Goal: Task Accomplishment & Management: Use online tool/utility

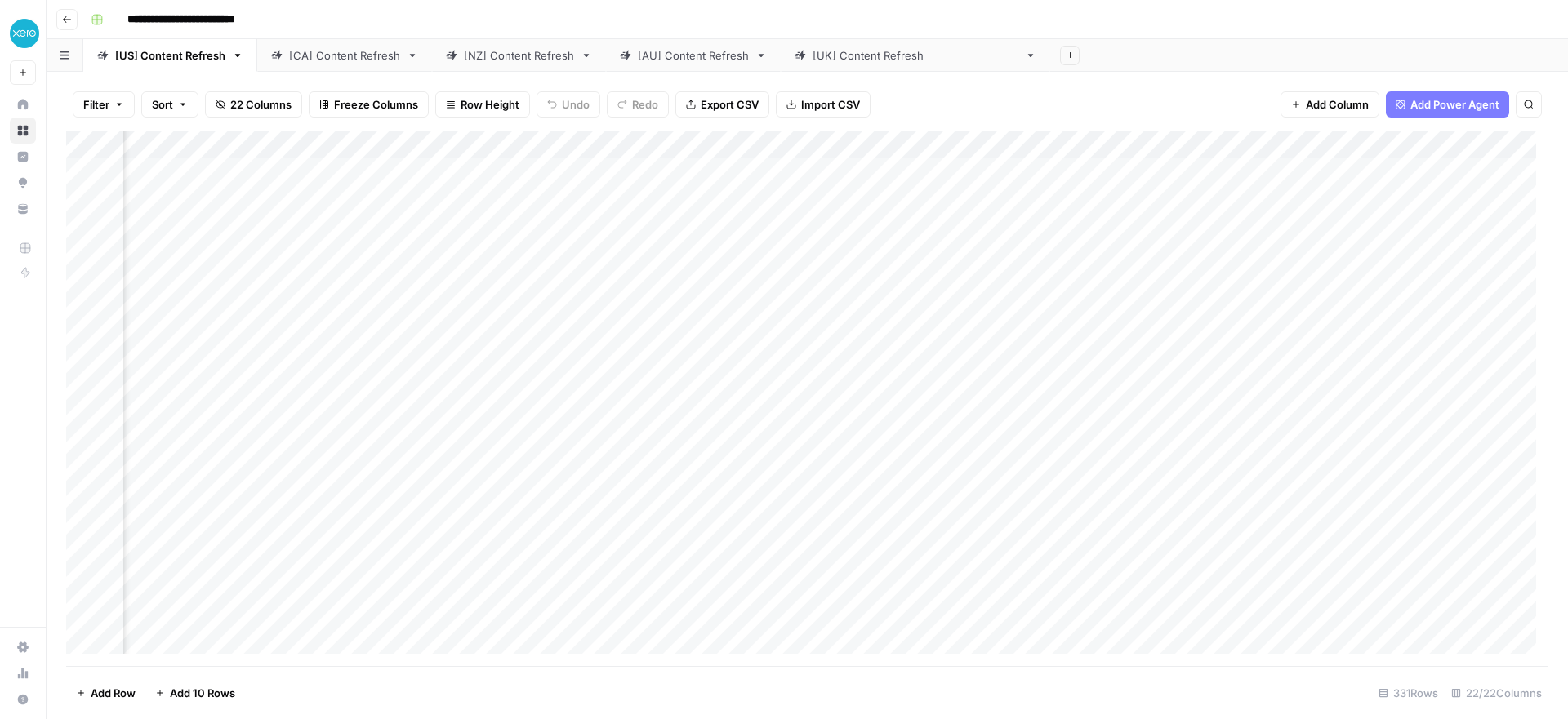
scroll to position [0, 275]
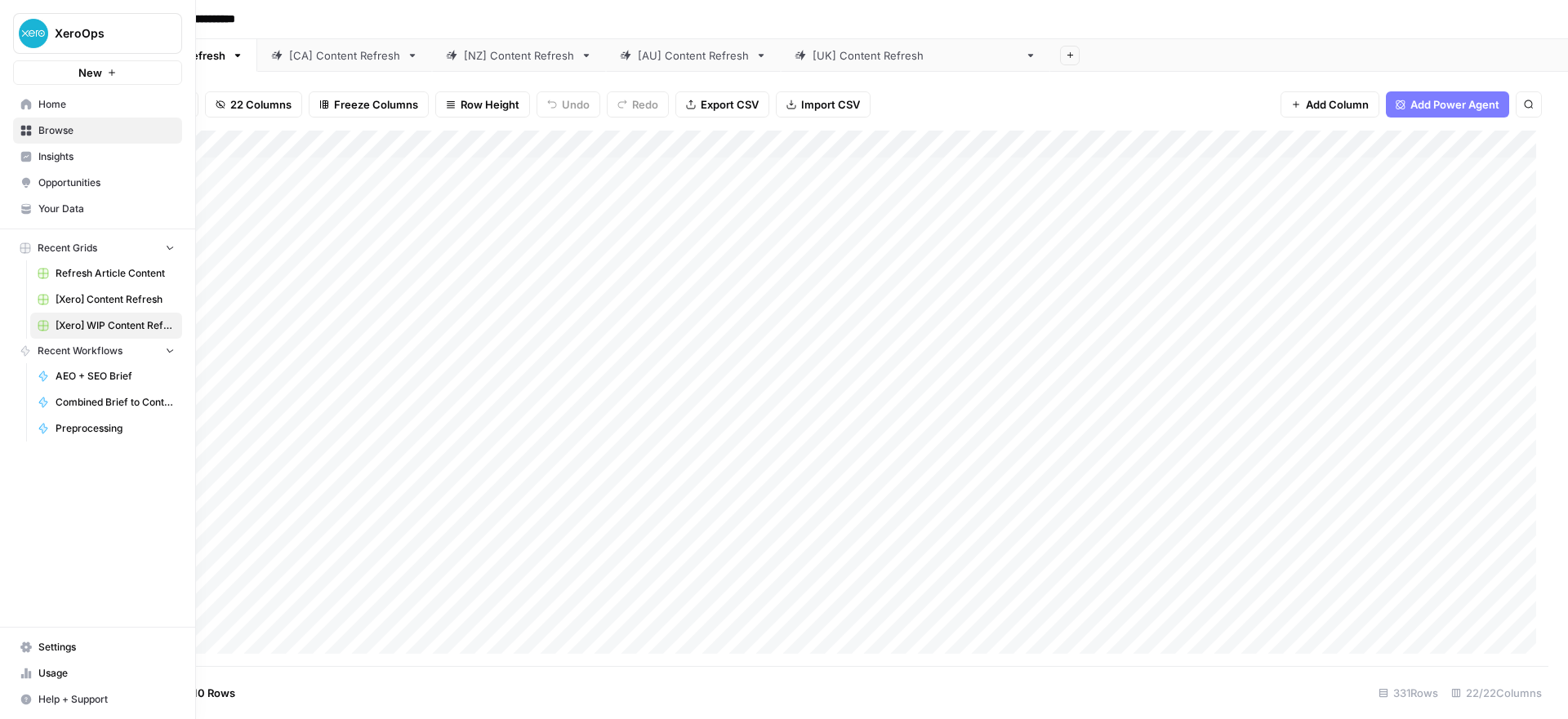
click at [8, 103] on nav "Home Browse Insights Opportunities Your Data" at bounding box center [98, 156] width 195 height 144
click at [18, 103] on link "Home" at bounding box center [98, 104] width 169 height 26
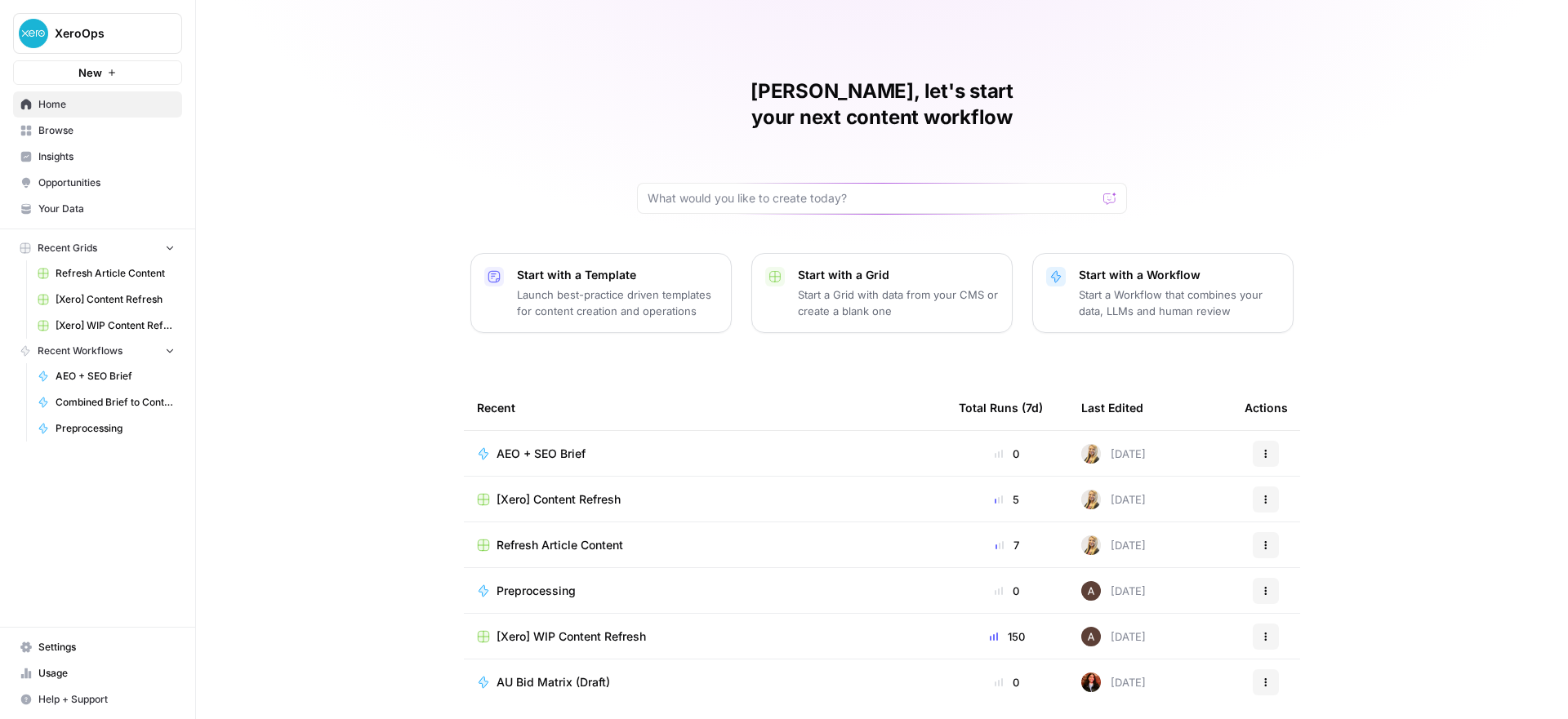
scroll to position [32, 0]
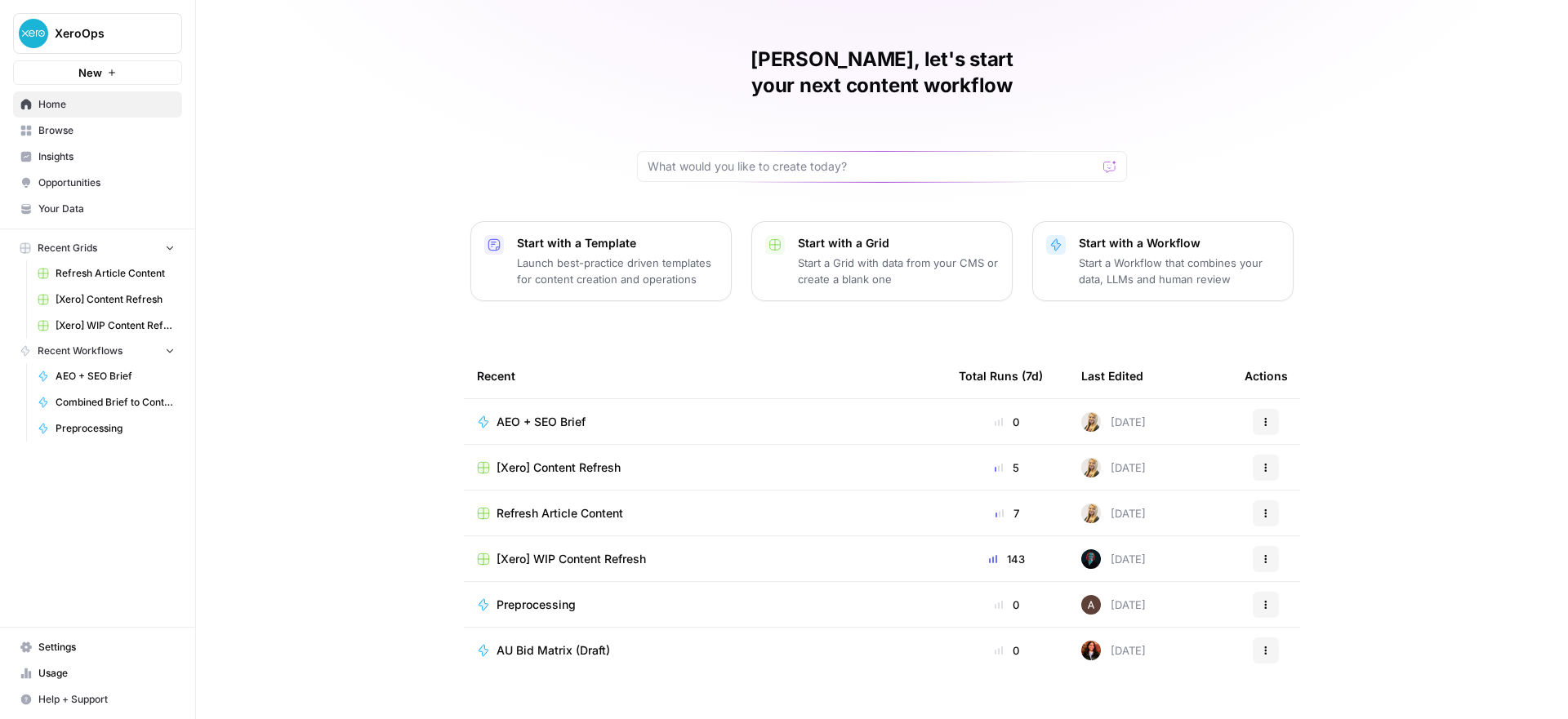
click at [81, 209] on span "Your Data" at bounding box center [106, 209] width 137 height 15
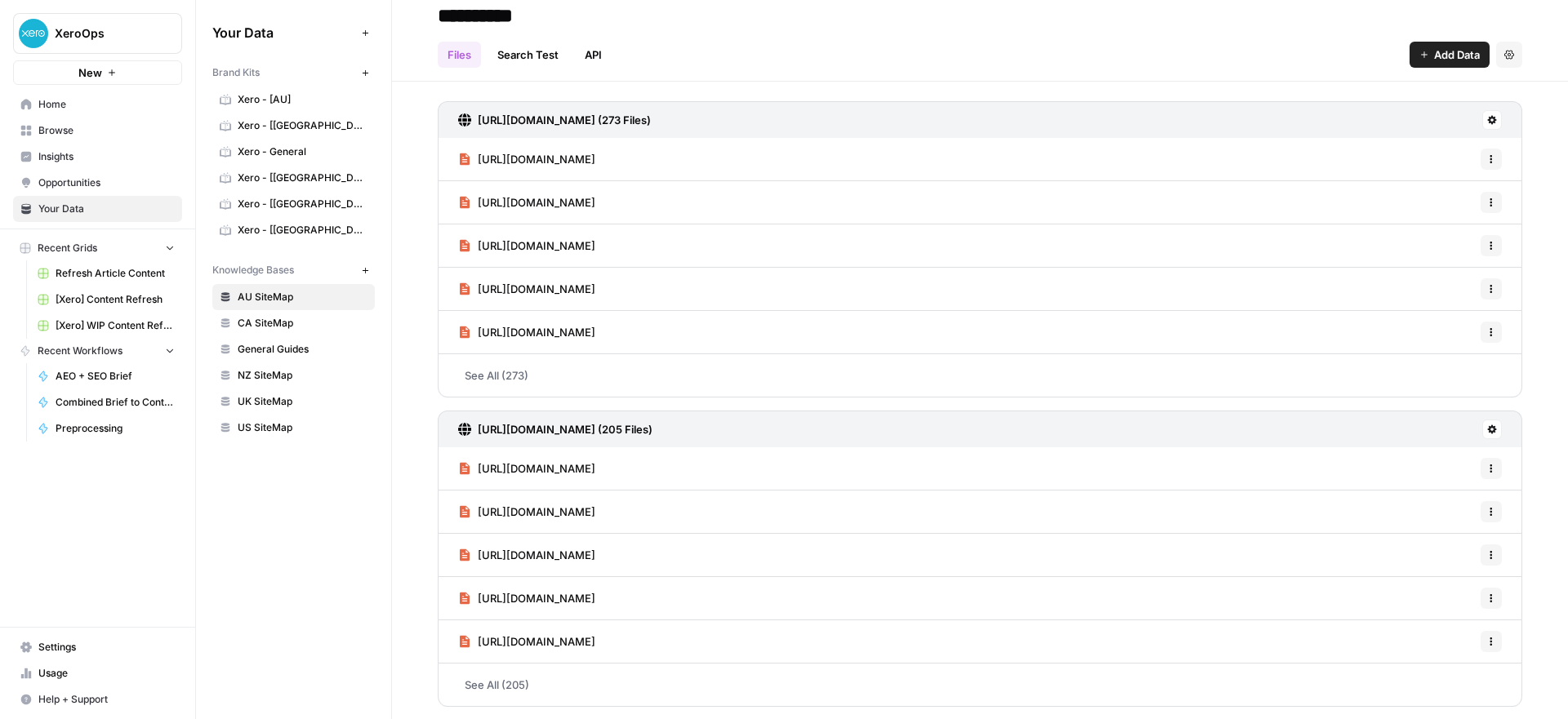
scroll to position [18, 0]
click at [1433, 64] on button "Add Data" at bounding box center [1450, 54] width 80 height 26
click at [1330, 118] on span "Web Scrape" at bounding box center [1383, 115] width 149 height 17
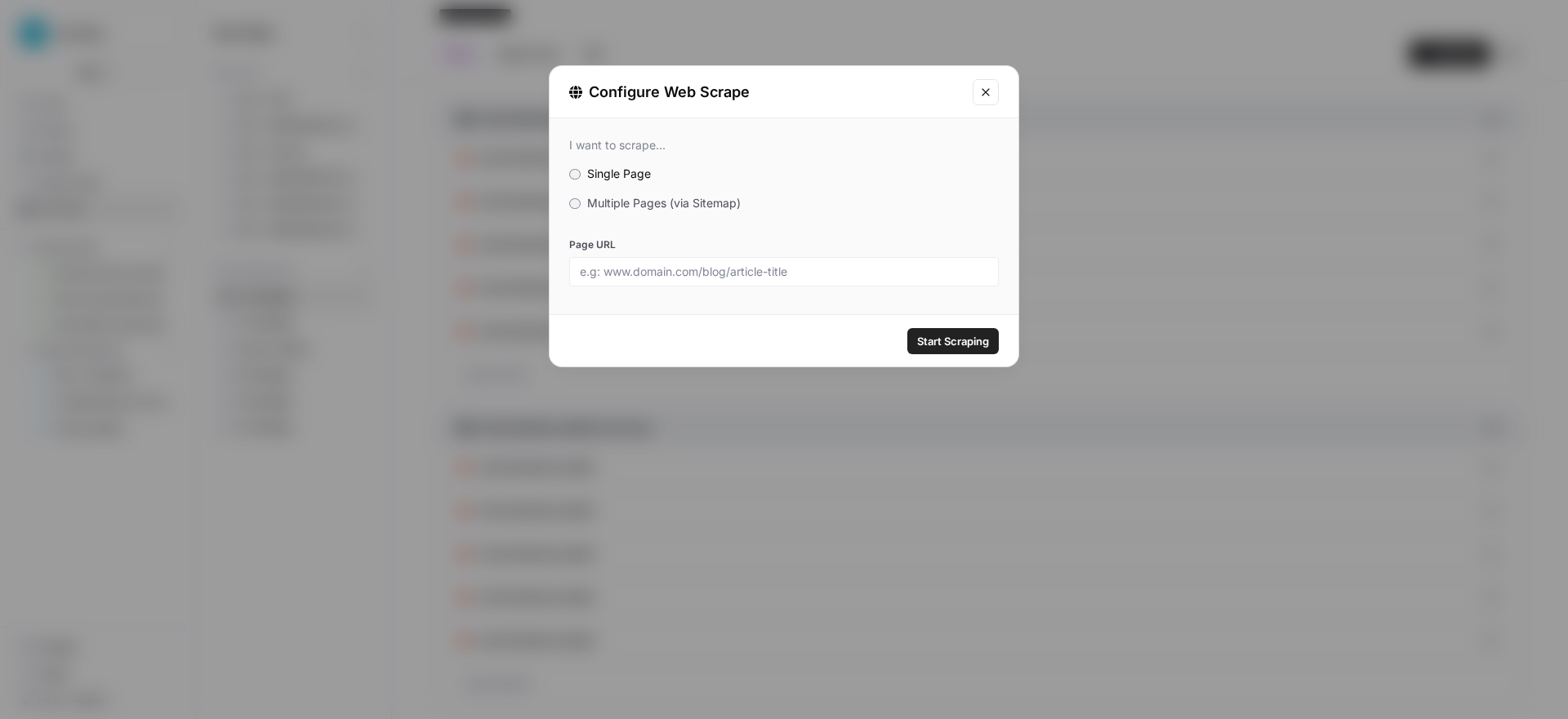
click at [586, 203] on label "Multiple Pages (via Sitemap)" at bounding box center [784, 203] width 429 height 17
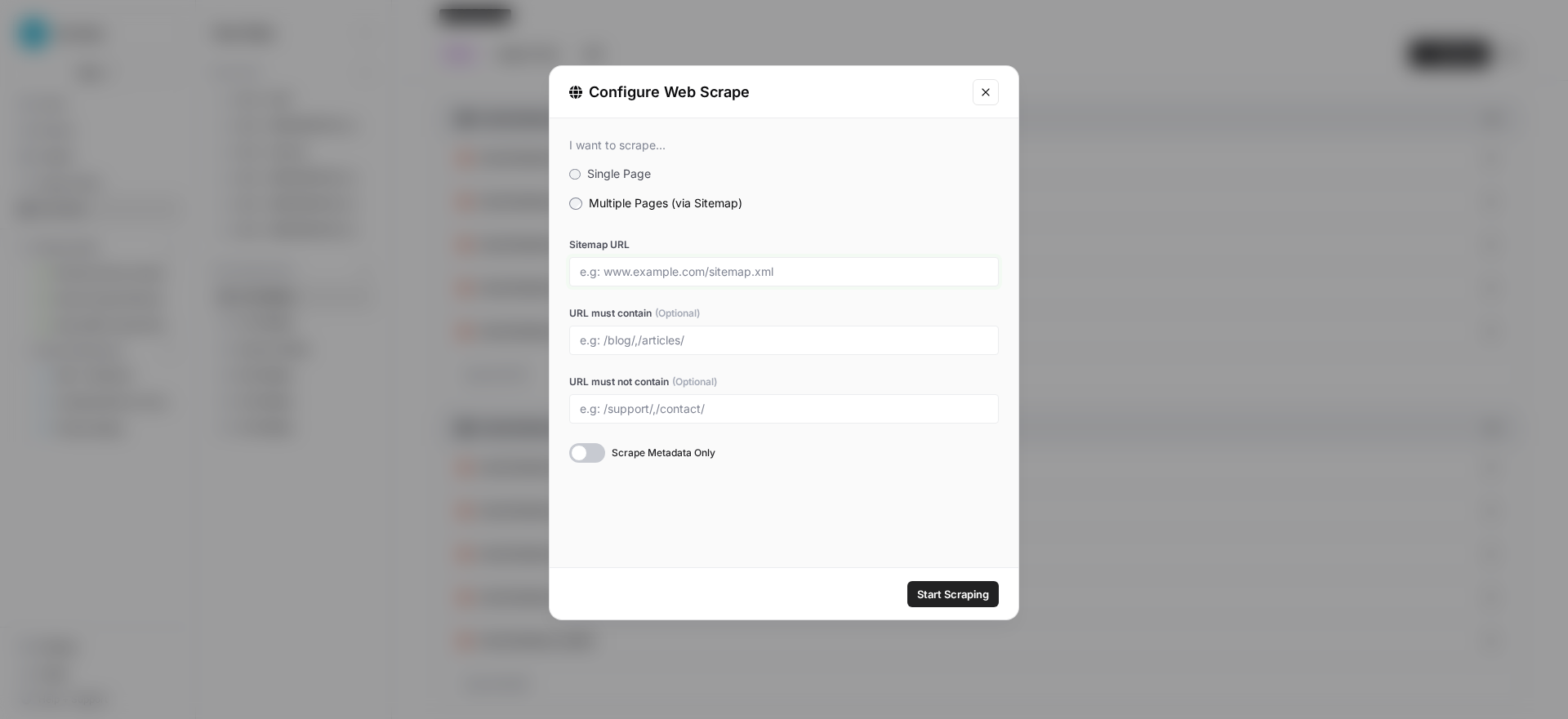
click at [696, 272] on input "Sitemap URL" at bounding box center [784, 272] width 408 height 15
click at [714, 269] on input "[URL][DOMAIN_NAME]" at bounding box center [784, 272] width 408 height 15
type input "[URL][DOMAIN_NAME]"
click at [690, 345] on input "URL must contain (Optional)" at bounding box center [784, 341] width 408 height 15
type input "/"
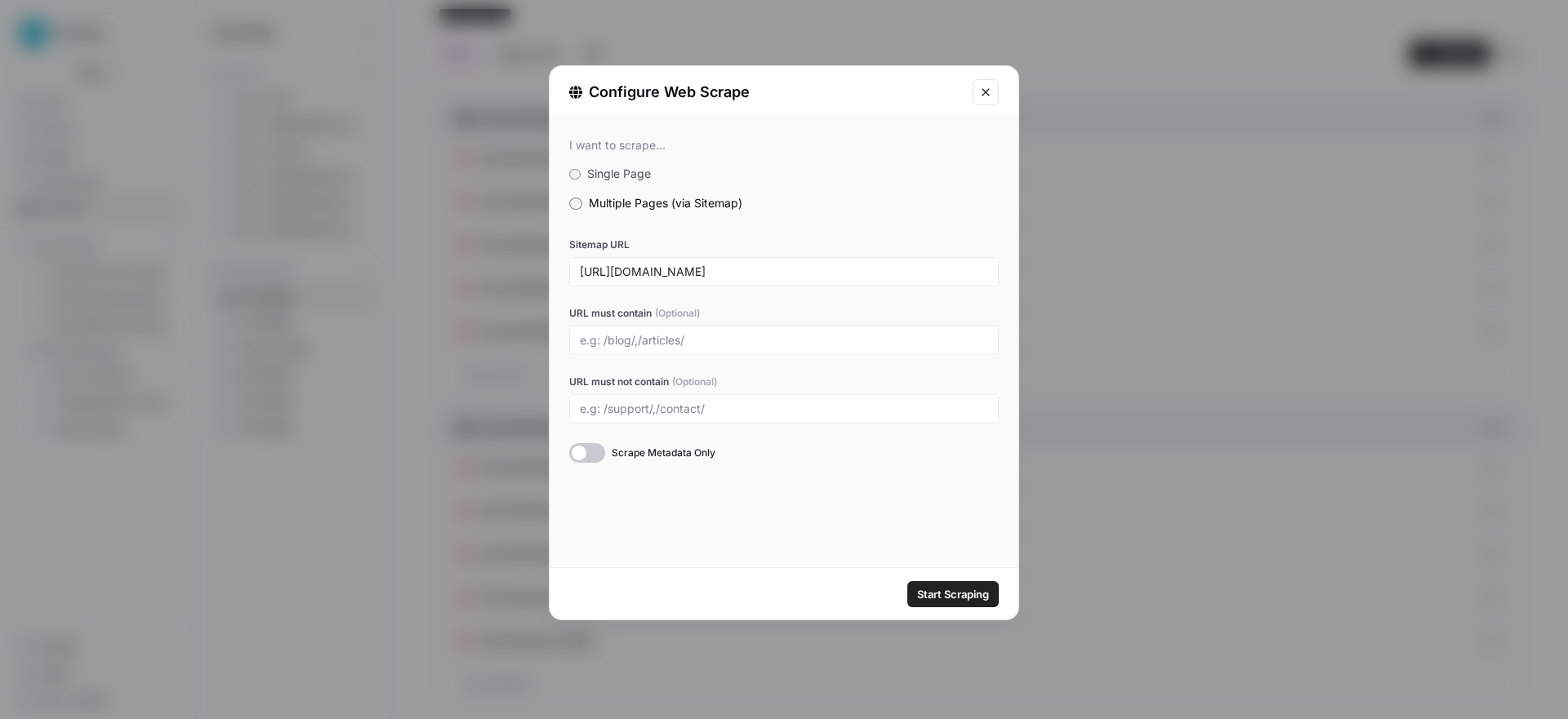
click at [627, 347] on div at bounding box center [784, 341] width 429 height 30
click at [633, 339] on input "URL must contain (Optional)" at bounding box center [784, 341] width 408 height 15
paste input "resources/accountant-bookkeeper-guides/"
type input "/resources/accountant-bookkeeper-guides/"
click at [595, 463] on div "I want to scrape... Single Page Multiple Pages (via Sitemap) Sitemap URL [URL][…" at bounding box center [784, 300] width 468 height 364
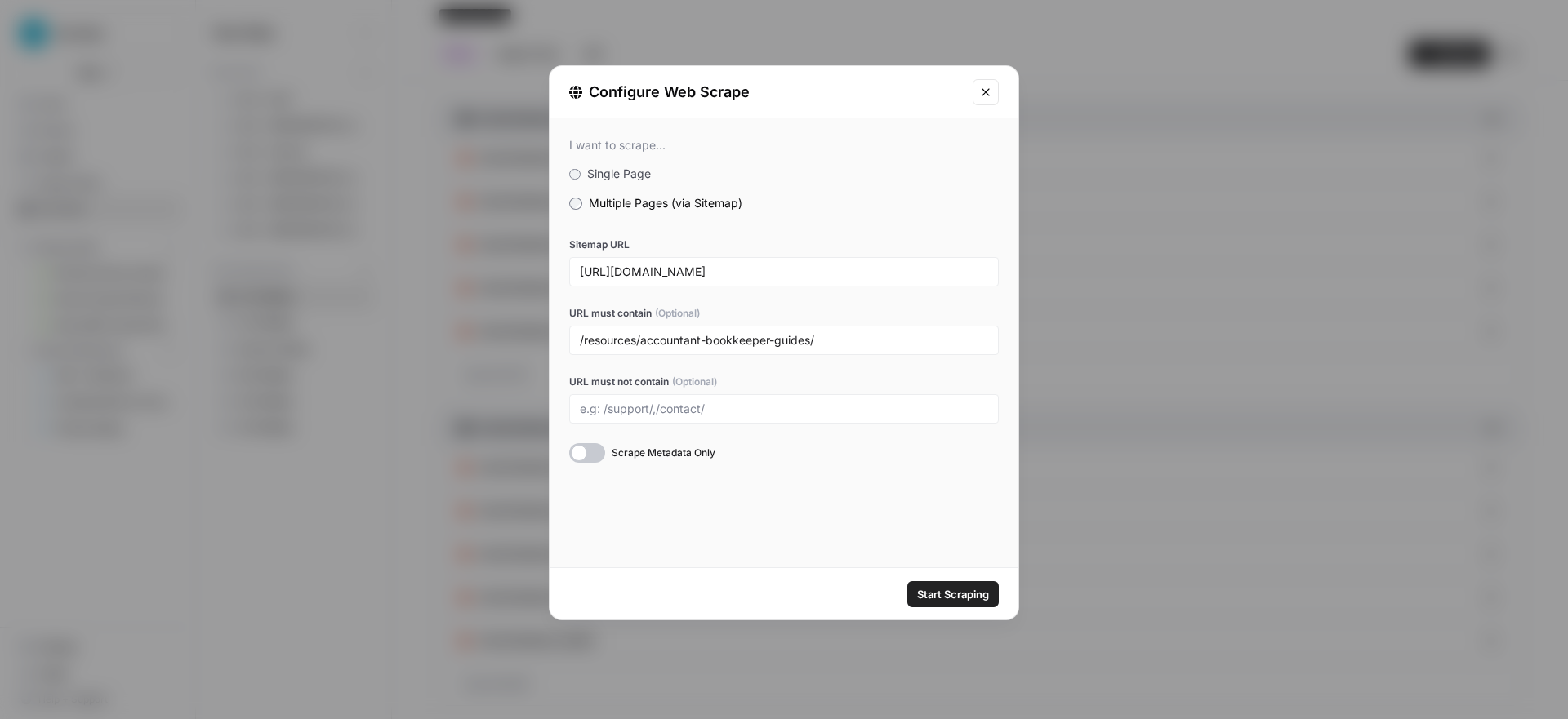
click at [583, 452] on div at bounding box center [586, 452] width 36 height 20
click at [940, 595] on span "Start Scraping" at bounding box center [953, 595] width 72 height 17
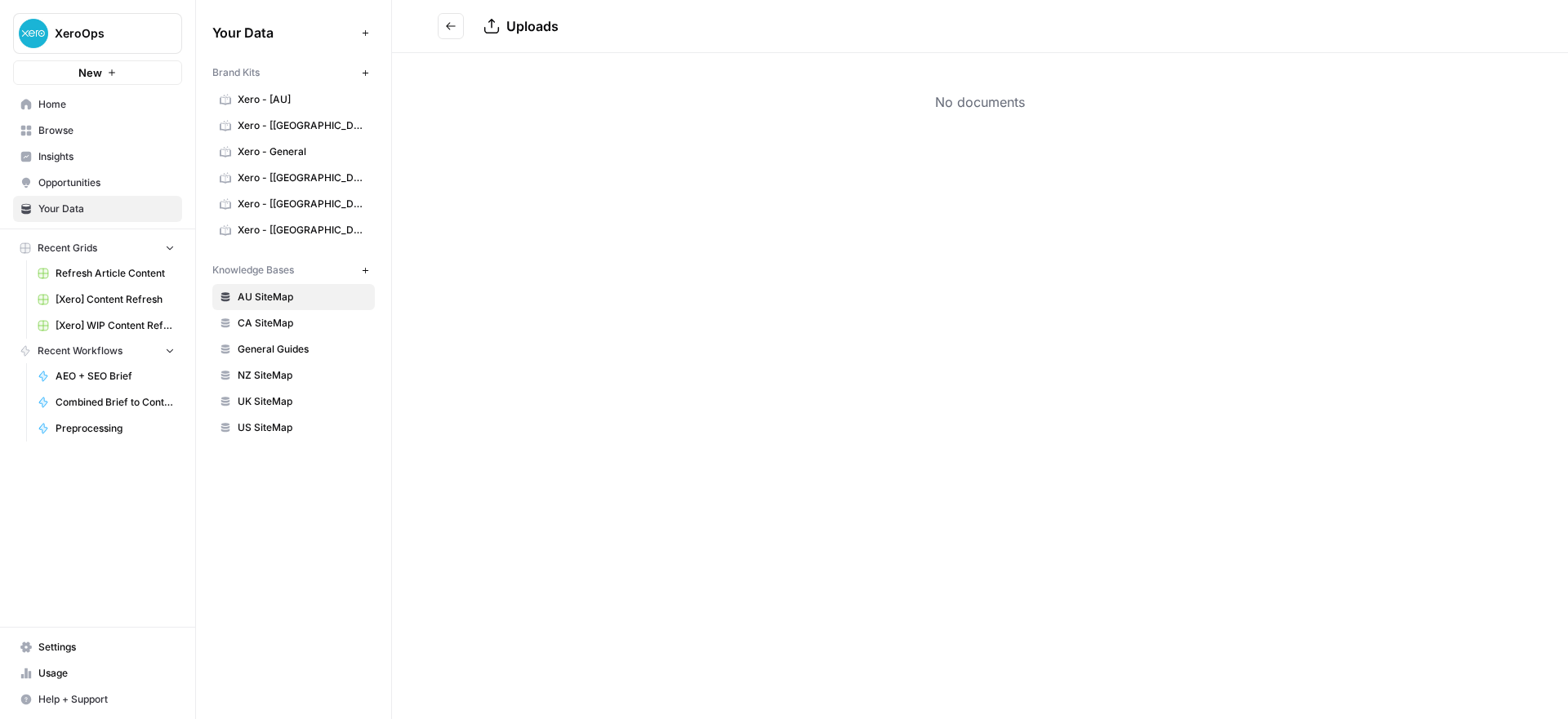
click at [448, 20] on icon "Go back" at bounding box center [451, 26] width 11 height 11
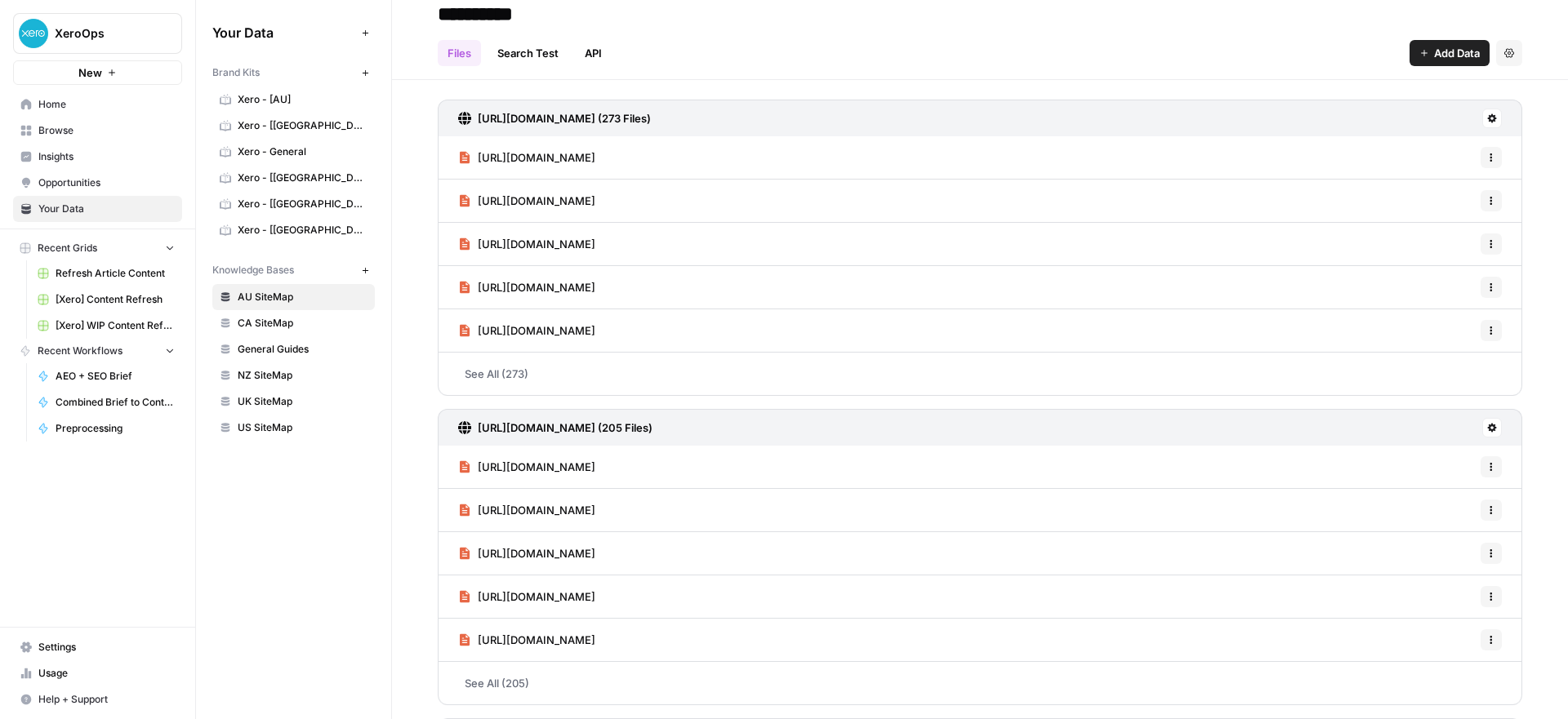
scroll to position [69, 0]
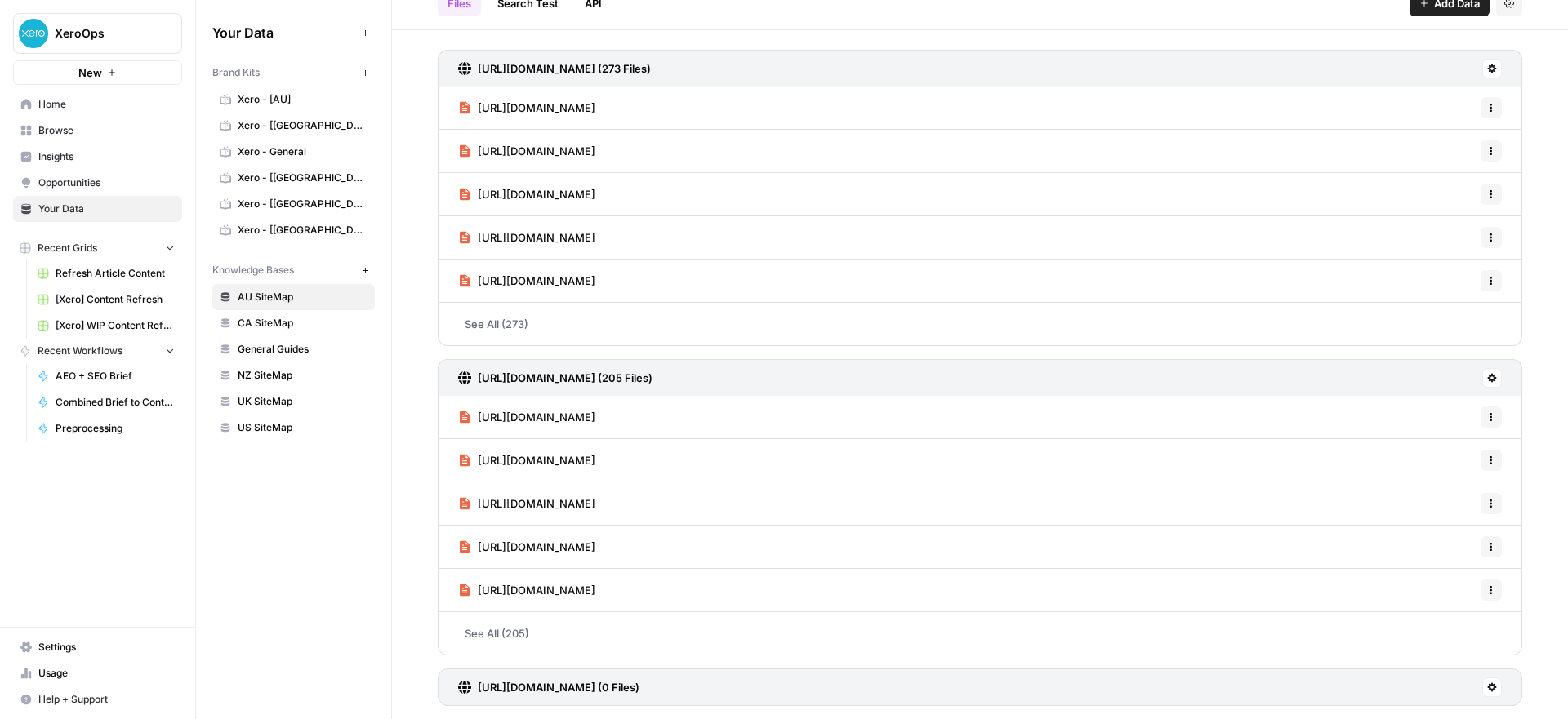
click at [1482, 692] on button at bounding box center [1492, 686] width 20 height 20
click at [1434, 654] on span "Delete Connection" at bounding box center [1417, 652] width 100 height 17
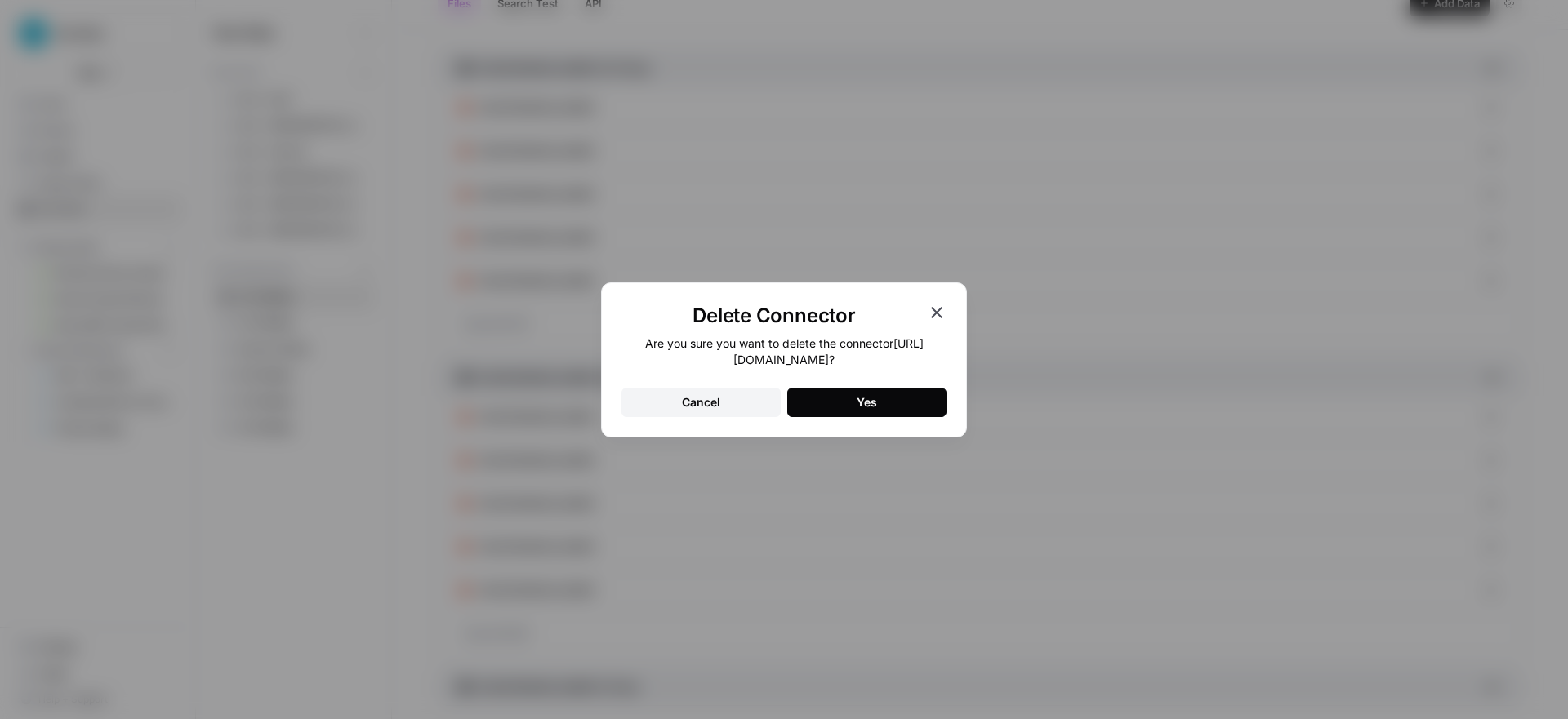
click at [833, 403] on button "Yes" at bounding box center [866, 402] width 159 height 30
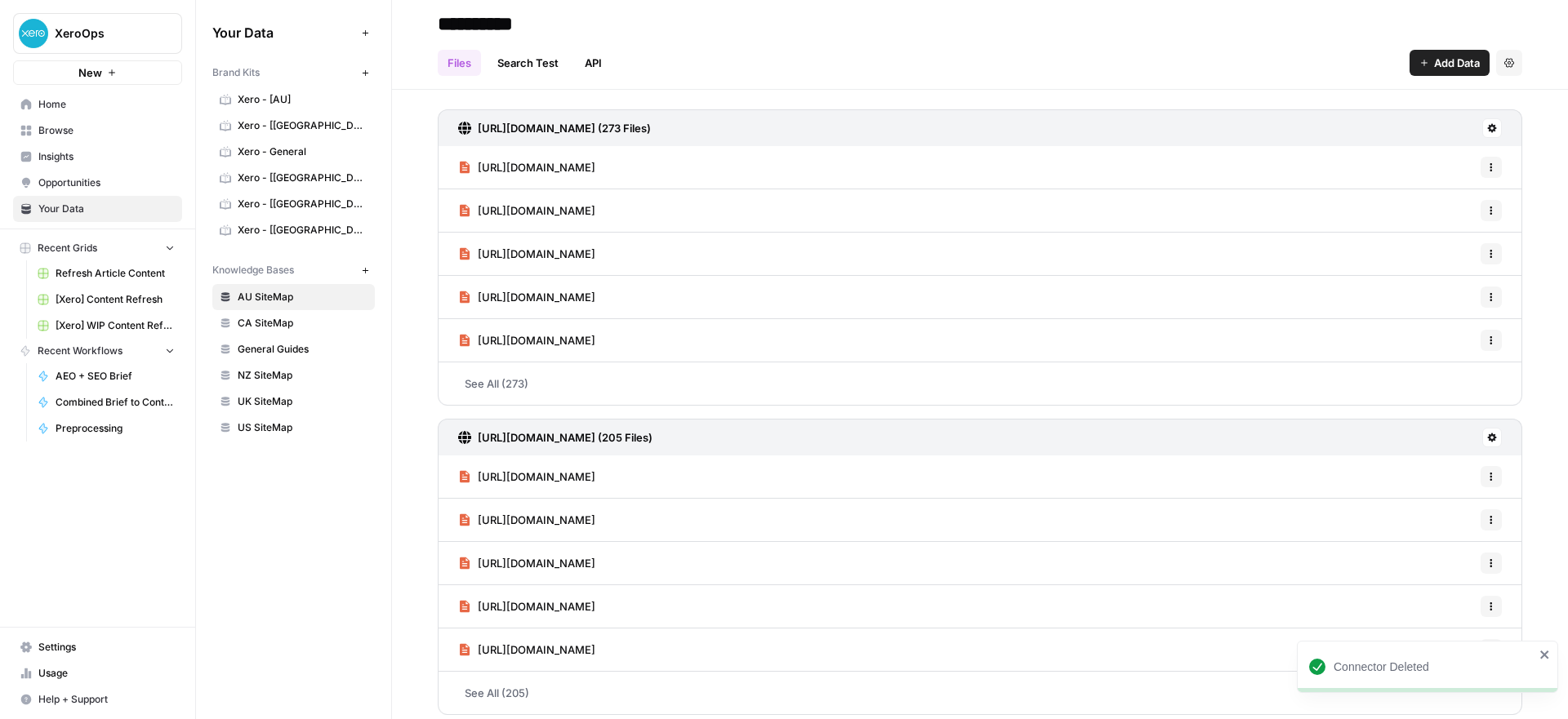
scroll to position [0, 0]
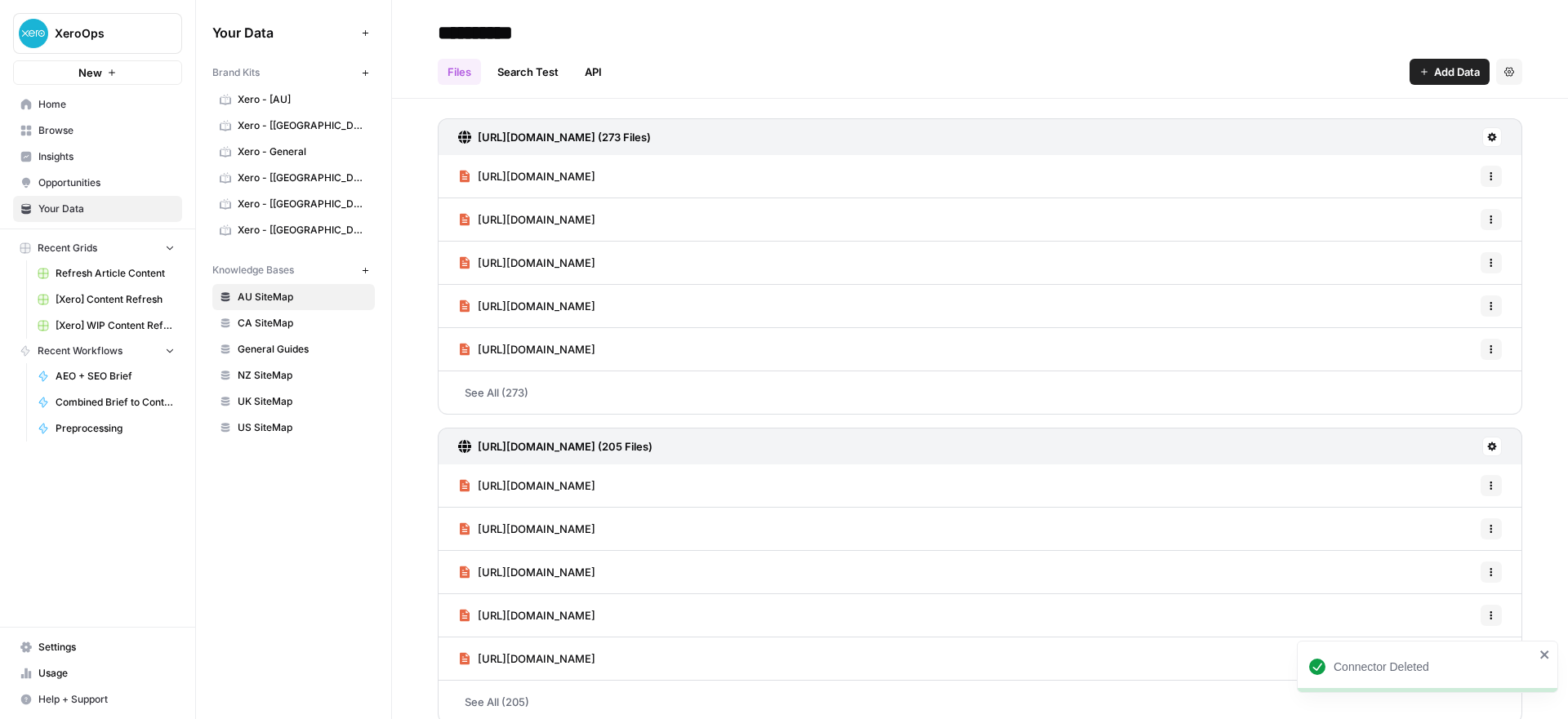
click at [1434, 72] on span "Add Data" at bounding box center [1456, 72] width 46 height 17
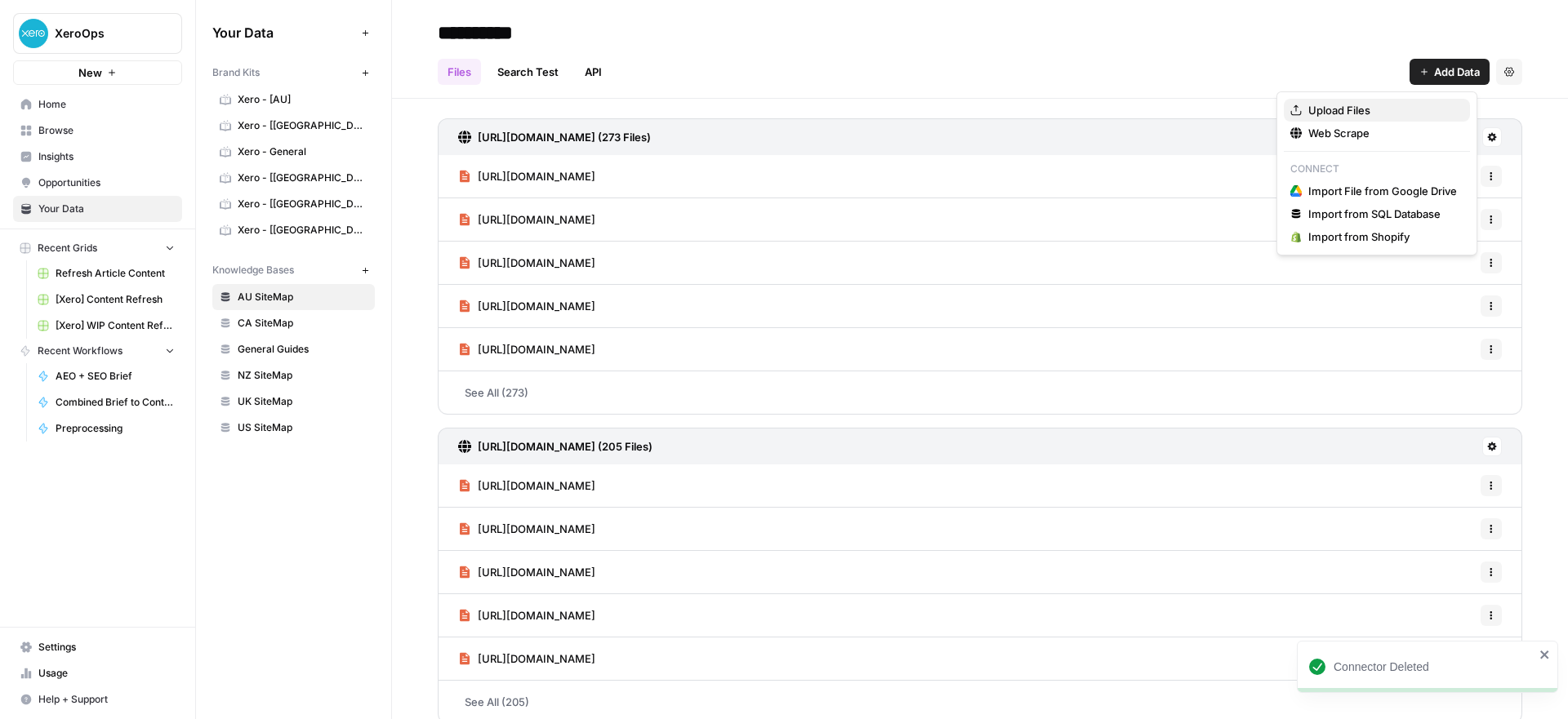
click at [1369, 111] on span "Upload Files" at bounding box center [1383, 111] width 149 height 17
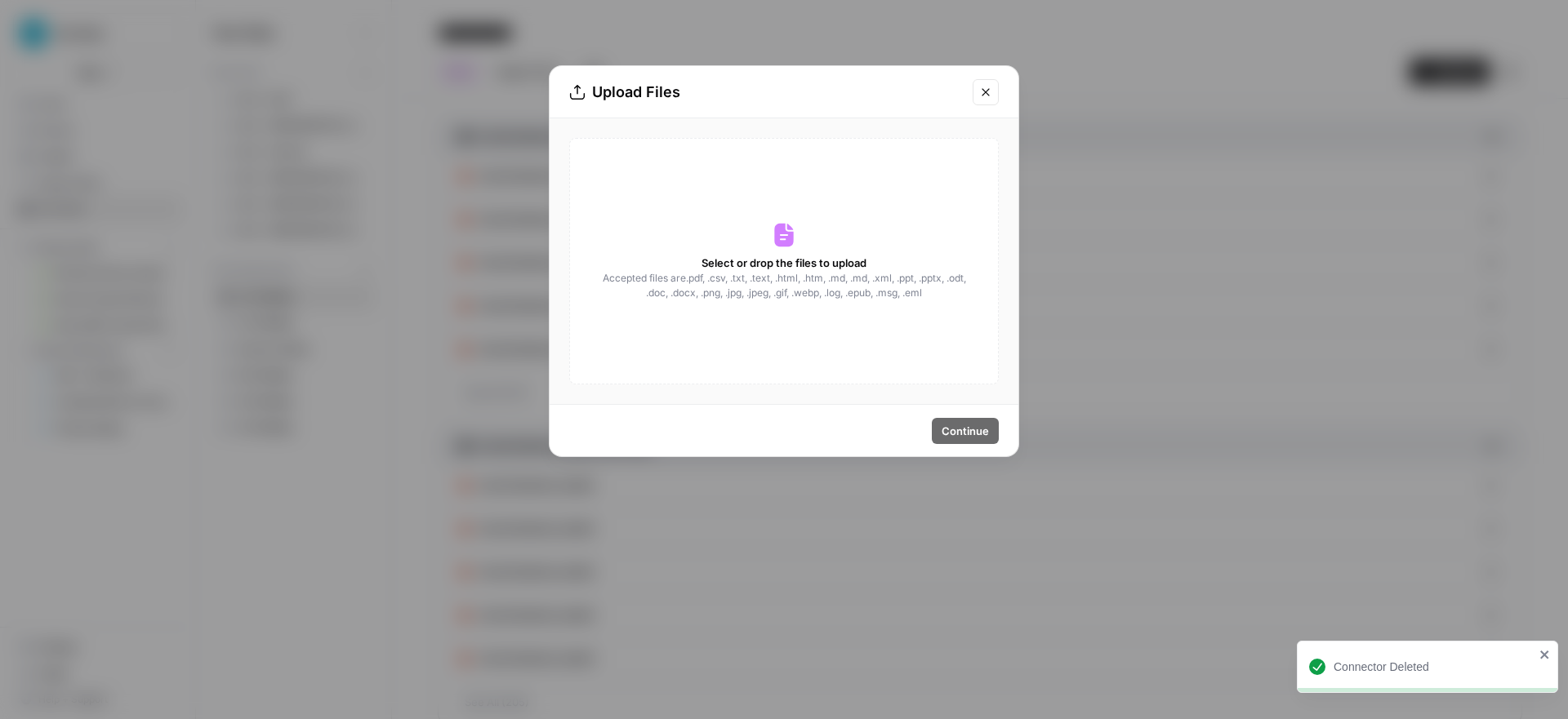
click at [994, 87] on button "Close modal" at bounding box center [986, 92] width 26 height 26
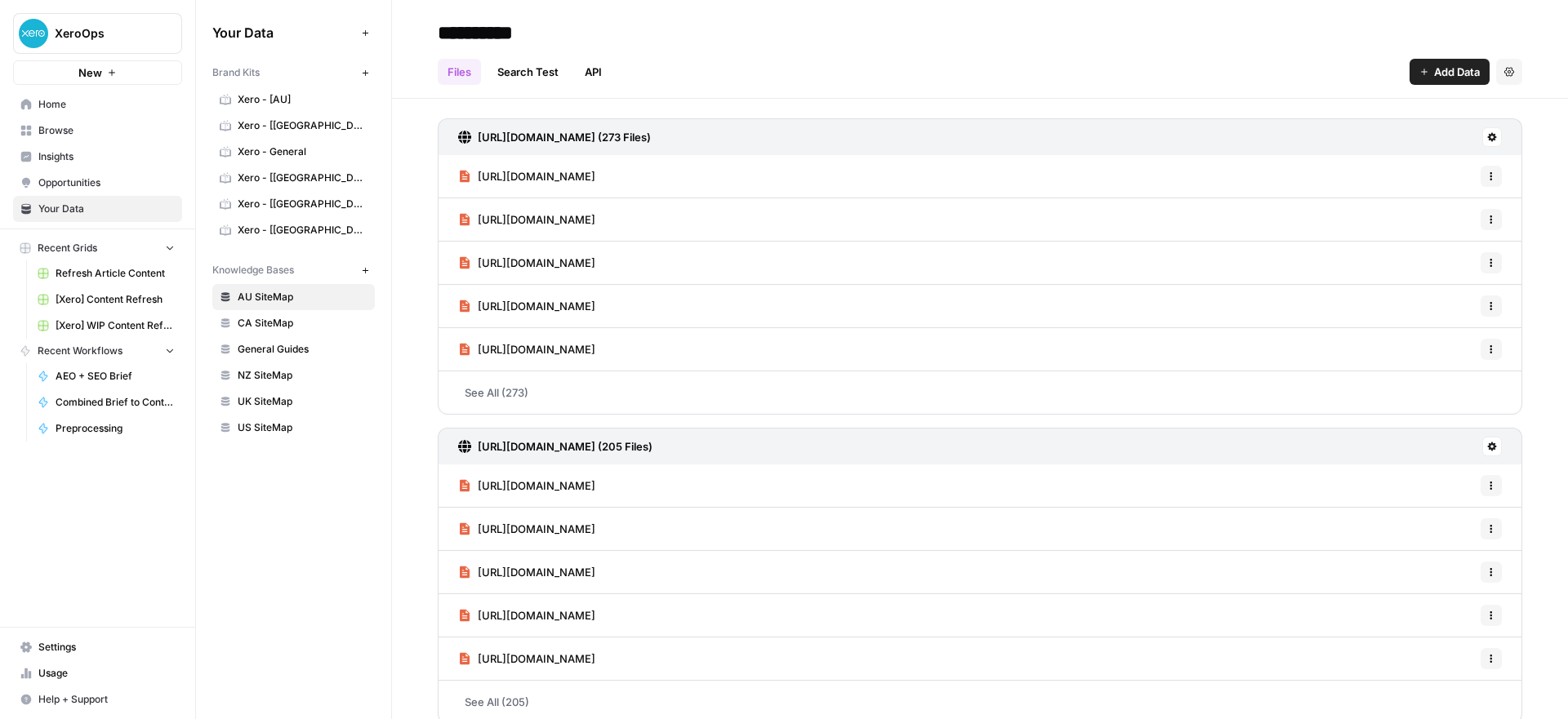
click at [1410, 77] on button "Add Data" at bounding box center [1450, 72] width 80 height 26
click at [1356, 134] on span "Web Scrape" at bounding box center [1383, 133] width 149 height 17
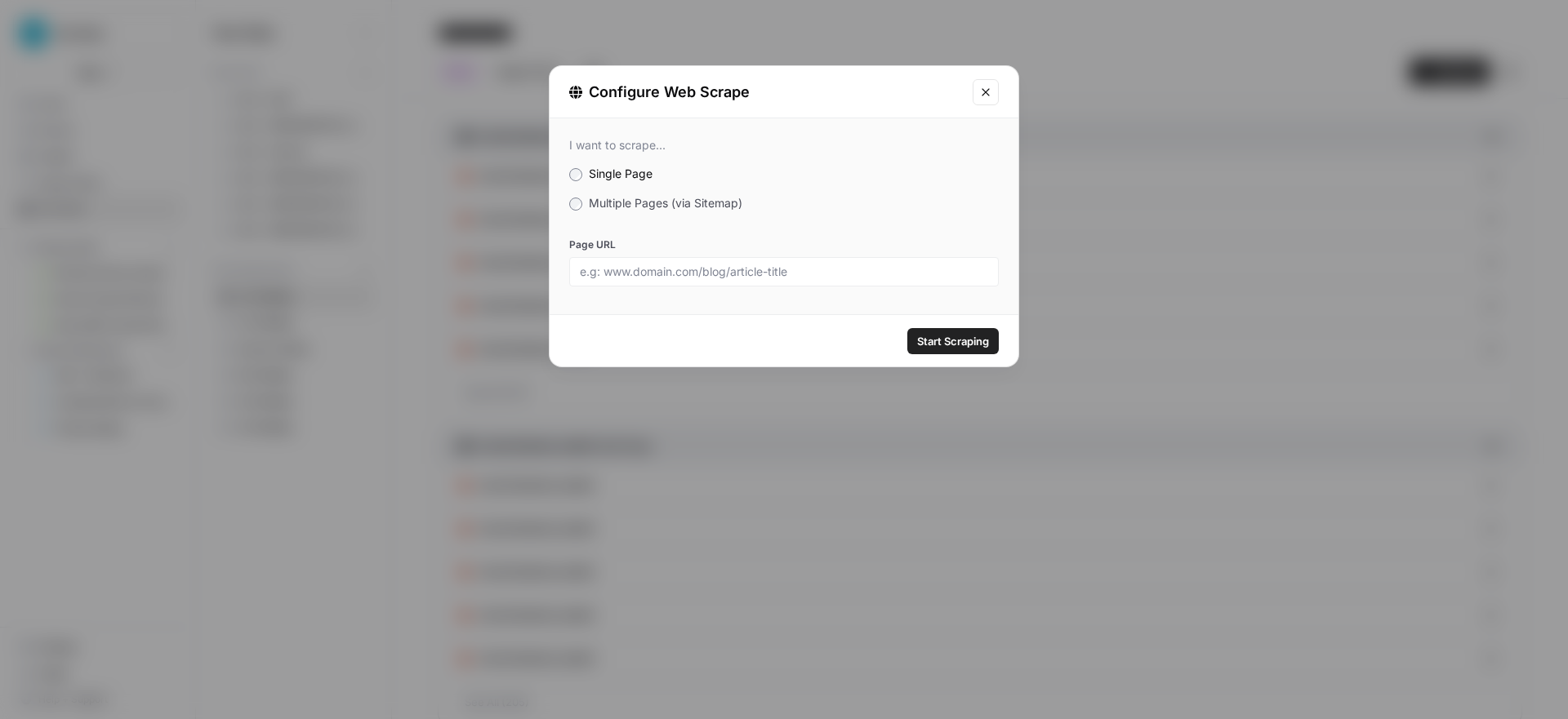
click at [593, 190] on div "I want to scrape... Single Page Multiple Pages (via Sitemap) Page URL" at bounding box center [784, 212] width 468 height 188
click at [593, 198] on span "Multiple Pages (via Sitemap)" at bounding box center [665, 203] width 153 height 14
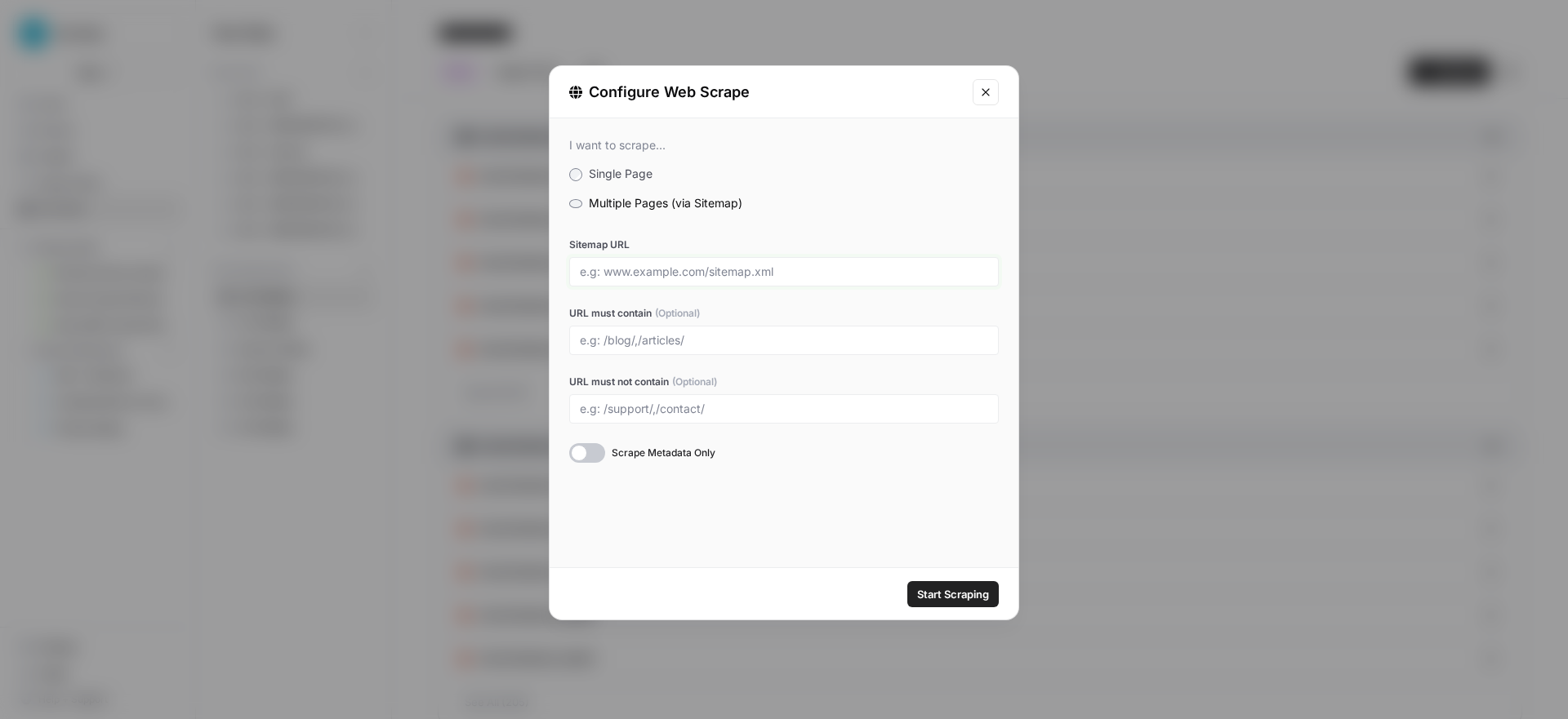
click at [623, 278] on input "Sitemap URL" at bounding box center [784, 272] width 408 height 15
type input "[URL][DOMAIN_NAME]"
click at [624, 346] on input "URL must contain (Optional)" at bounding box center [784, 341] width 408 height 15
paste input "[URL][DOMAIN_NAME]"
drag, startPoint x: 718, startPoint y: 340, endPoint x: 533, endPoint y: 344, distance: 185.0
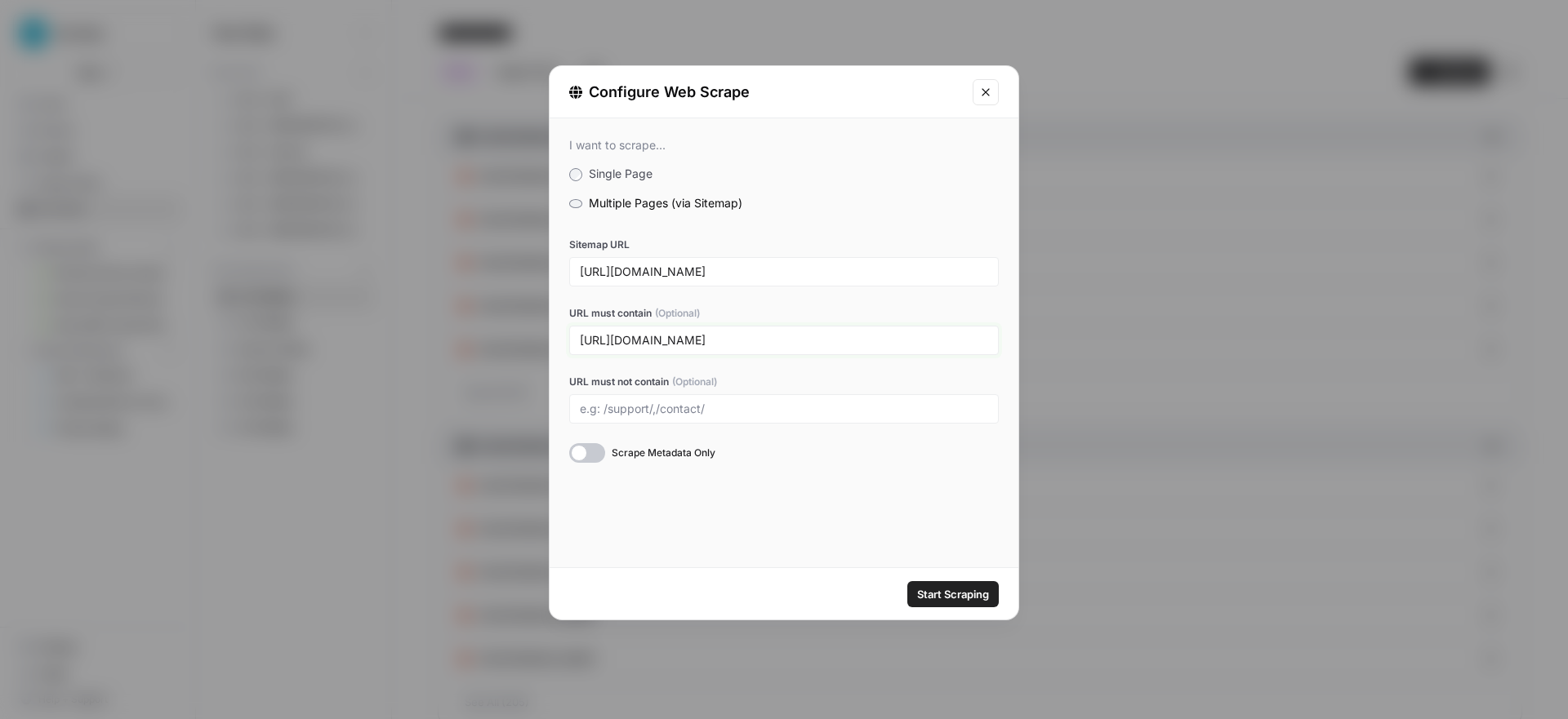
click at [533, 344] on div "Configure Web Scrape I want to scrape... Single Page Multiple Pages (via Sitema…" at bounding box center [784, 360] width 1568 height 719
type input "/accountant-bookkeeper-guides/"
click at [809, 350] on div "/accountant-bookkeeper-guides/" at bounding box center [784, 341] width 429 height 30
click at [578, 456] on div at bounding box center [586, 452] width 36 height 20
click at [925, 594] on span "Start Scraping" at bounding box center [953, 595] width 72 height 17
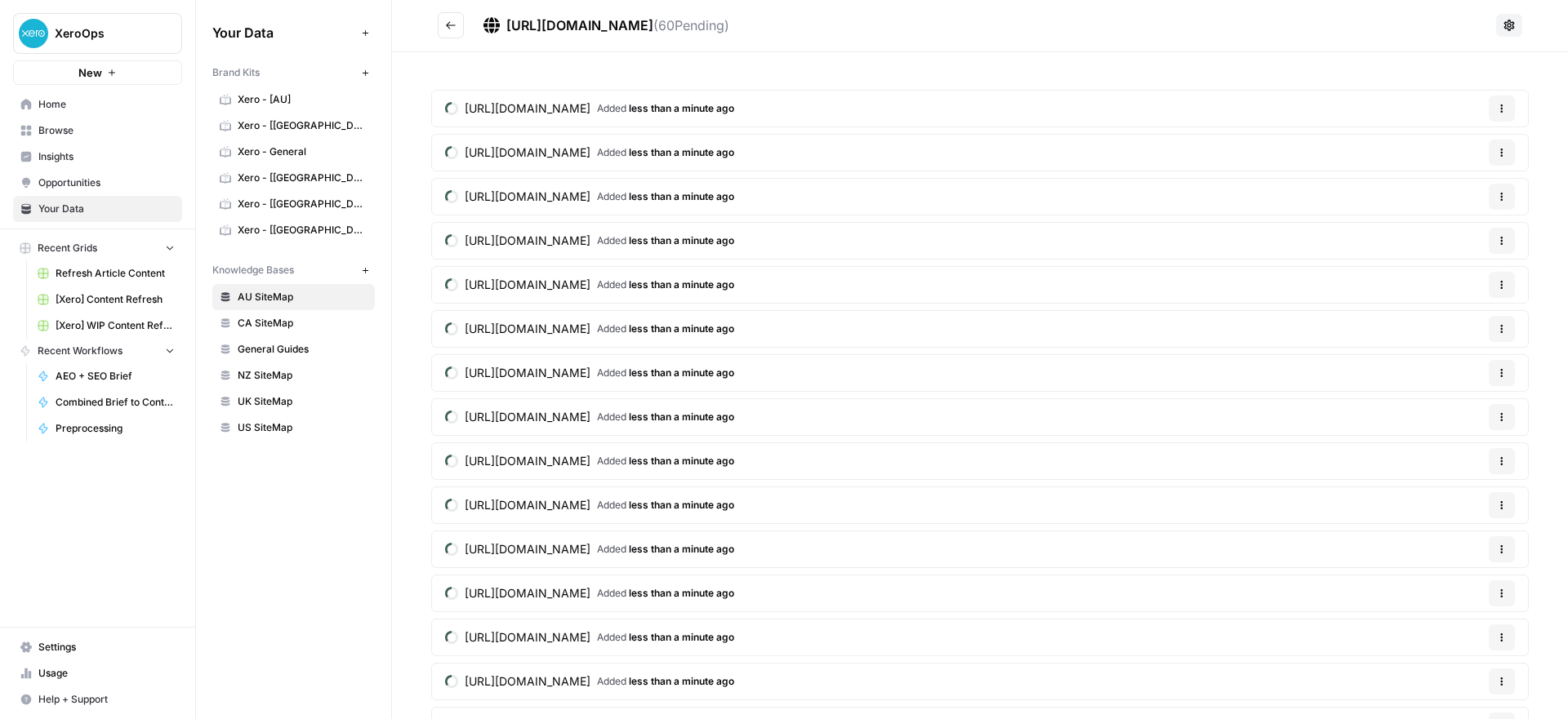
scroll to position [4, 0]
click at [453, 26] on icon "Go back" at bounding box center [451, 24] width 11 height 11
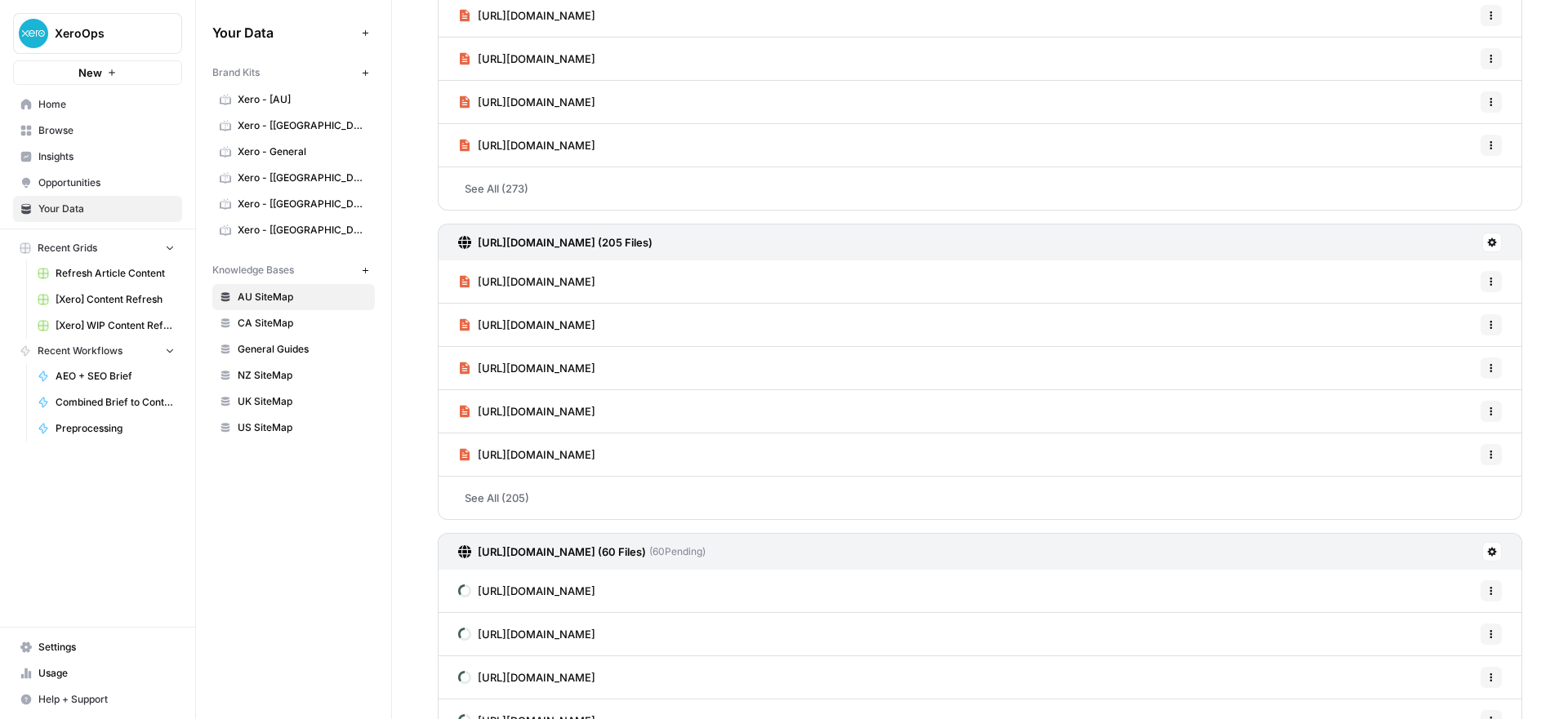
scroll to position [327, 0]
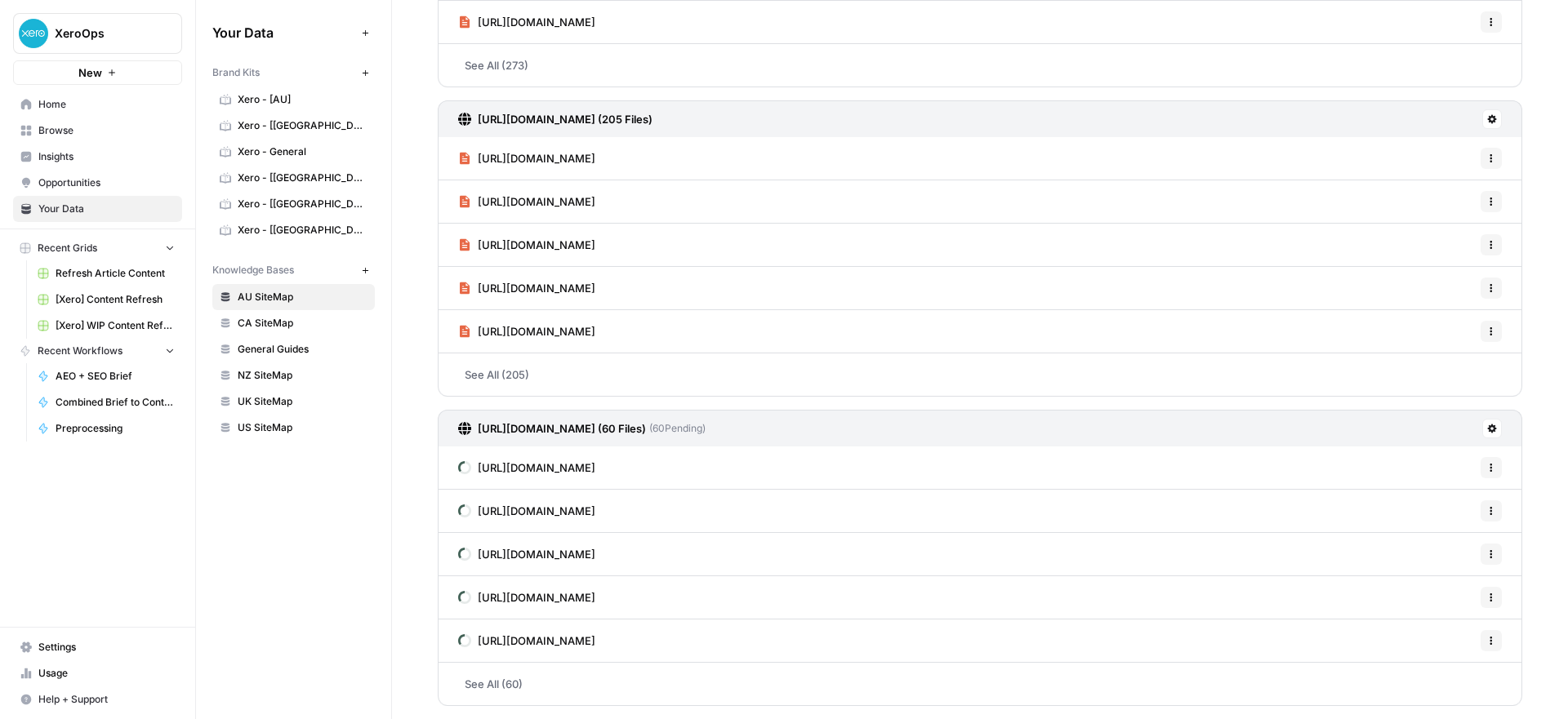
click at [269, 317] on span "CA SiteMap" at bounding box center [303, 323] width 130 height 15
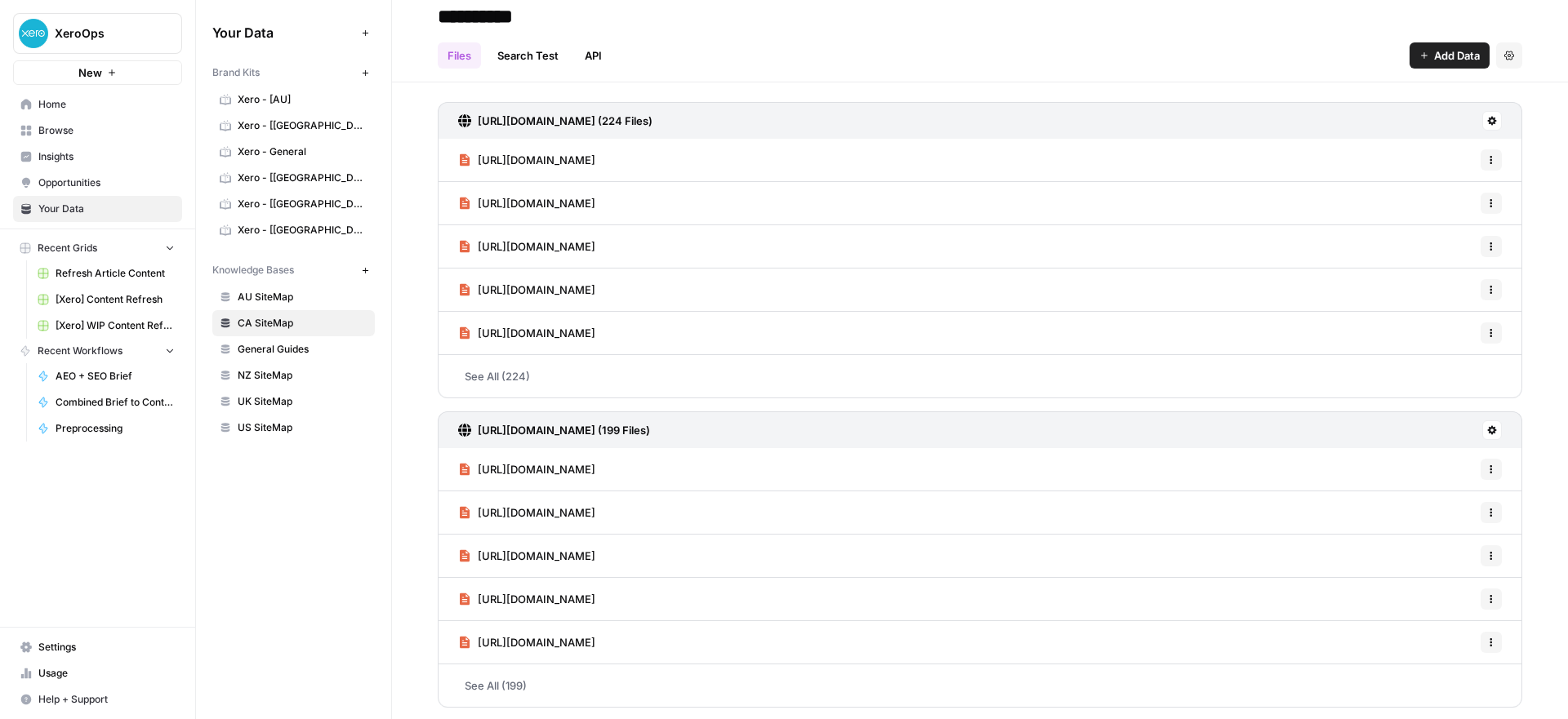
scroll to position [18, 0]
click at [1419, 55] on icon "button" at bounding box center [1424, 54] width 10 height 10
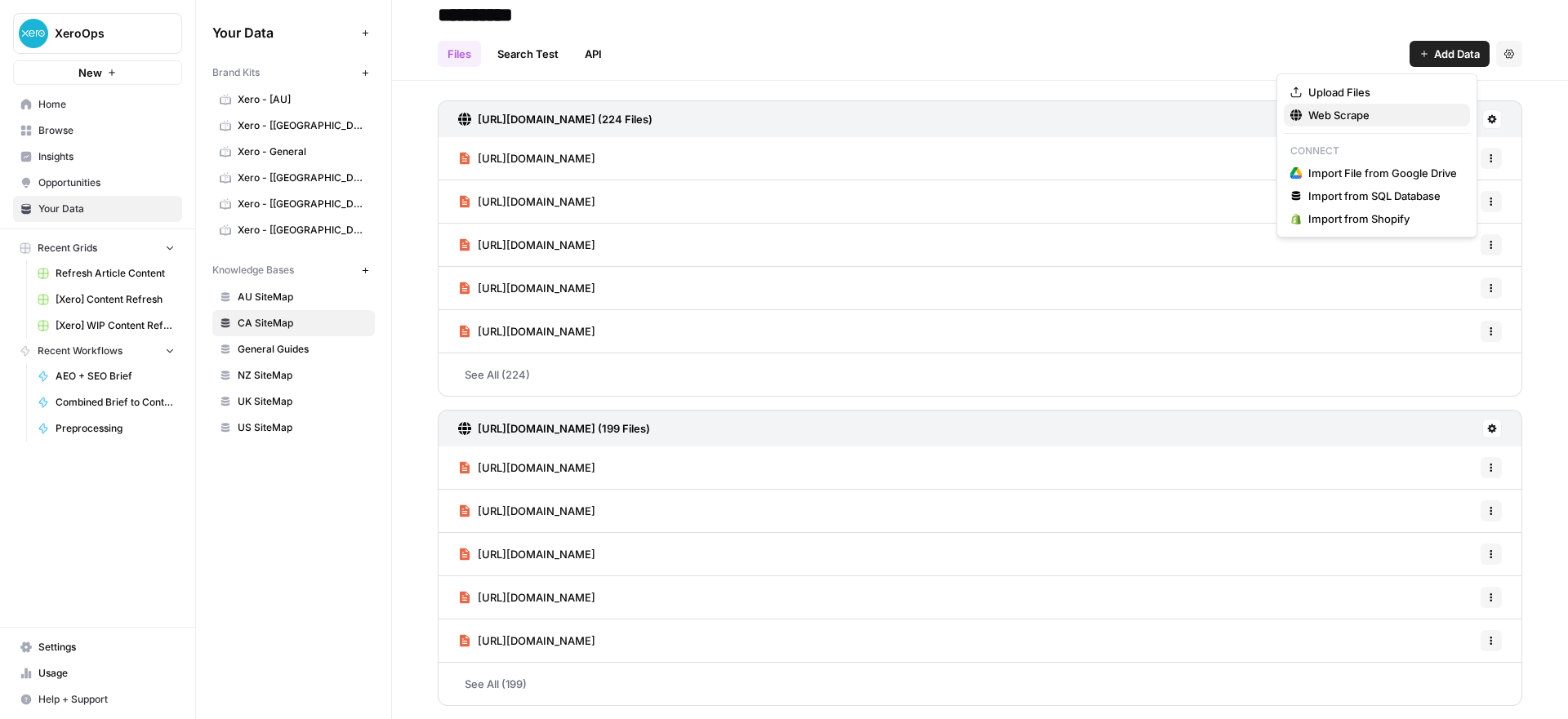
click at [1361, 109] on span "Web Scrape" at bounding box center [1383, 115] width 149 height 17
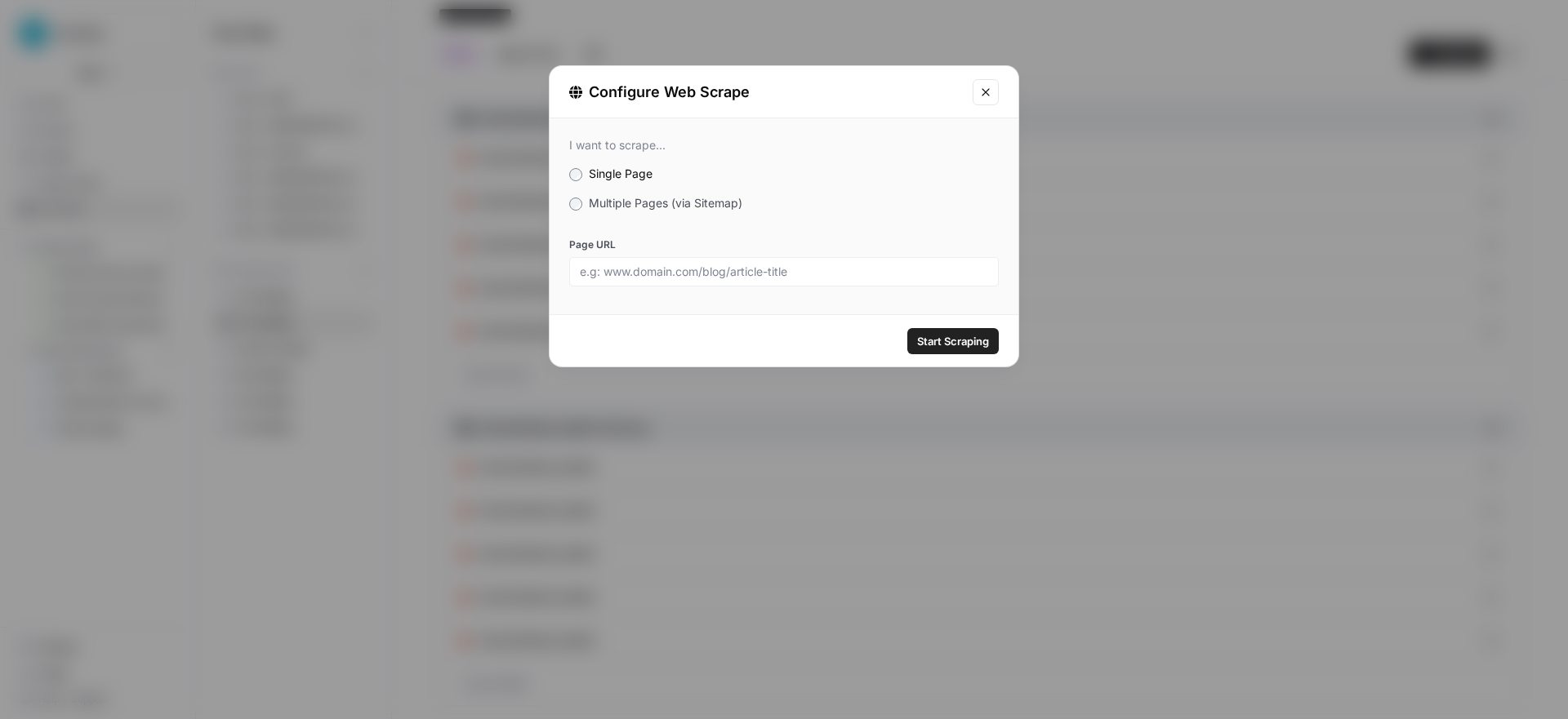
click at [607, 199] on span "Multiple Pages (via Sitemap)" at bounding box center [665, 203] width 153 height 14
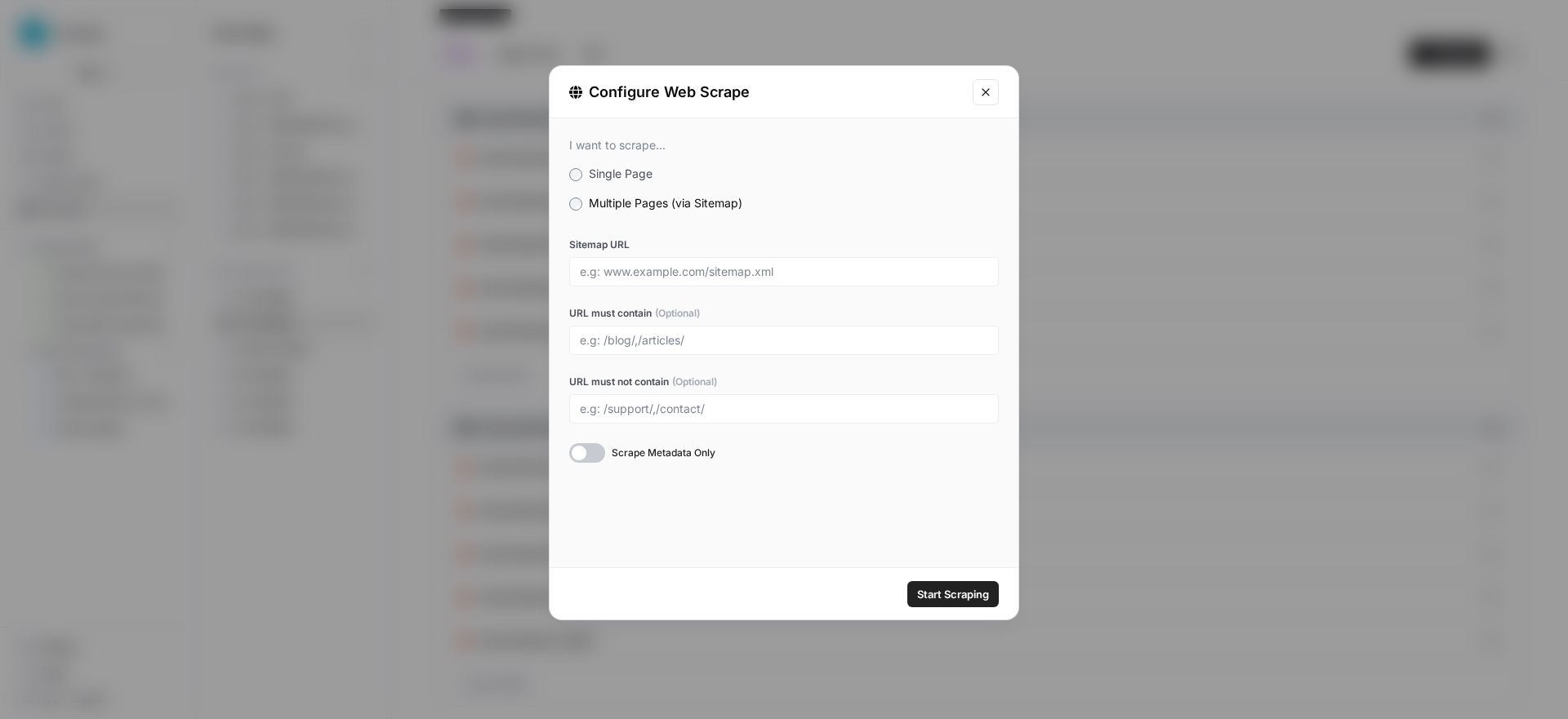
click at [688, 281] on div at bounding box center [784, 272] width 429 height 30
click at [678, 262] on div at bounding box center [784, 272] width 429 height 30
click at [679, 265] on input "Sitemap URL" at bounding box center [784, 272] width 408 height 15
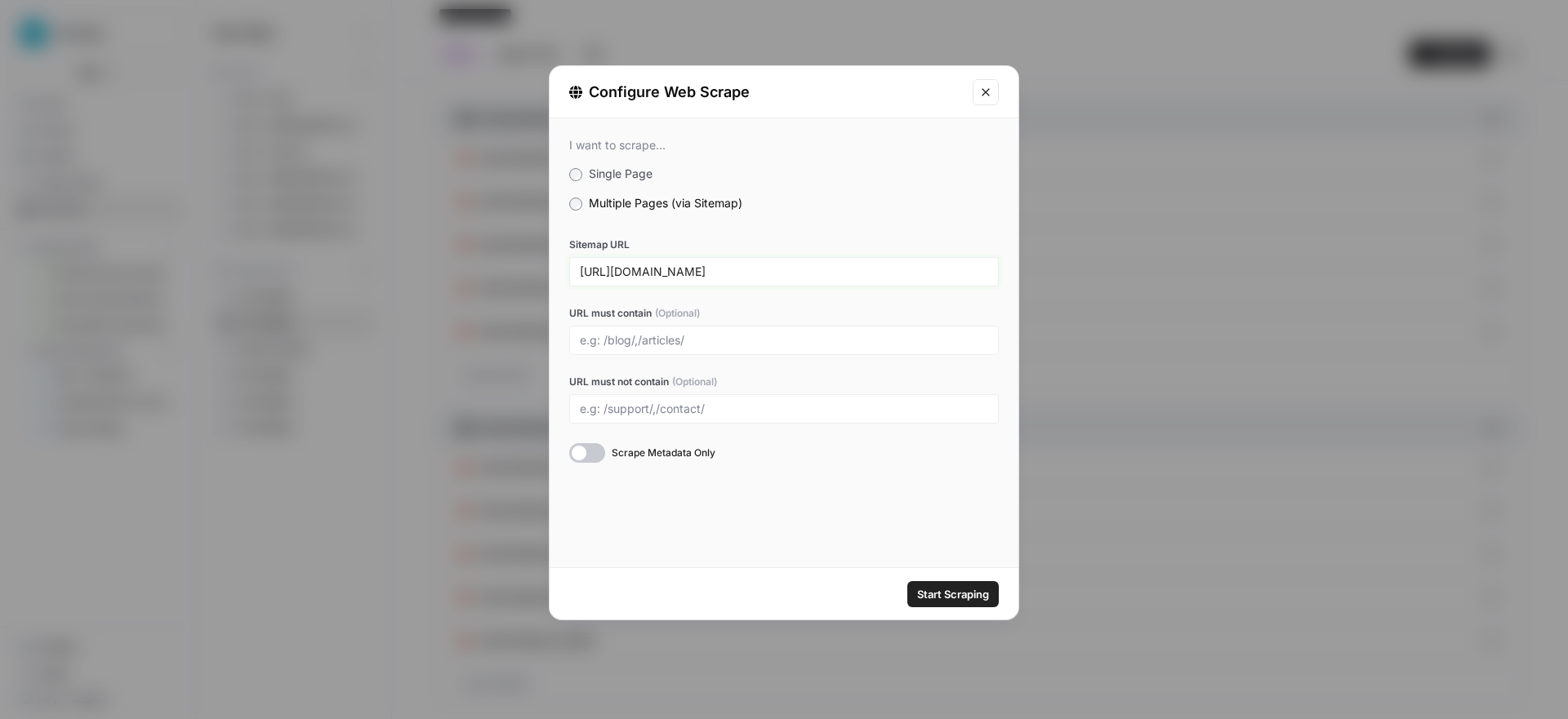
click at [716, 265] on input "[URL][DOMAIN_NAME]" at bounding box center [784, 272] width 408 height 15
type input "[URL][DOMAIN_NAME]"
click at [691, 340] on input "URL must contain (Optional)" at bounding box center [784, 341] width 408 height 15
paste input "[URL][DOMAIN_NAME]"
drag, startPoint x: 717, startPoint y: 339, endPoint x: 571, endPoint y: 343, distance: 146.1
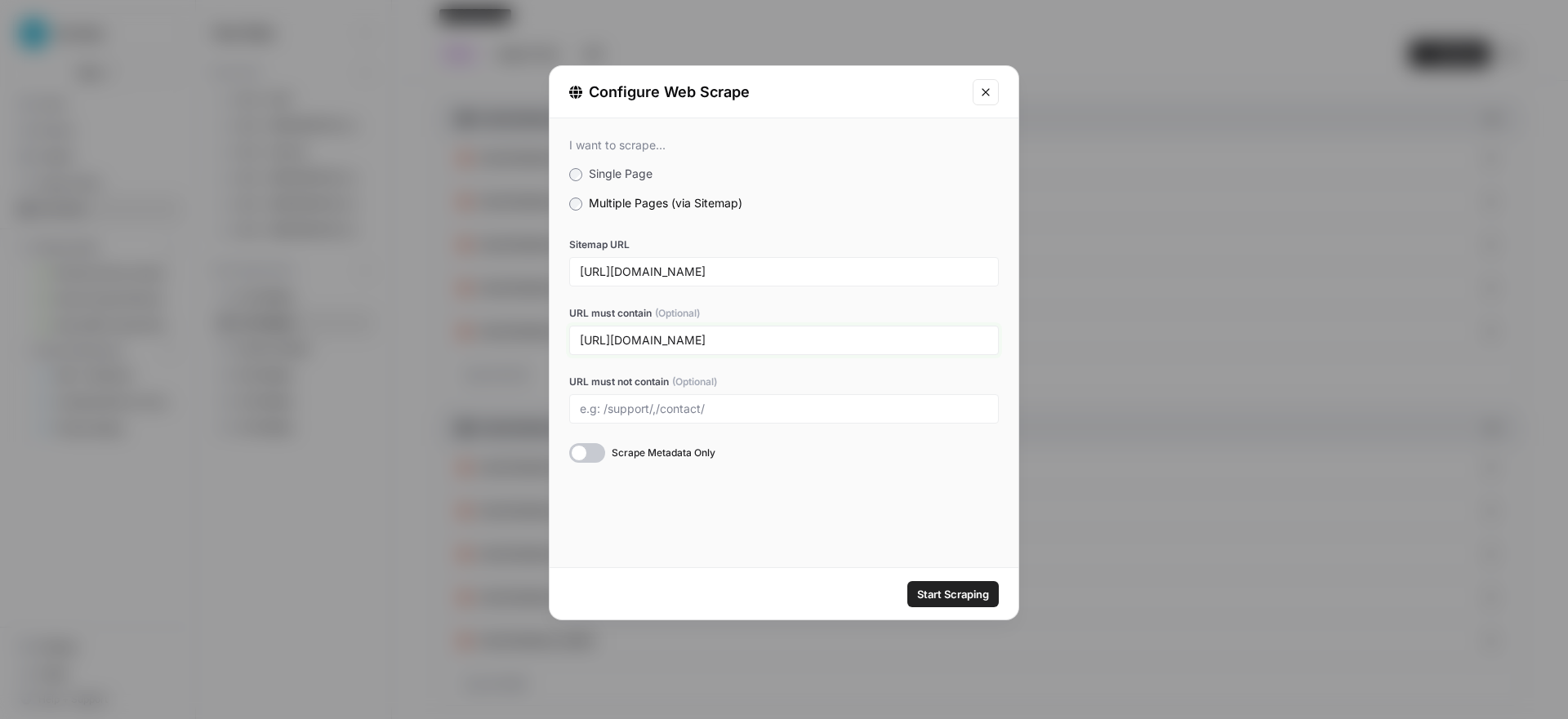
click at [571, 343] on div "[URL][DOMAIN_NAME]" at bounding box center [784, 341] width 429 height 30
type input "/accountant-bookkeeper-guides/"
click at [582, 448] on div at bounding box center [586, 452] width 36 height 20
click at [933, 589] on span "Start Scraping" at bounding box center [953, 595] width 72 height 17
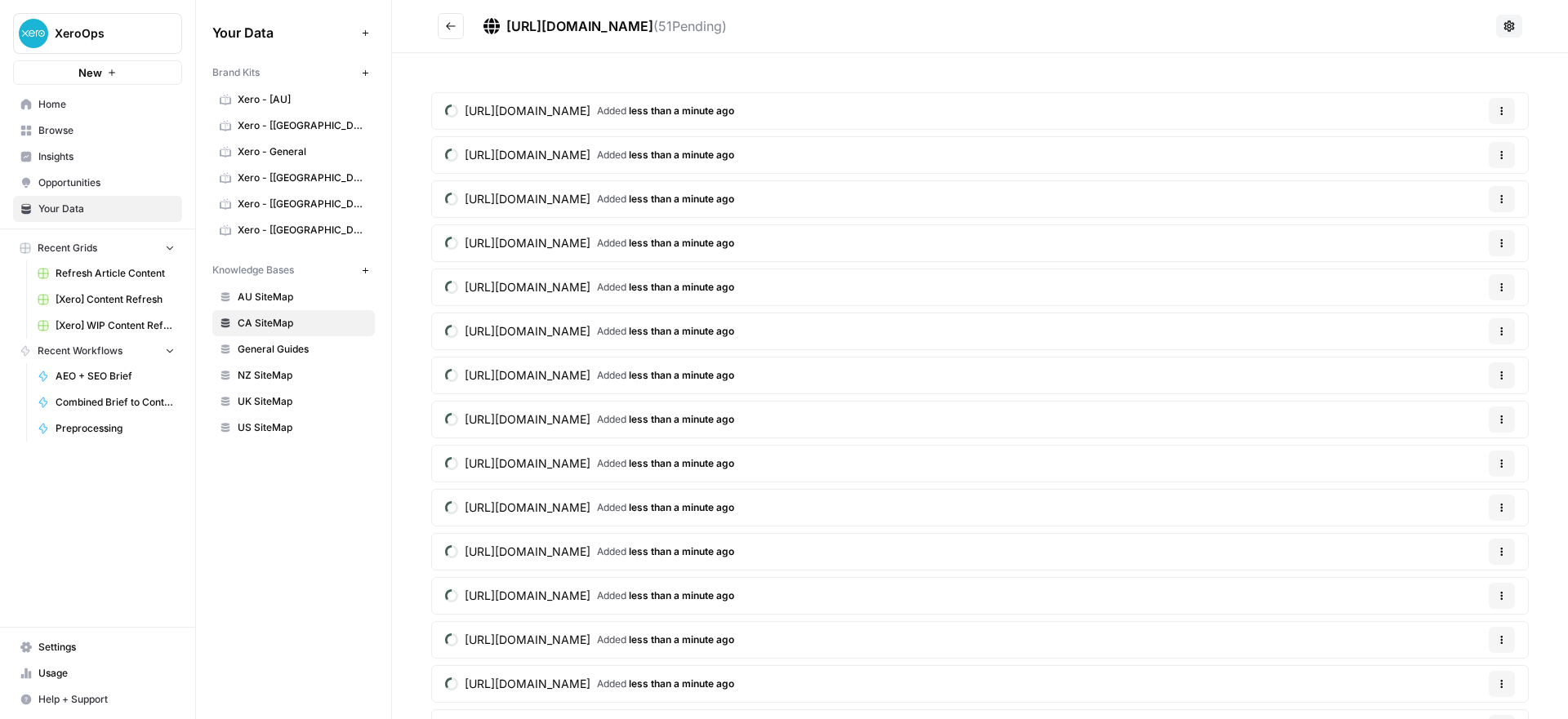
click at [283, 372] on span "NZ SiteMap" at bounding box center [303, 375] width 130 height 15
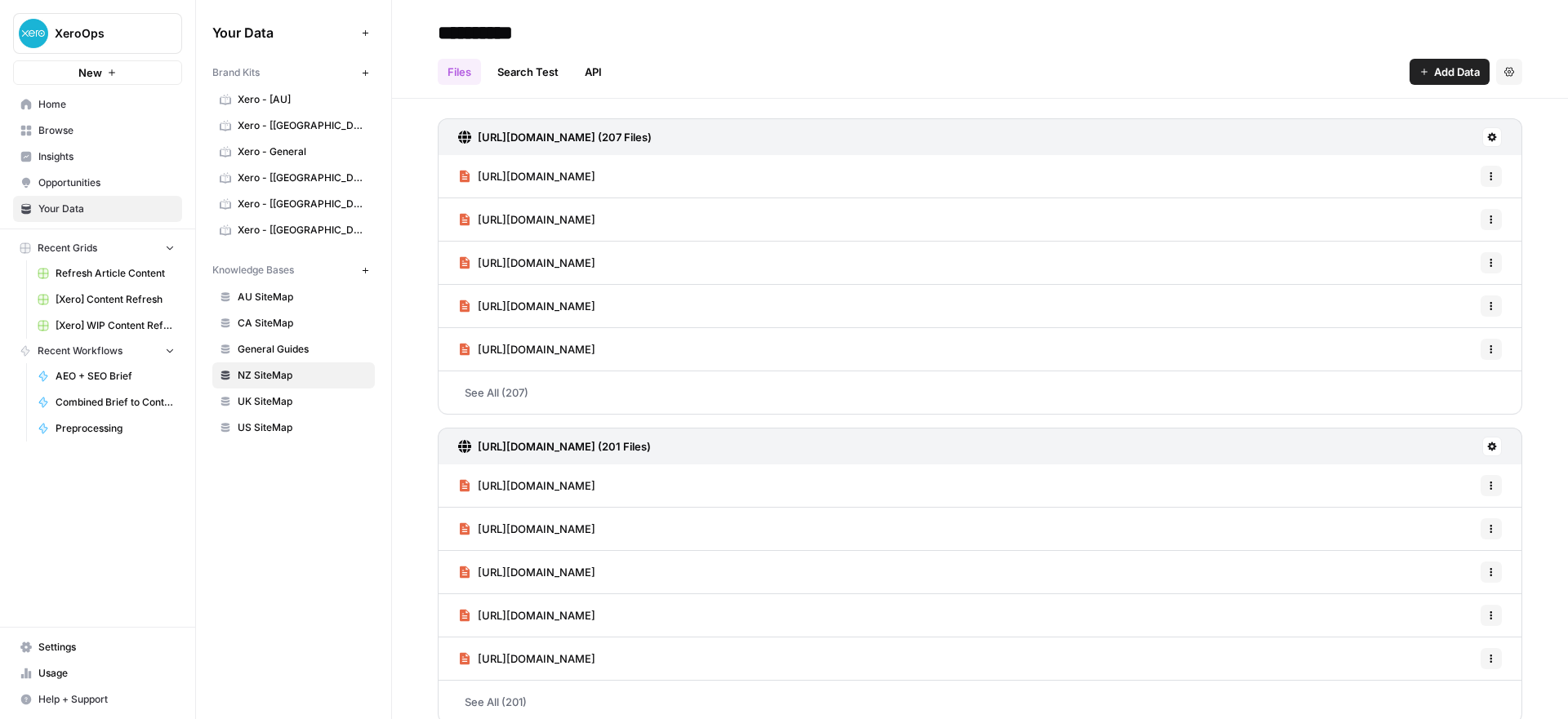
scroll to position [18, 0]
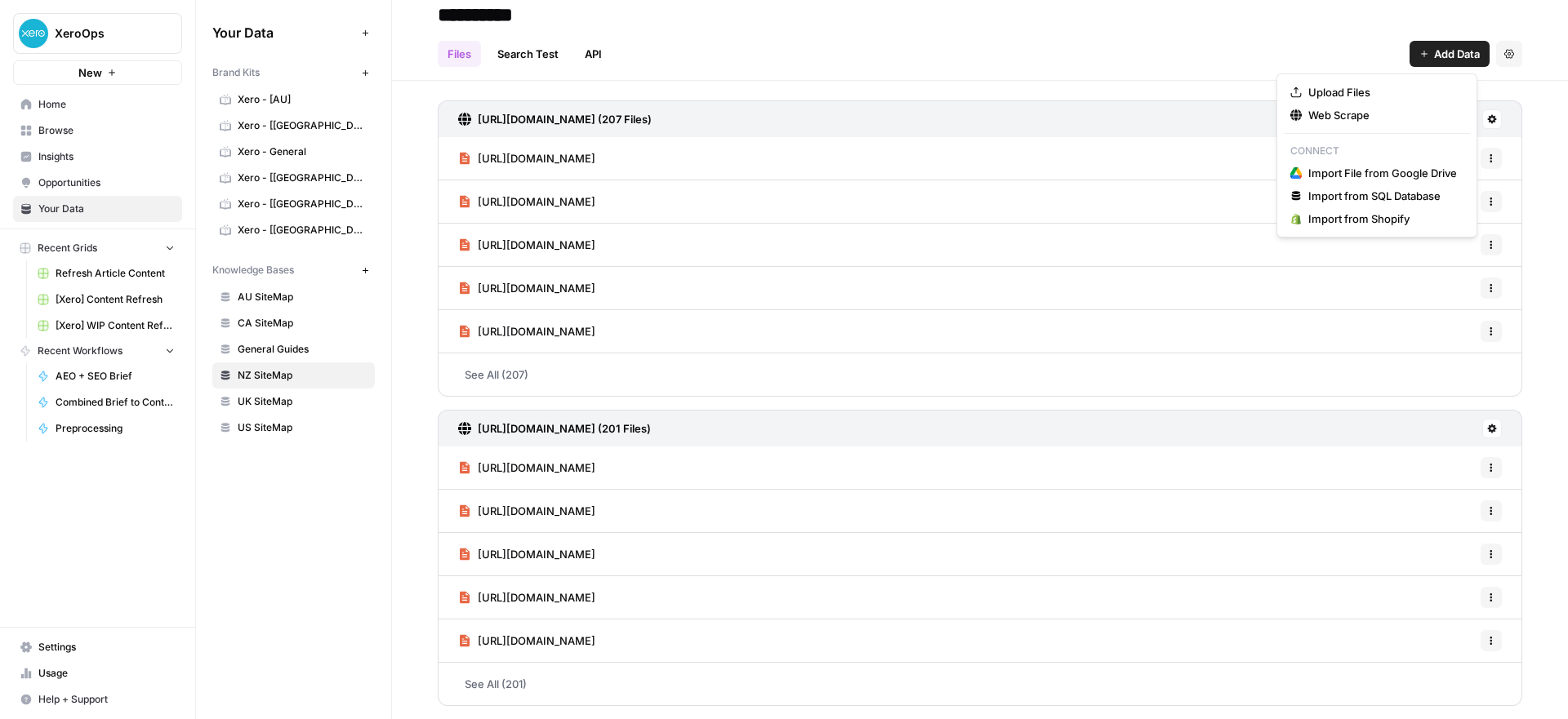
click at [1436, 57] on span "Add Data" at bounding box center [1456, 54] width 46 height 17
click at [1344, 116] on span "Web Scrape" at bounding box center [1383, 115] width 149 height 17
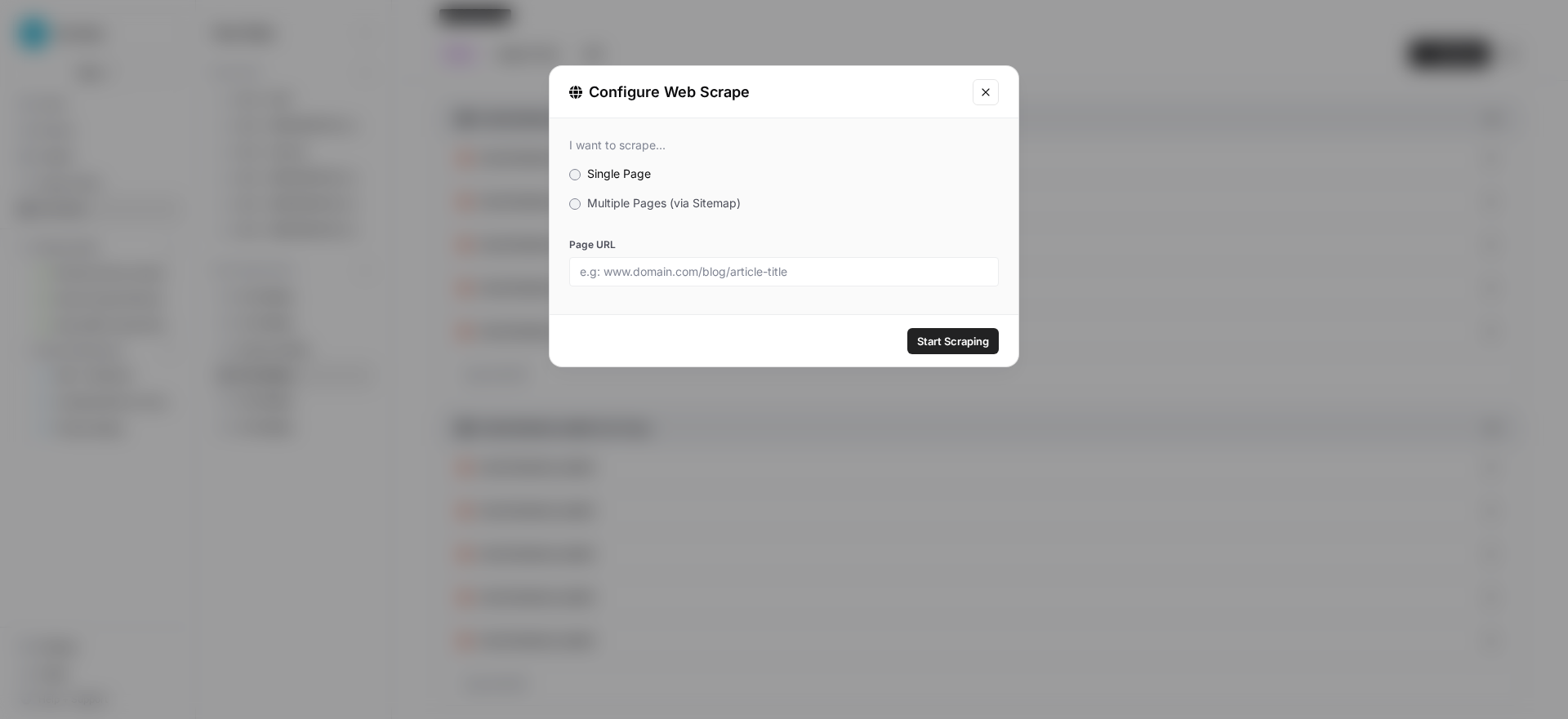
click at [660, 198] on span "Multiple Pages (via Sitemap)" at bounding box center [664, 203] width 153 height 14
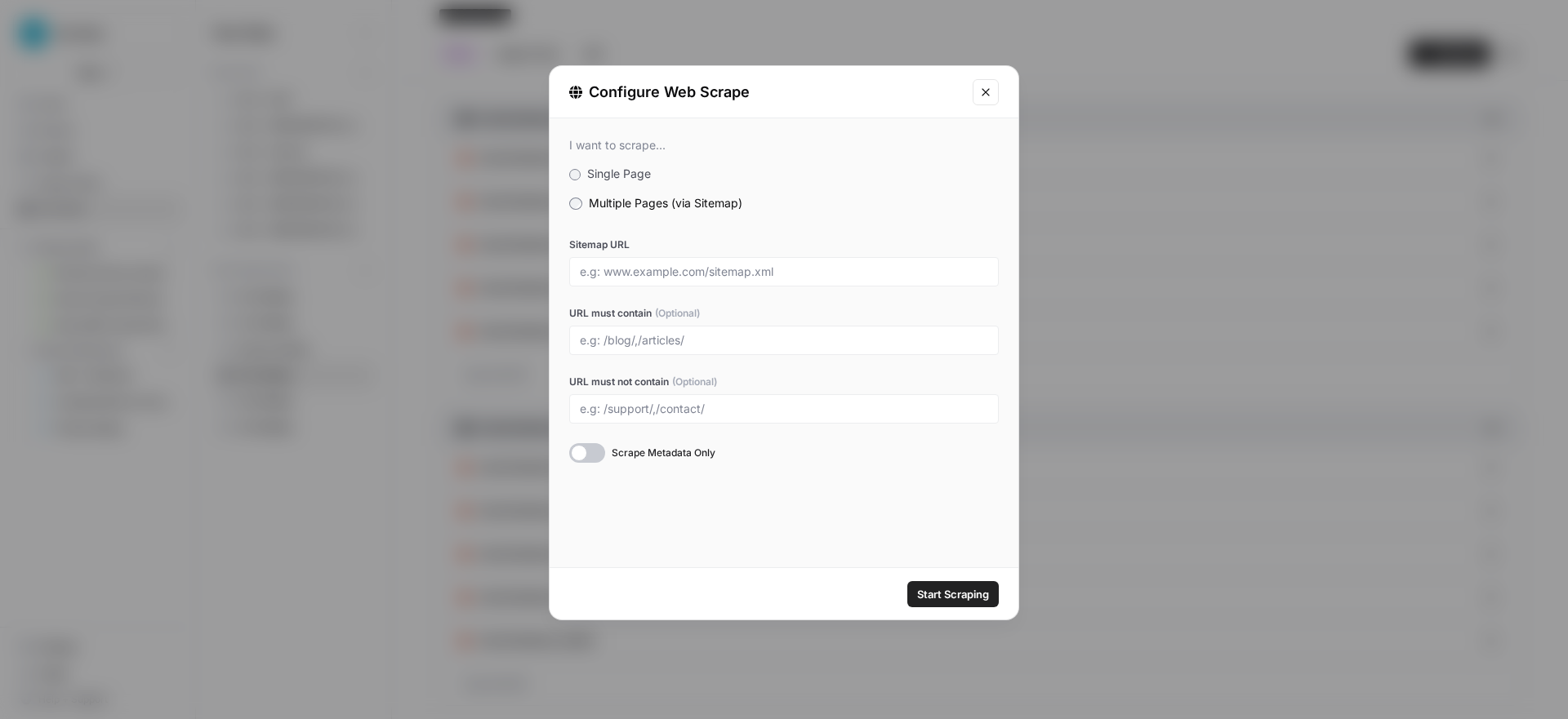
click at [626, 263] on div at bounding box center [784, 272] width 429 height 30
click at [639, 280] on div at bounding box center [784, 272] width 429 height 30
click at [637, 272] on input "Sitemap URL" at bounding box center [784, 272] width 408 height 15
click at [718, 273] on input "[URL][DOMAIN_NAME]" at bounding box center [784, 272] width 408 height 15
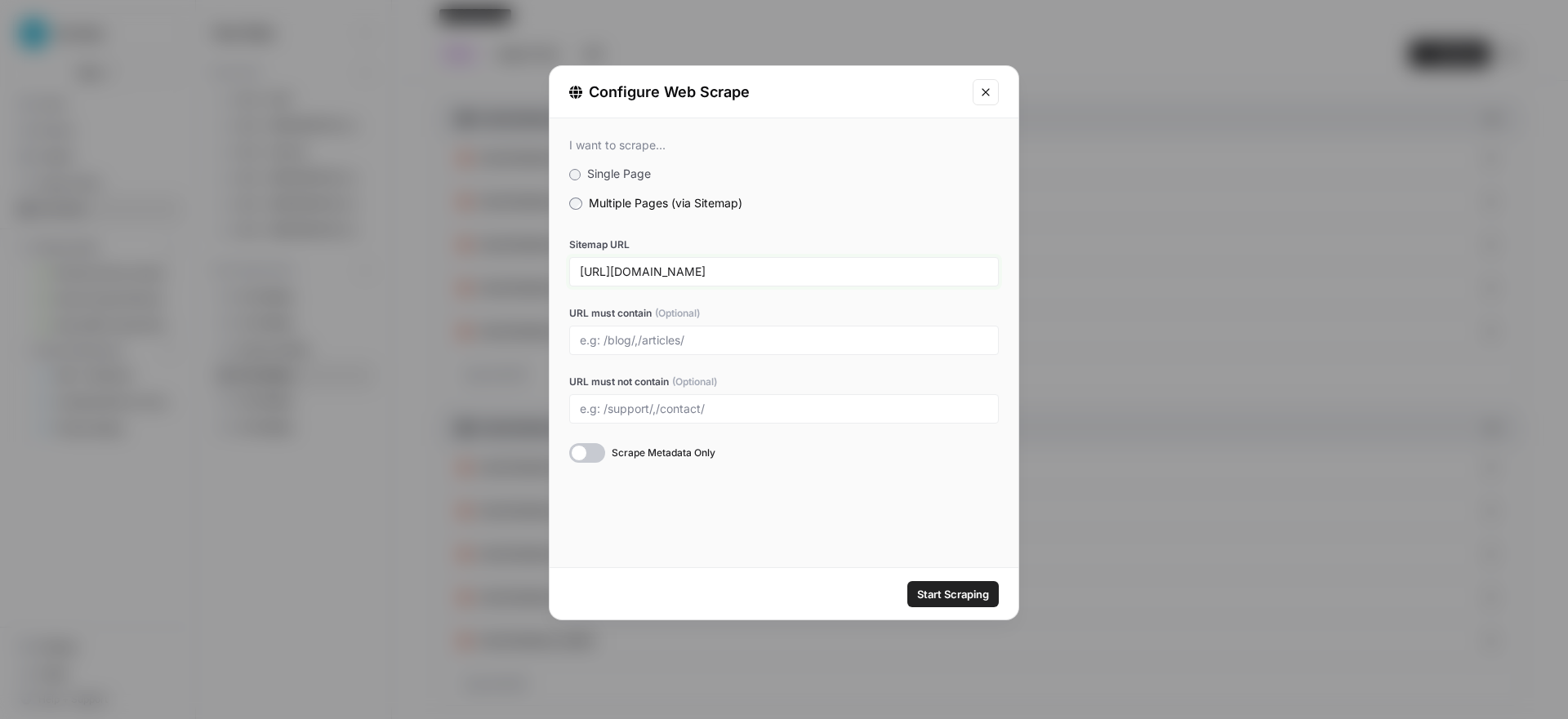
type input "[URL][DOMAIN_NAME]"
click at [687, 334] on input "URL must contain (Optional)" at bounding box center [784, 341] width 408 height 15
paste input "/accountant-bookkeeper-guides/"
type input "/accountant-bookkeeper-guides/"
click at [933, 586] on span "Start Scraping" at bounding box center [953, 595] width 72 height 17
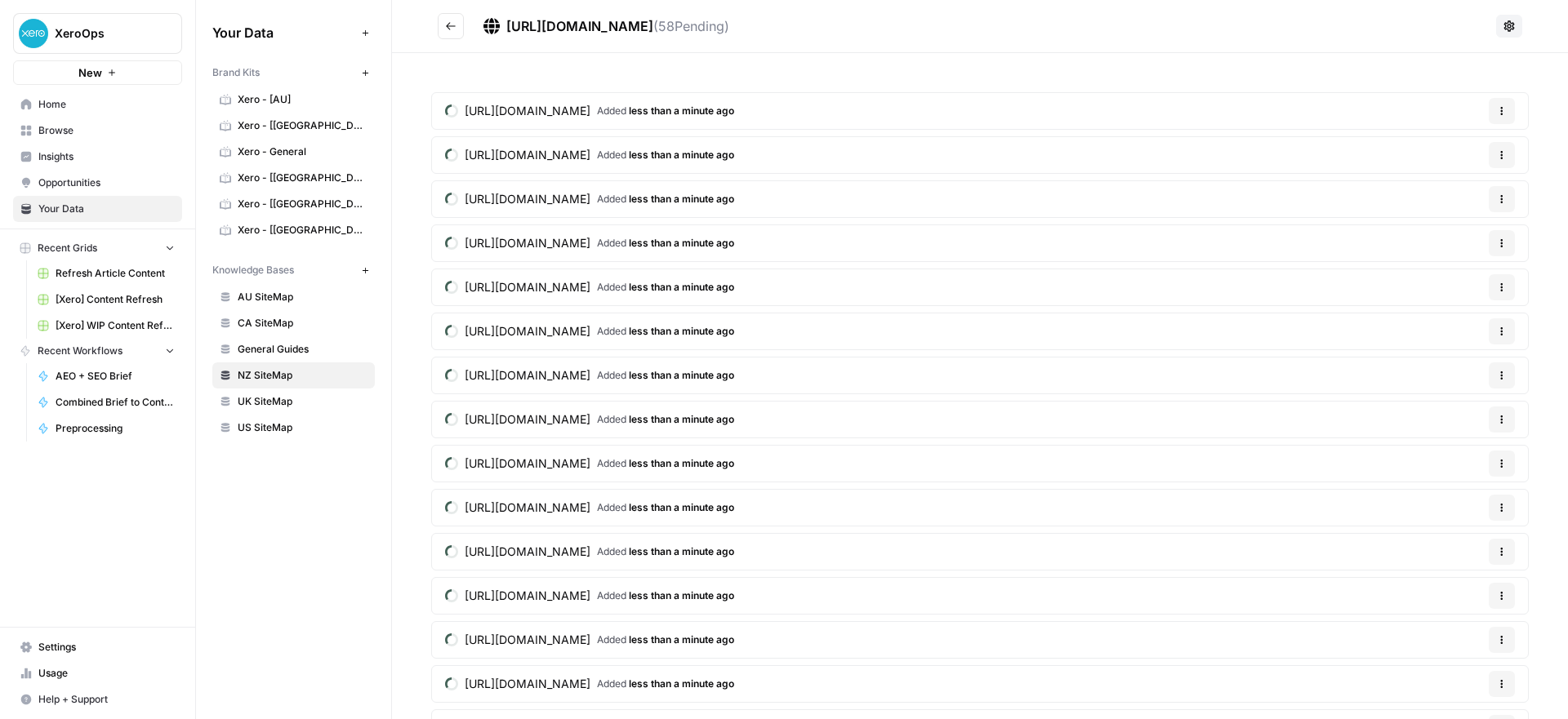
click at [249, 399] on span "UK SiteMap" at bounding box center [303, 401] width 130 height 15
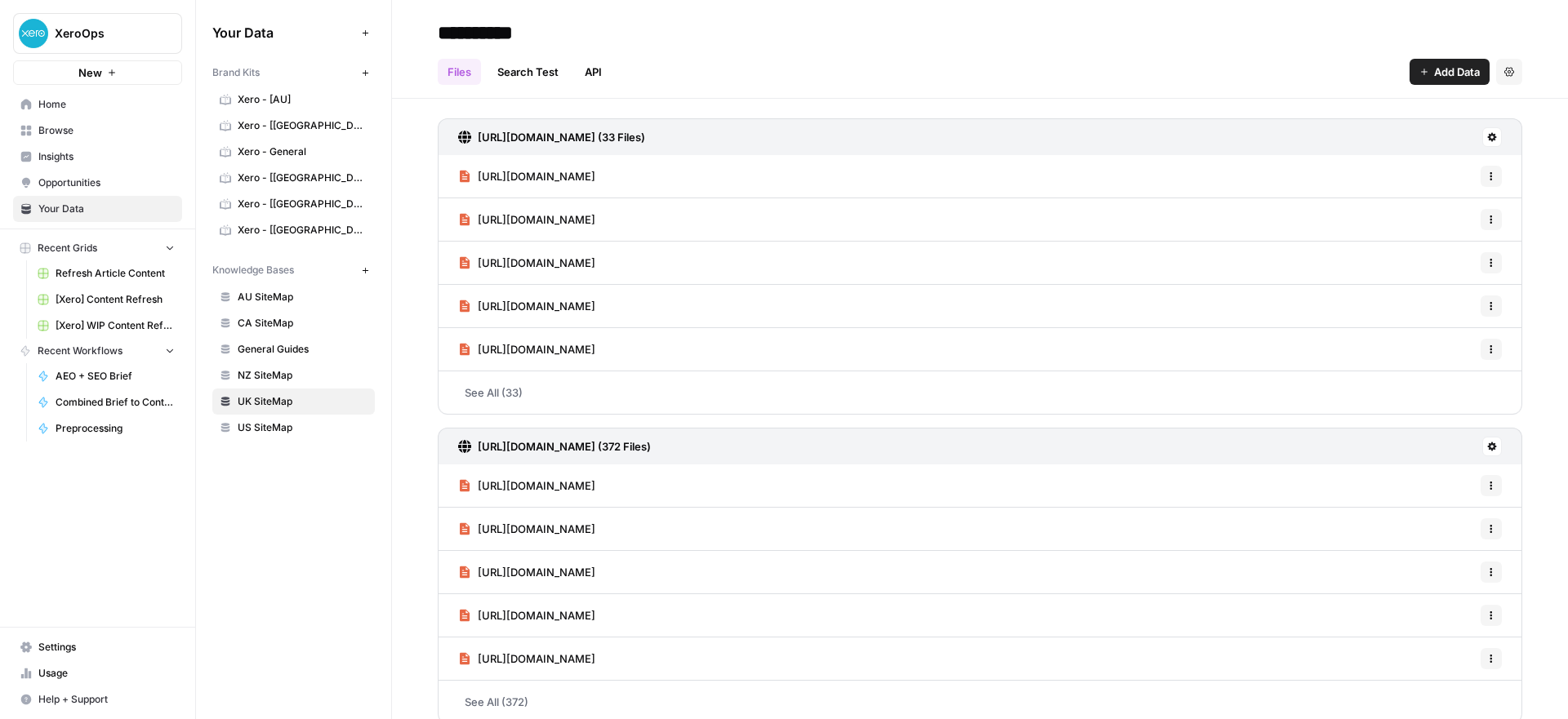
click at [1413, 63] on button "Add Data" at bounding box center [1450, 72] width 80 height 26
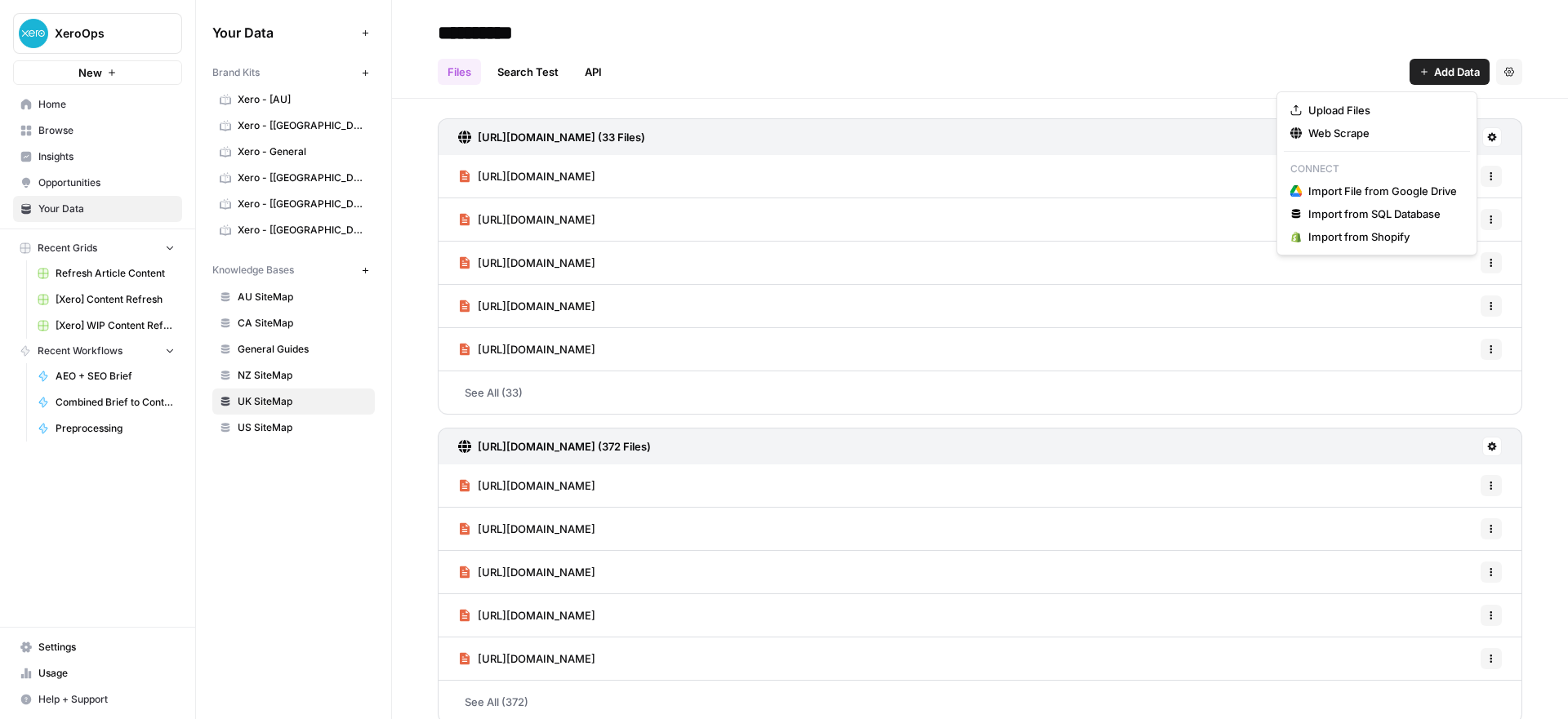
click at [1093, 64] on div "Files Search Test API Add Data Settings" at bounding box center [980, 65] width 1085 height 39
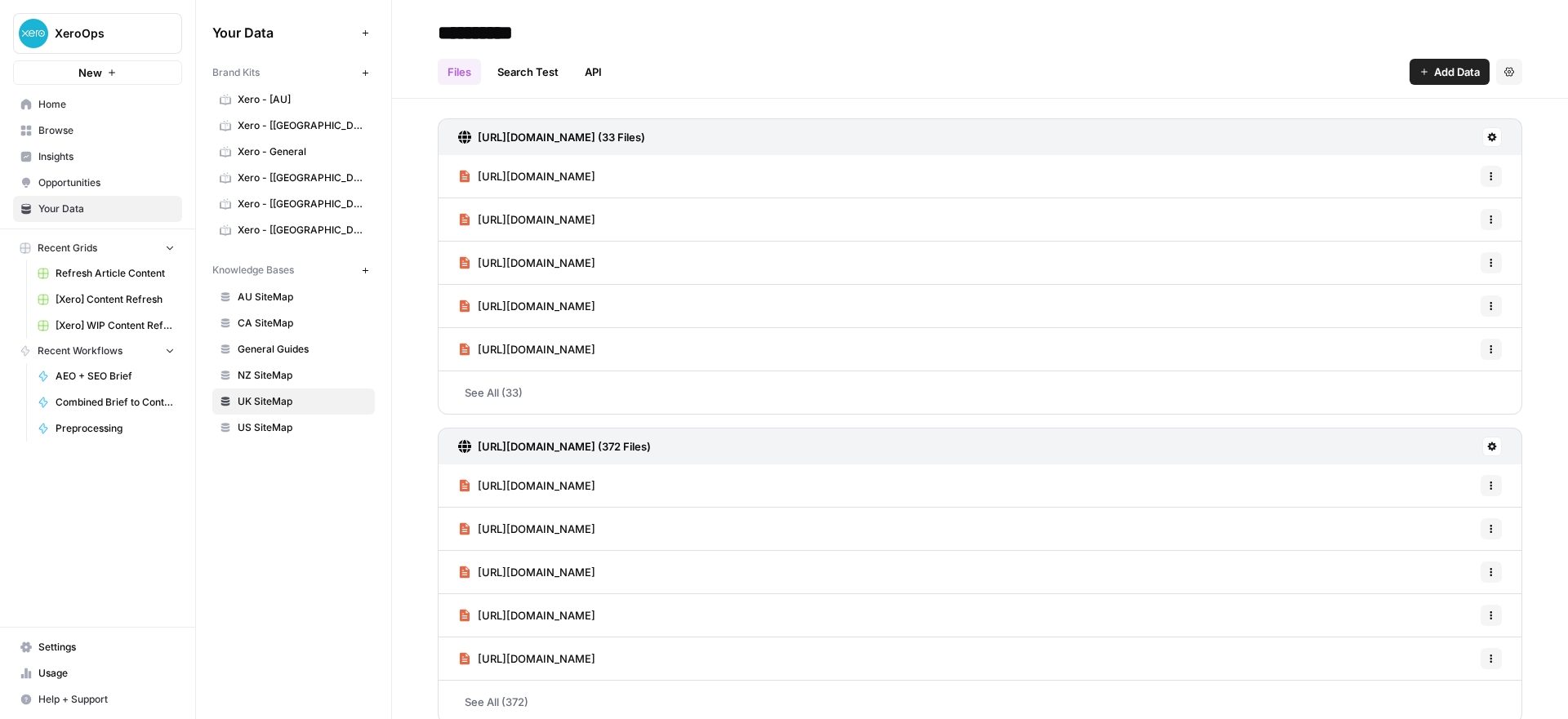
click at [1439, 77] on span "Add Data" at bounding box center [1456, 72] width 46 height 17
click at [1337, 143] on button "Web Scrape" at bounding box center [1377, 133] width 186 height 23
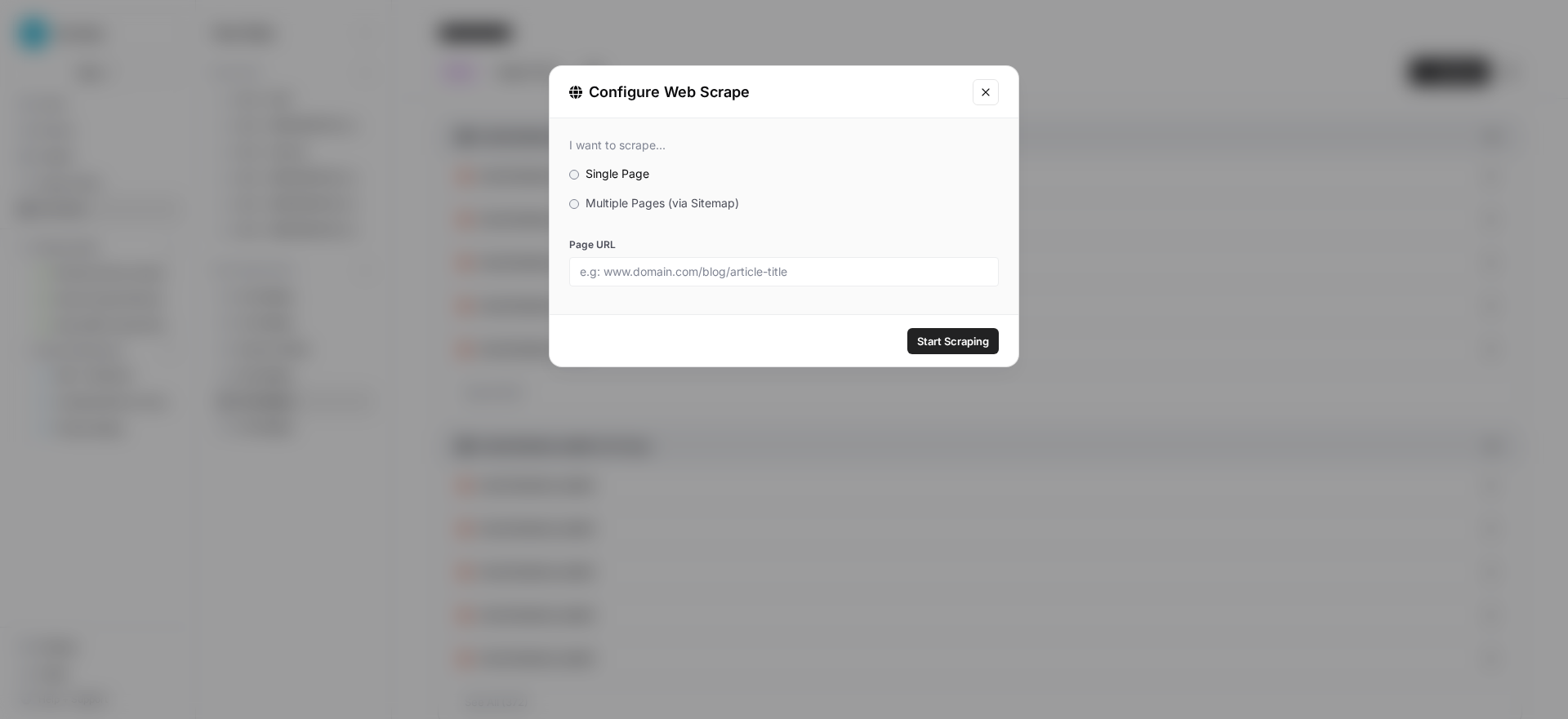
click at [610, 199] on span "Multiple Pages (via Sitemap)" at bounding box center [662, 203] width 153 height 14
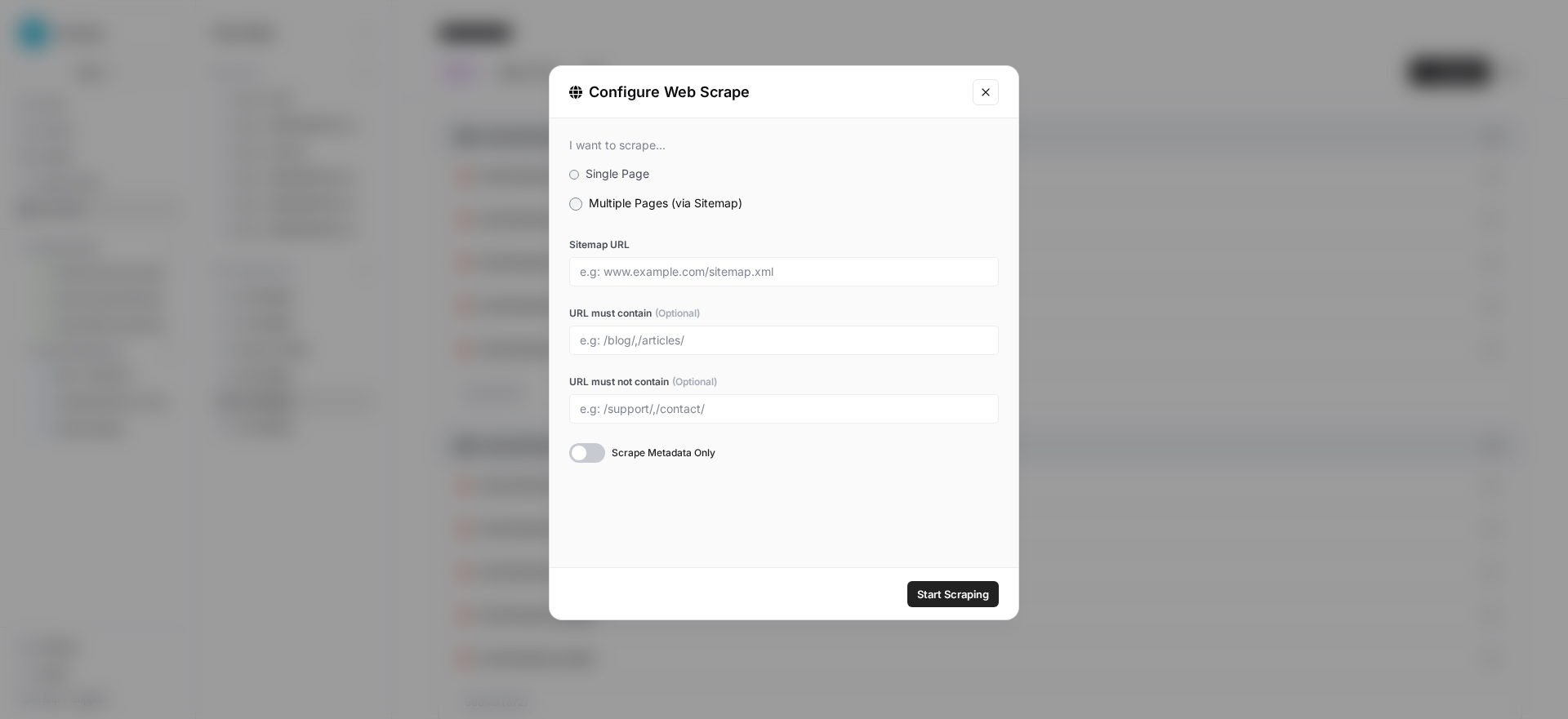
click at [681, 263] on div at bounding box center [784, 272] width 429 height 30
click at [622, 273] on input "Sitemap URL" at bounding box center [784, 272] width 408 height 15
click at [716, 270] on input "[URL][DOMAIN_NAME]" at bounding box center [784, 272] width 408 height 15
type input "[URL][DOMAIN_NAME]"
click at [646, 345] on input "URL must contain (Optional)" at bounding box center [784, 341] width 408 height 15
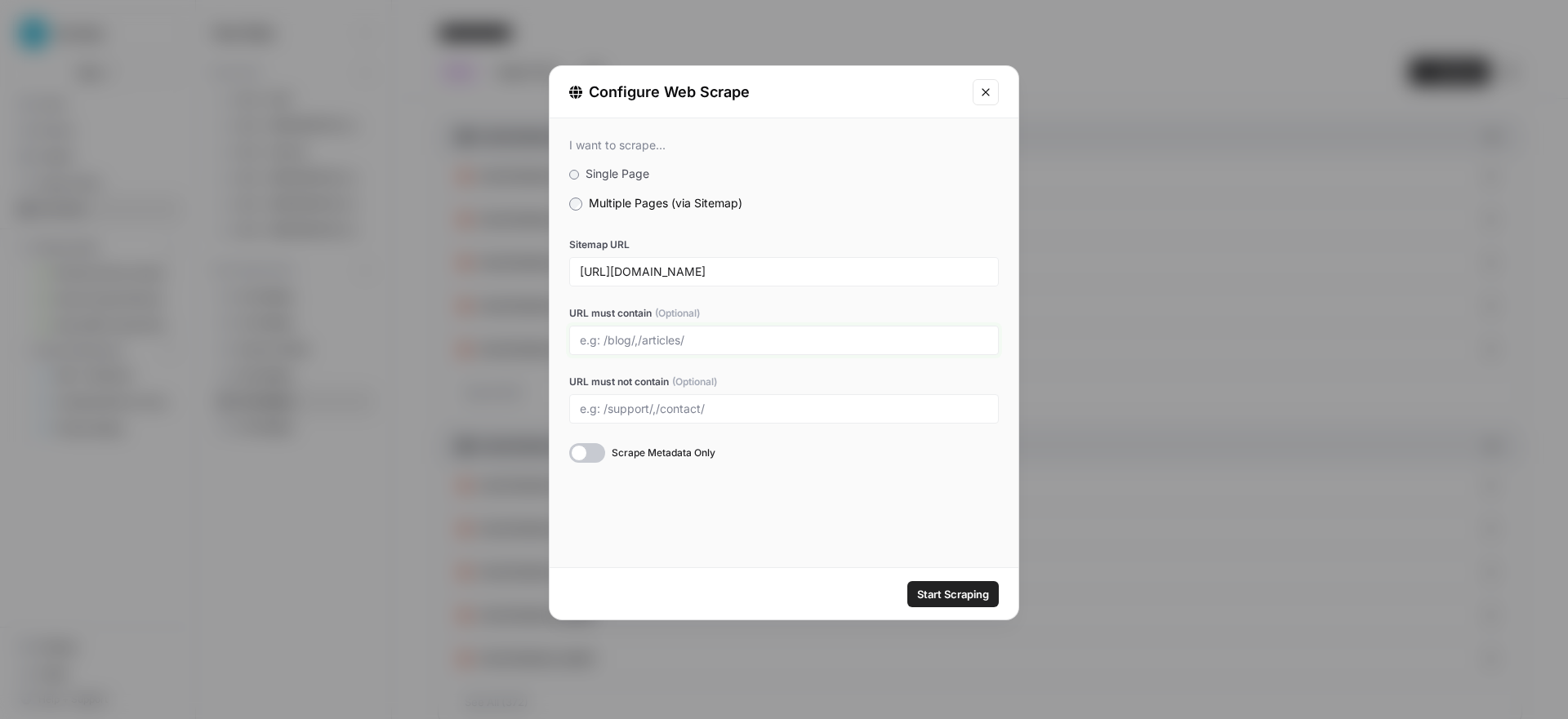
paste input "[URL][DOMAIN_NAME]"
drag, startPoint x: 715, startPoint y: 340, endPoint x: 546, endPoint y: 341, distance: 169.0
click at [546, 341] on div "Configure Web Scrape I want to scrape... Single Page Multiple Pages (via Sitema…" at bounding box center [784, 360] width 1568 height 719
type input "/accountant-bookkeeper-guides/"
click at [759, 504] on div "I want to scrape... Single Page Multiple Pages (via Sitemap) Sitemap URL [URL][…" at bounding box center [784, 342] width 468 height 449
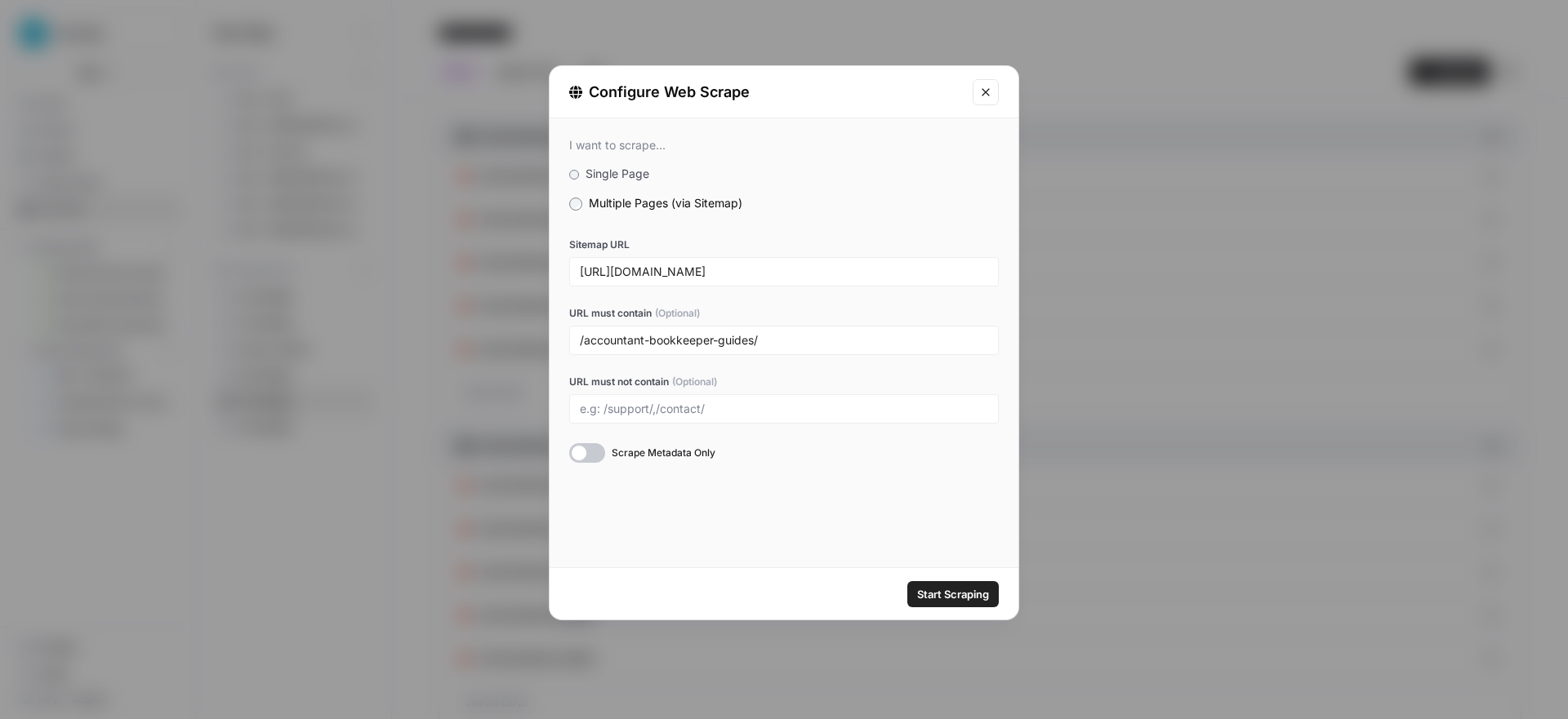
click at [594, 451] on div at bounding box center [586, 452] width 36 height 20
click at [937, 588] on span "Start Scraping" at bounding box center [953, 595] width 72 height 17
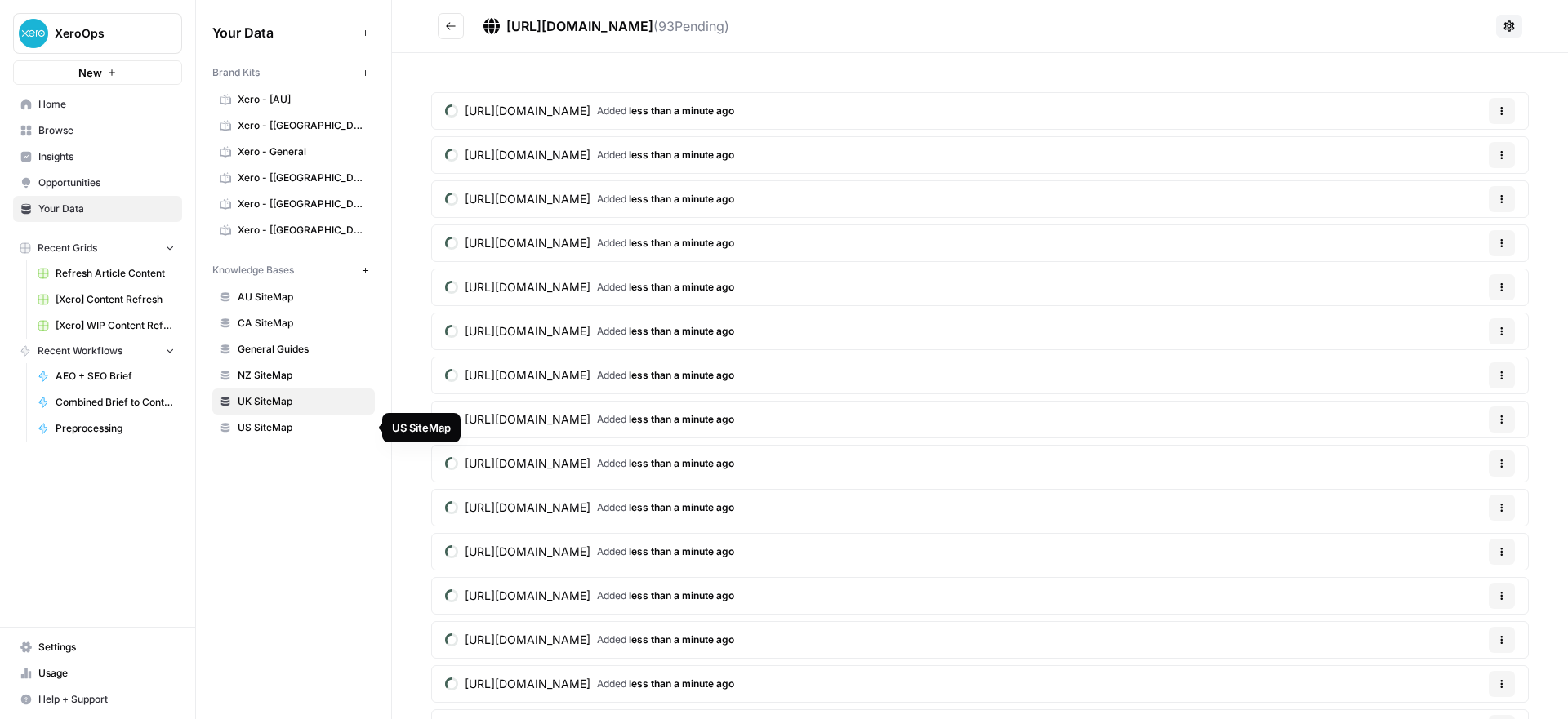
click at [263, 426] on span "US SiteMap" at bounding box center [303, 428] width 130 height 15
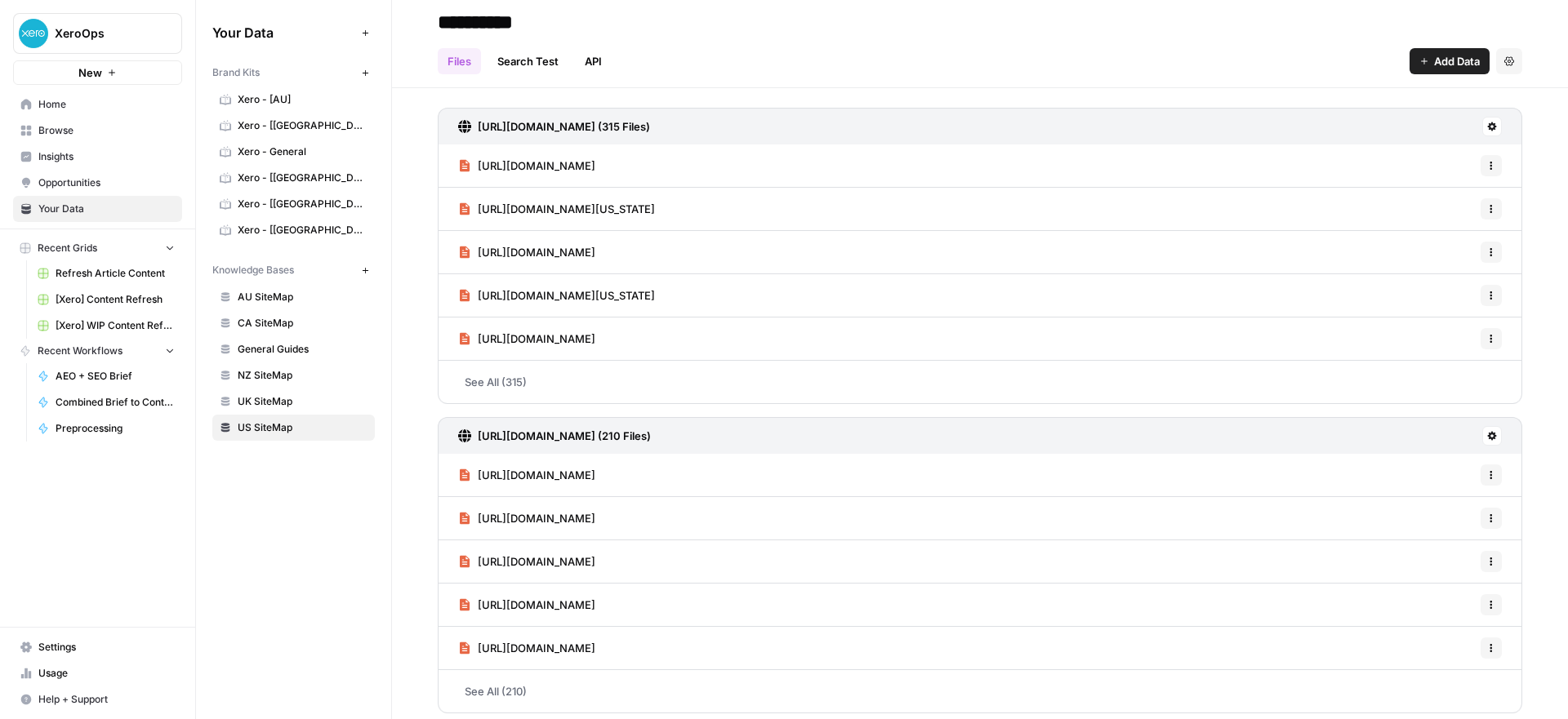
scroll to position [18, 0]
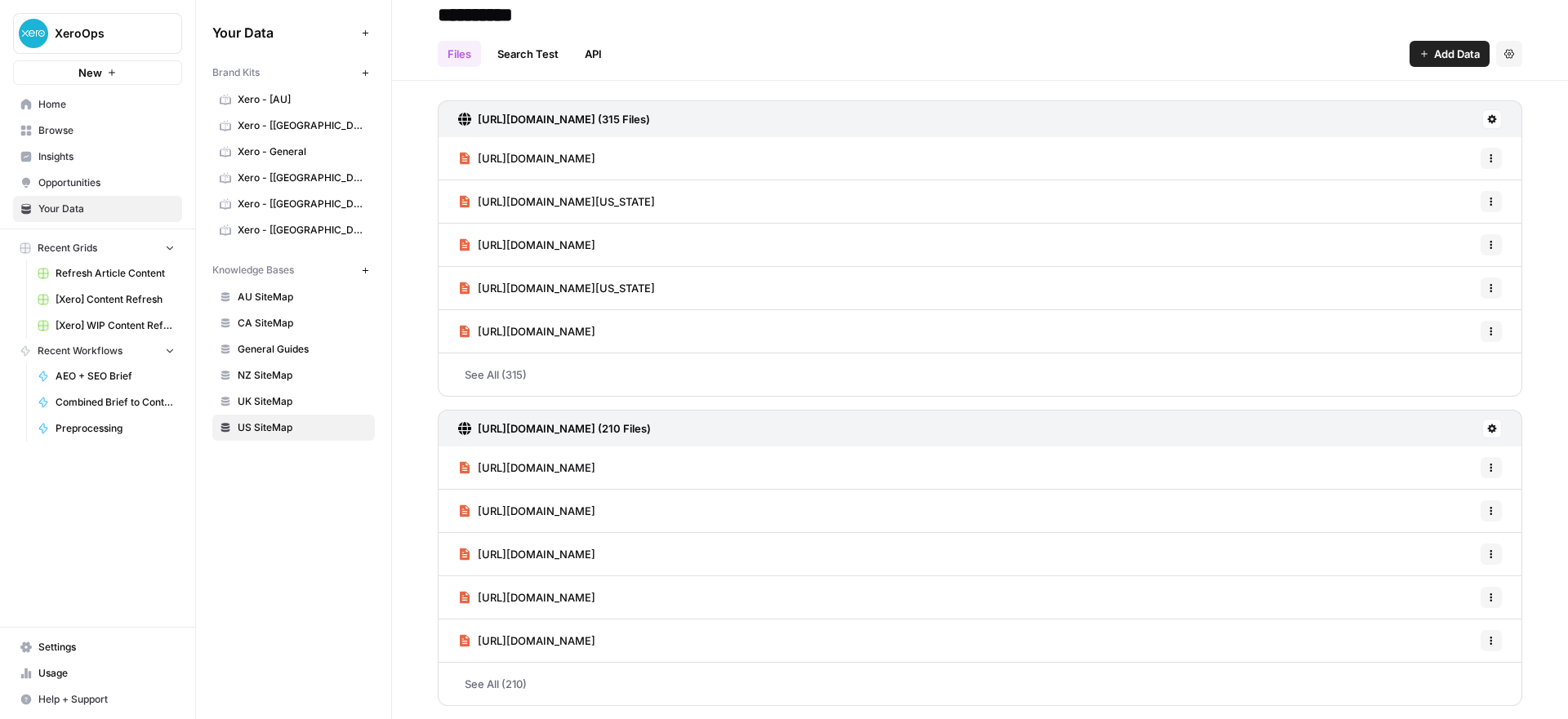
click at [1418, 37] on div "Files Search Test API Add Data Settings" at bounding box center [980, 47] width 1085 height 39
click at [1419, 52] on button "Add Data" at bounding box center [1450, 54] width 80 height 26
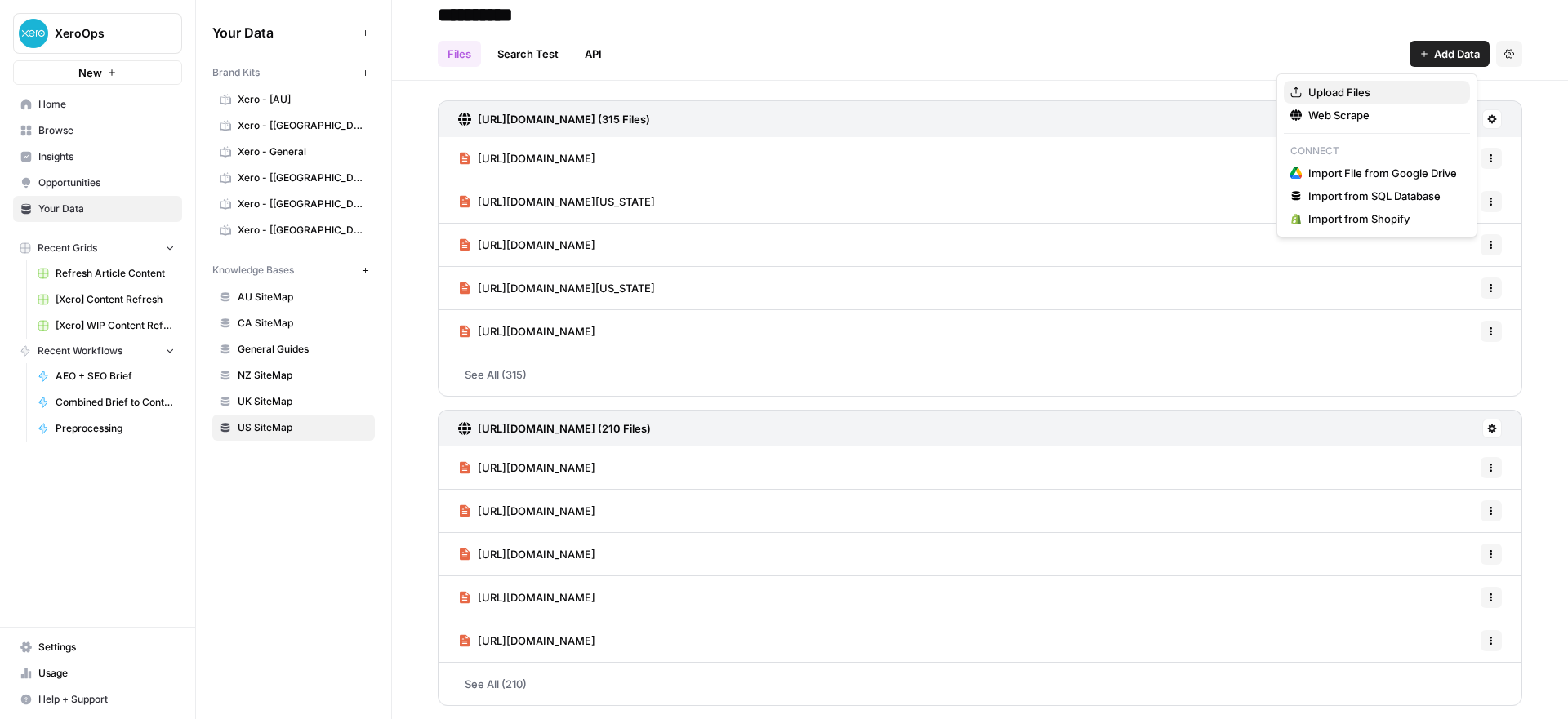
click at [1385, 89] on span "Upload Files" at bounding box center [1383, 93] width 149 height 17
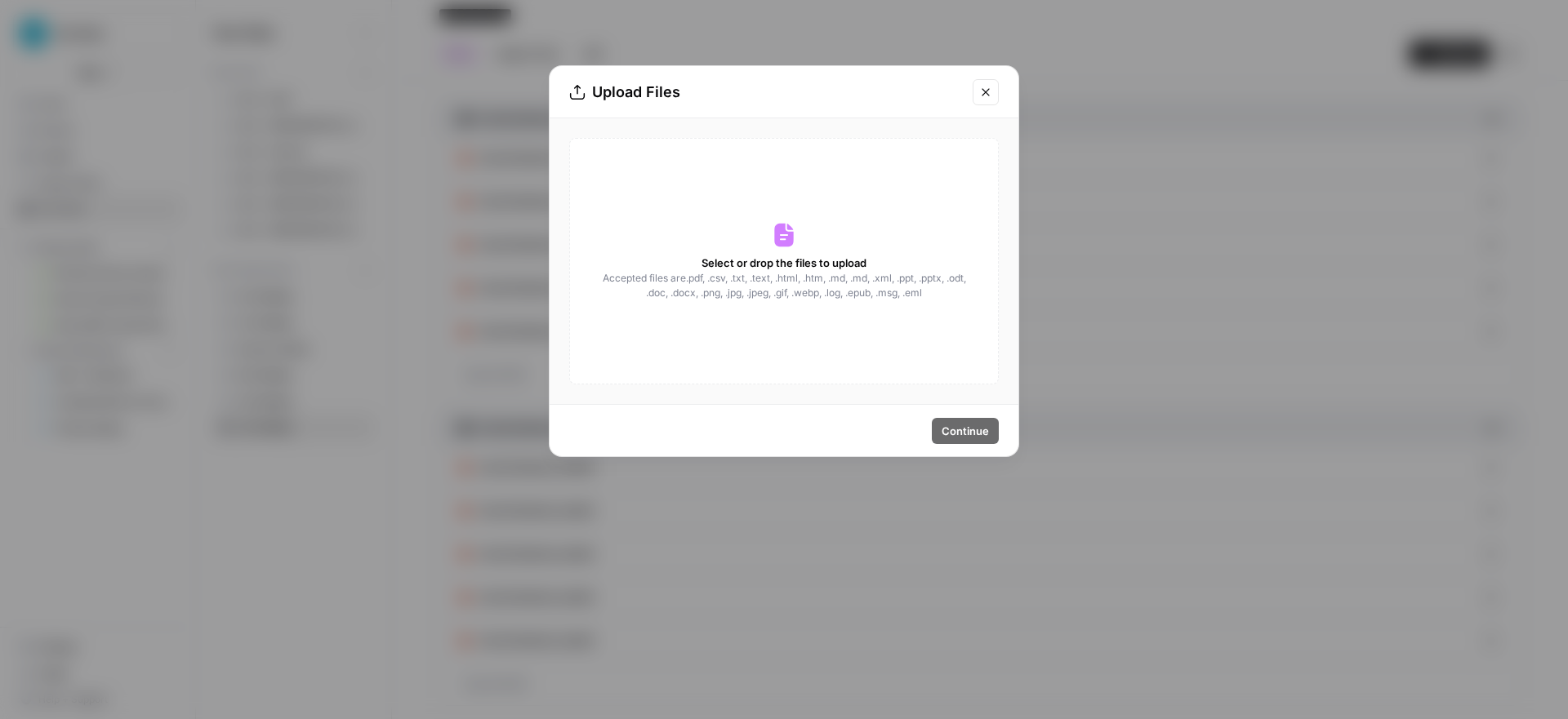
click at [994, 98] on button "Close modal" at bounding box center [986, 92] width 26 height 26
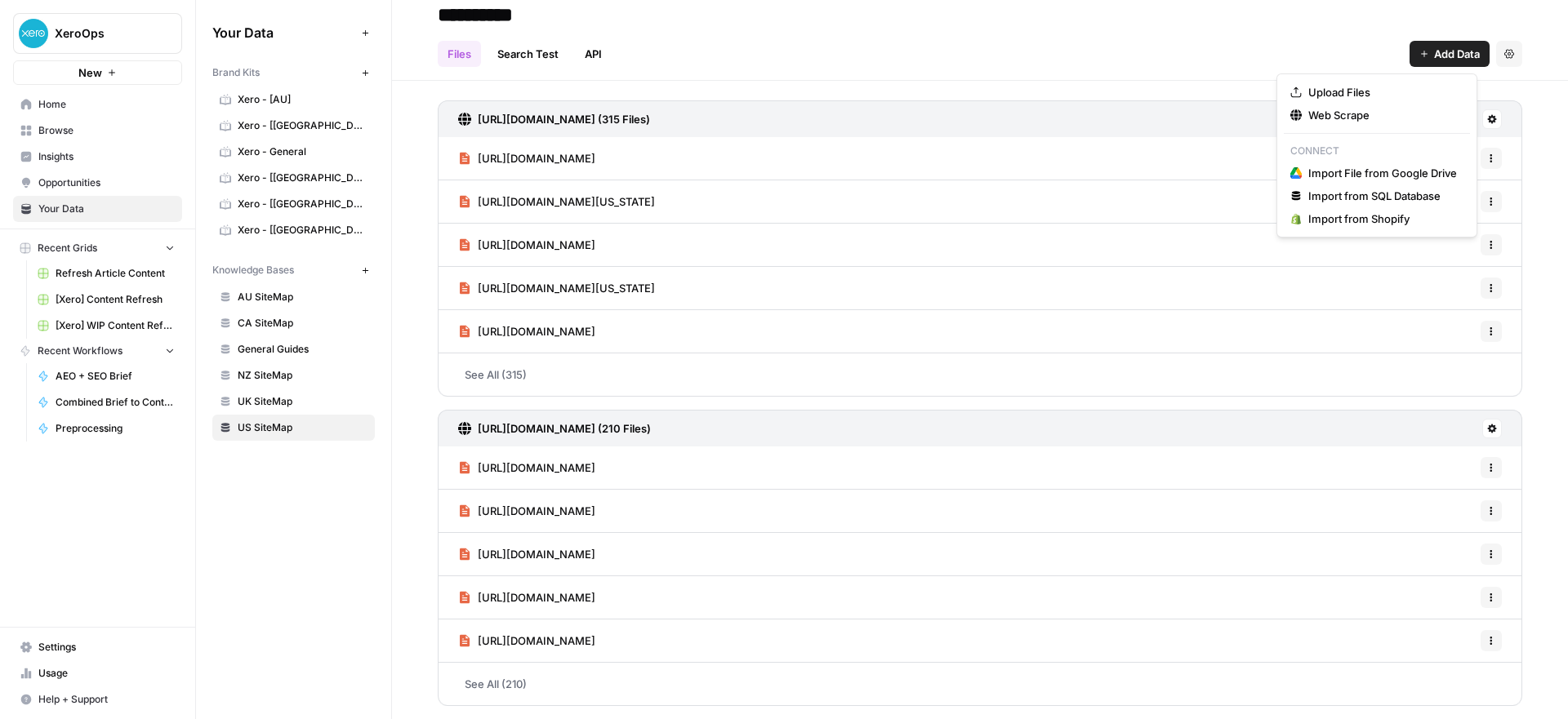
click at [1438, 41] on button "Add Data" at bounding box center [1450, 54] width 80 height 26
click at [1401, 109] on span "Web Scrape" at bounding box center [1383, 115] width 149 height 17
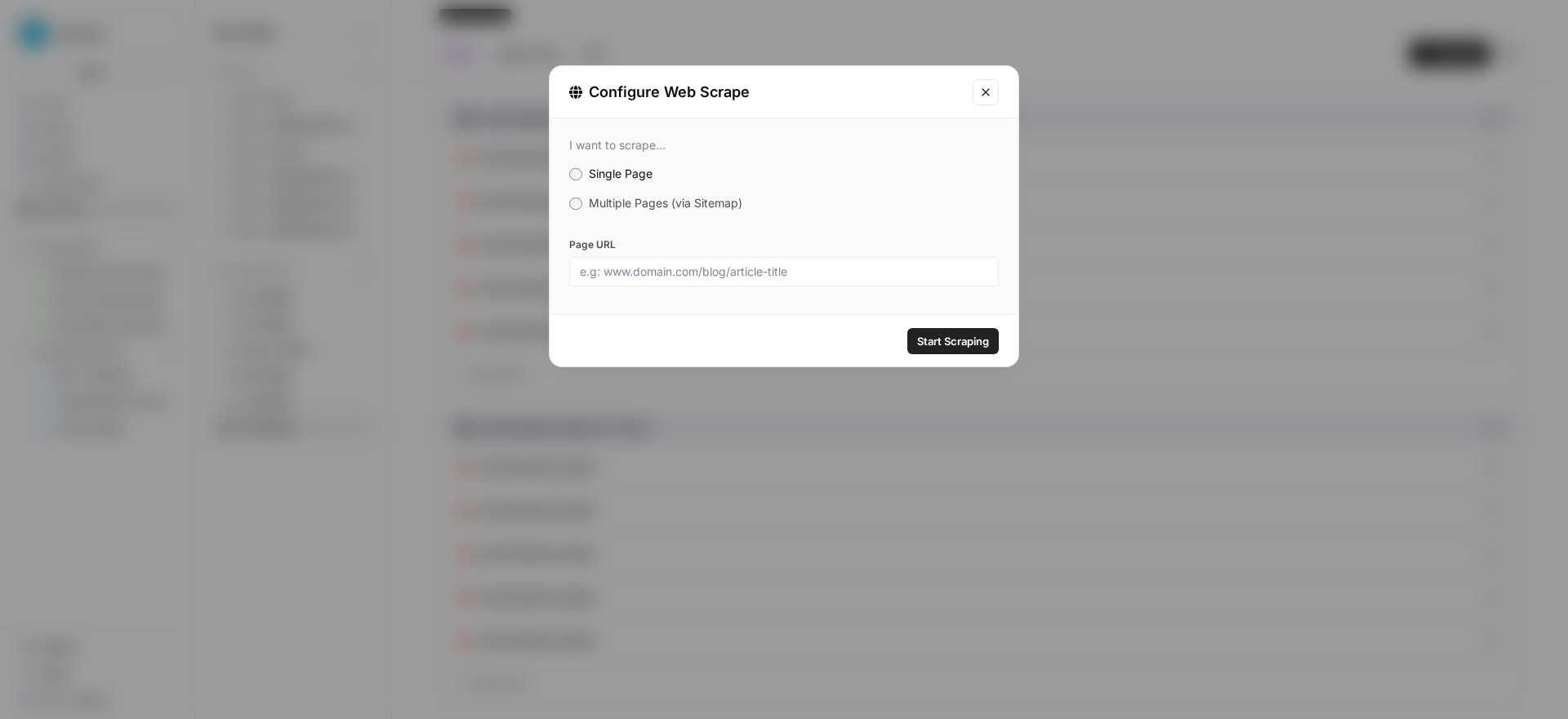
click at [629, 205] on span "Multiple Pages (via Sitemap)" at bounding box center [665, 203] width 153 height 14
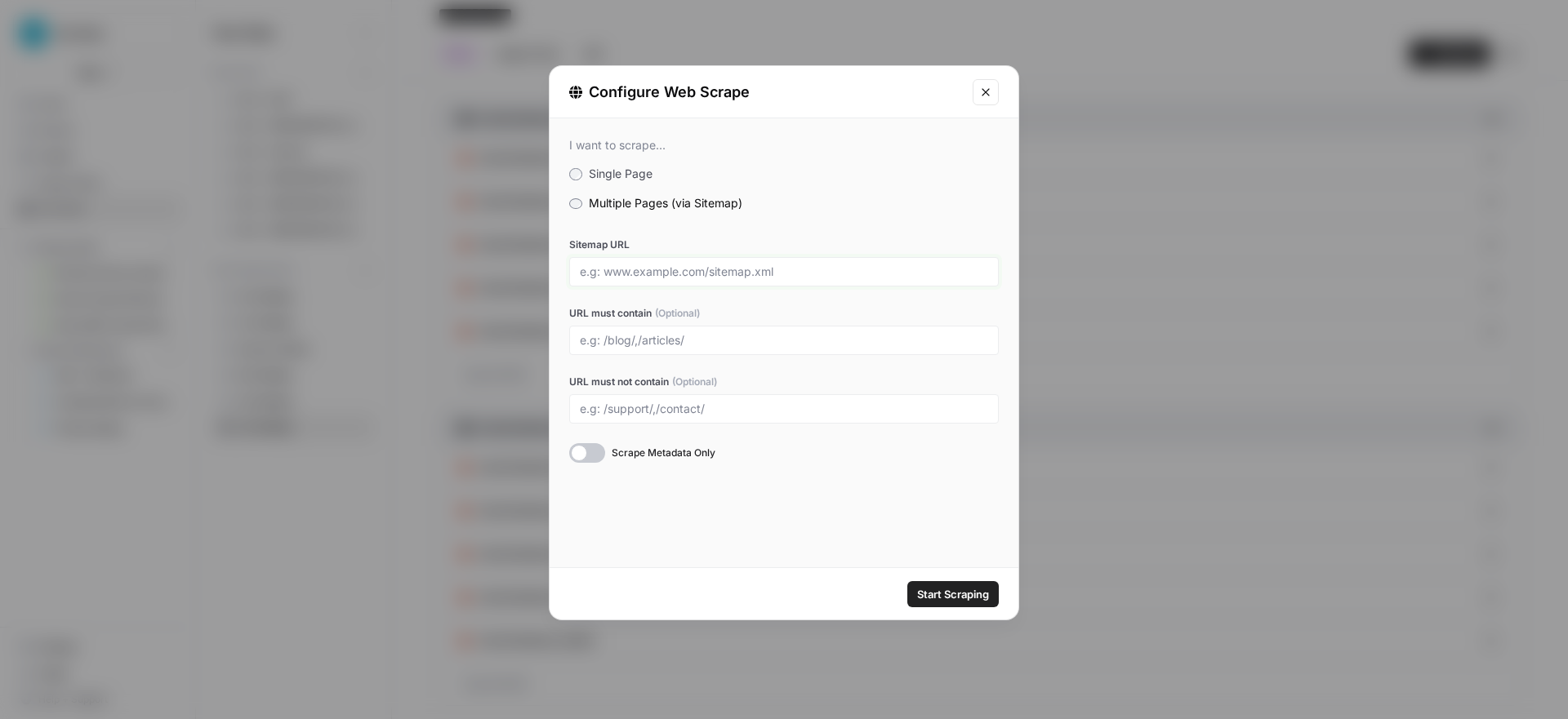
click at [643, 268] on input "Sitemap URL" at bounding box center [784, 272] width 408 height 15
click at [629, 276] on input "Sitemap URL" at bounding box center [784, 272] width 408 height 15
click at [713, 272] on input "[URL][DOMAIN_NAME]" at bounding box center [784, 272] width 408 height 15
type input "[URL][DOMAIN_NAME]"
click at [728, 344] on input "URL must contain (Optional)" at bounding box center [784, 341] width 408 height 15
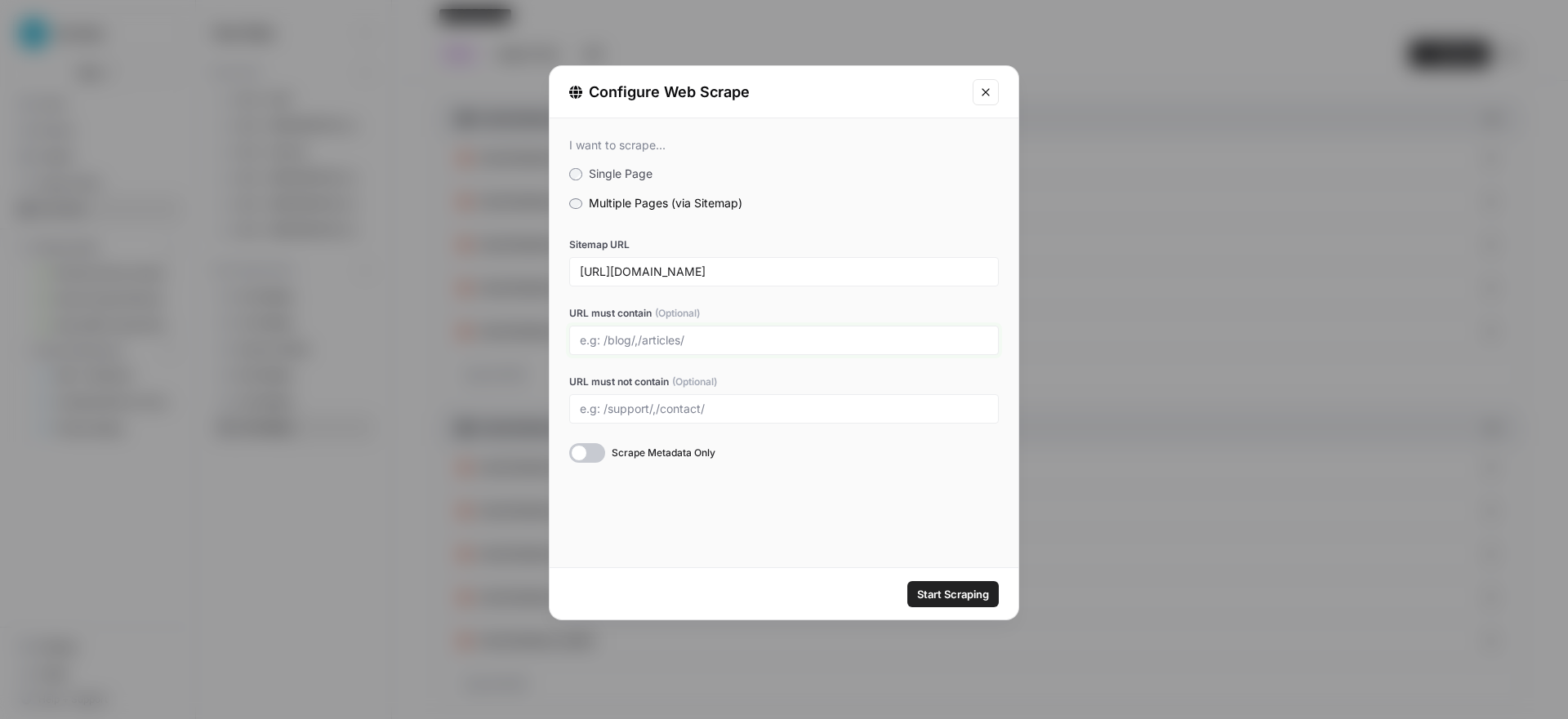
paste input "/accountant-bookkeeper-guides/"
type input "/accountant-bookkeeper-guides/"
click at [696, 407] on input "URL must not contain (Optional)" at bounding box center [784, 409] width 408 height 15
click at [577, 458] on div at bounding box center [586, 452] width 36 height 20
click at [957, 601] on span "Start Scraping" at bounding box center [953, 595] width 72 height 17
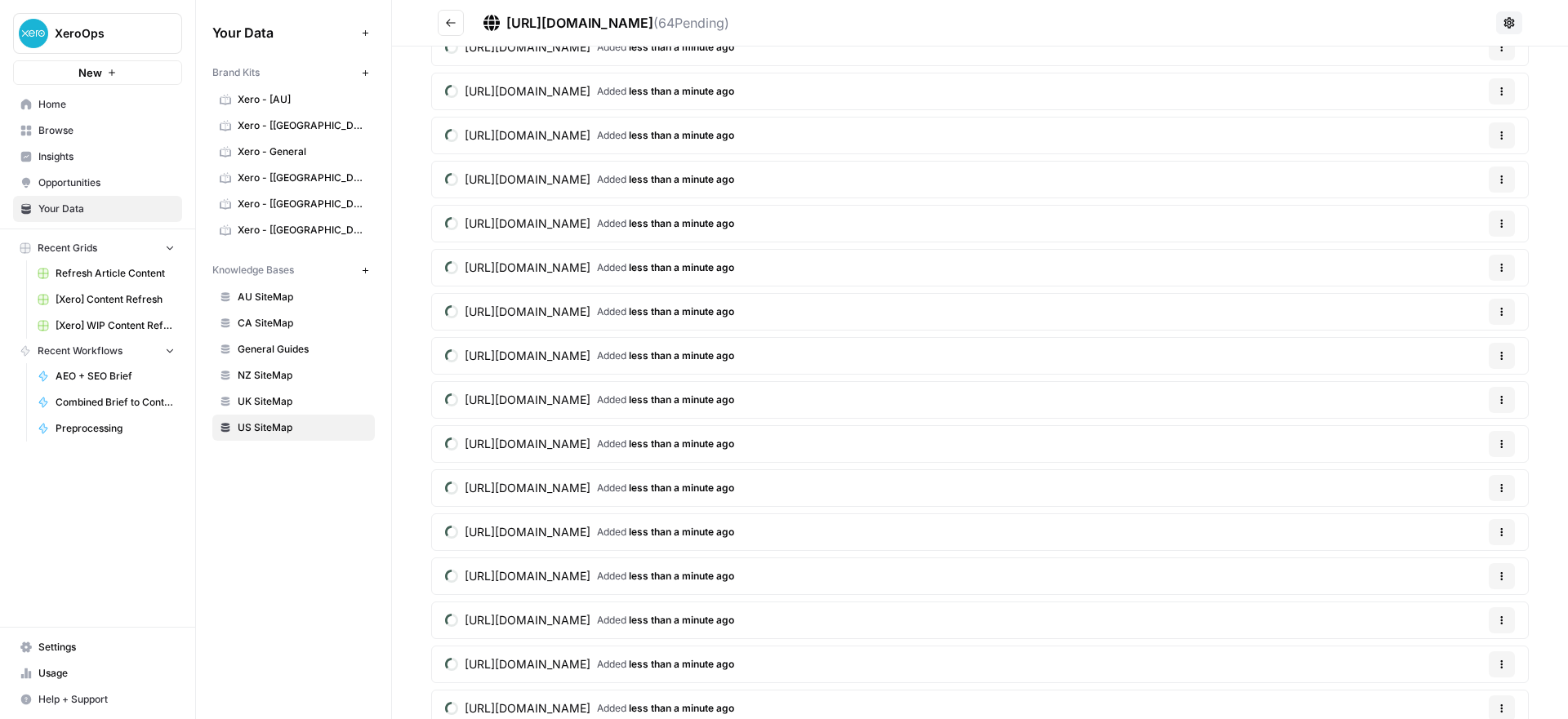
scroll to position [1209, 0]
click at [438, 22] on button "Go back" at bounding box center [451, 23] width 26 height 26
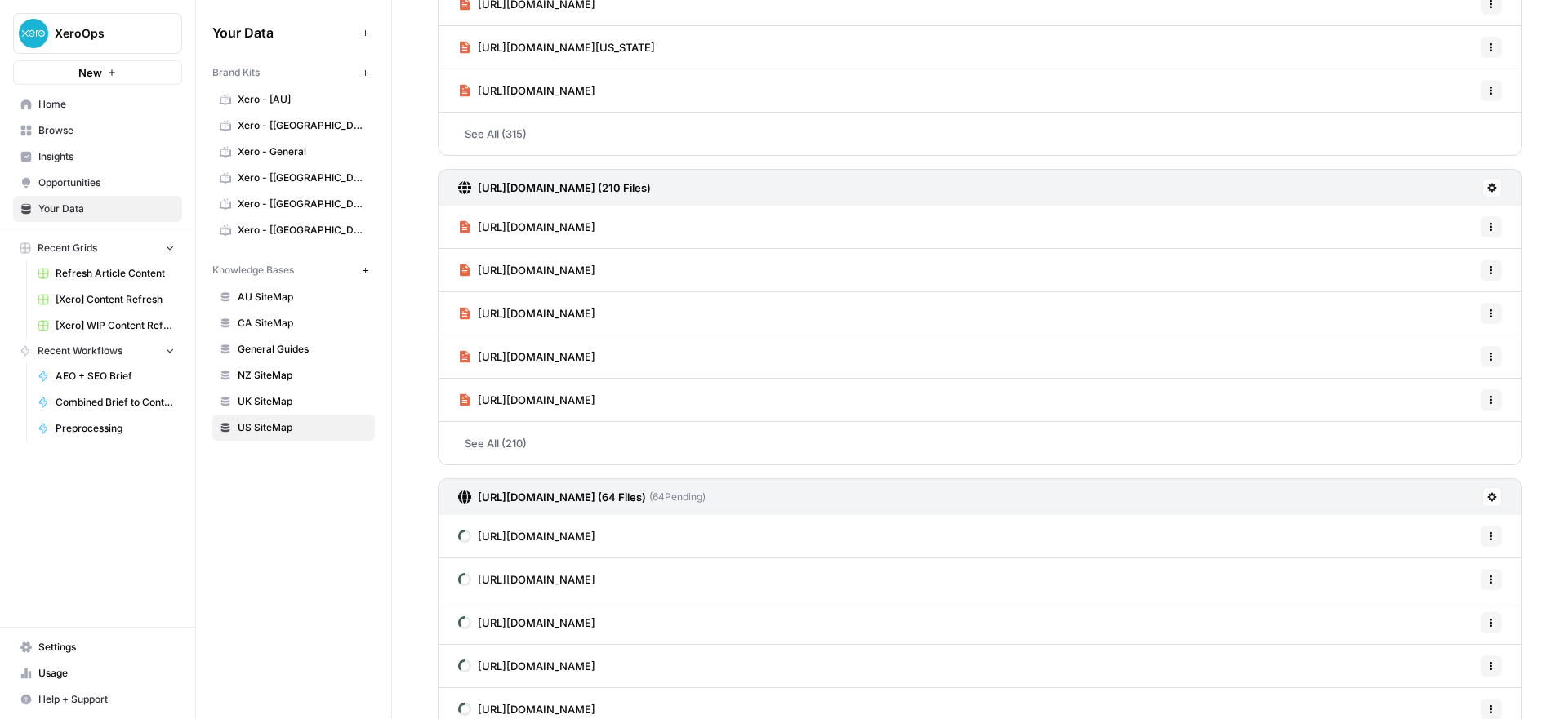
scroll to position [327, 0]
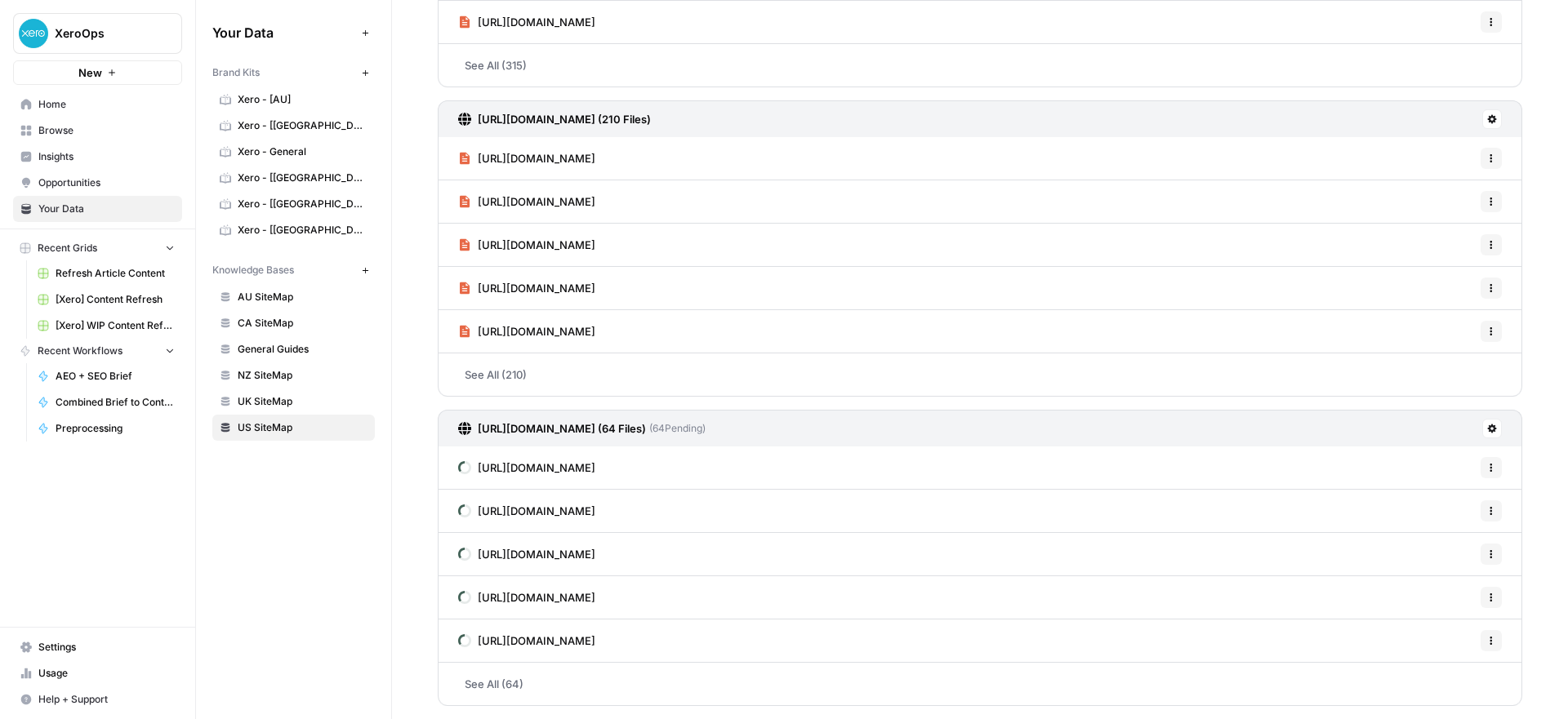
click at [89, 104] on span "Home" at bounding box center [106, 105] width 137 height 15
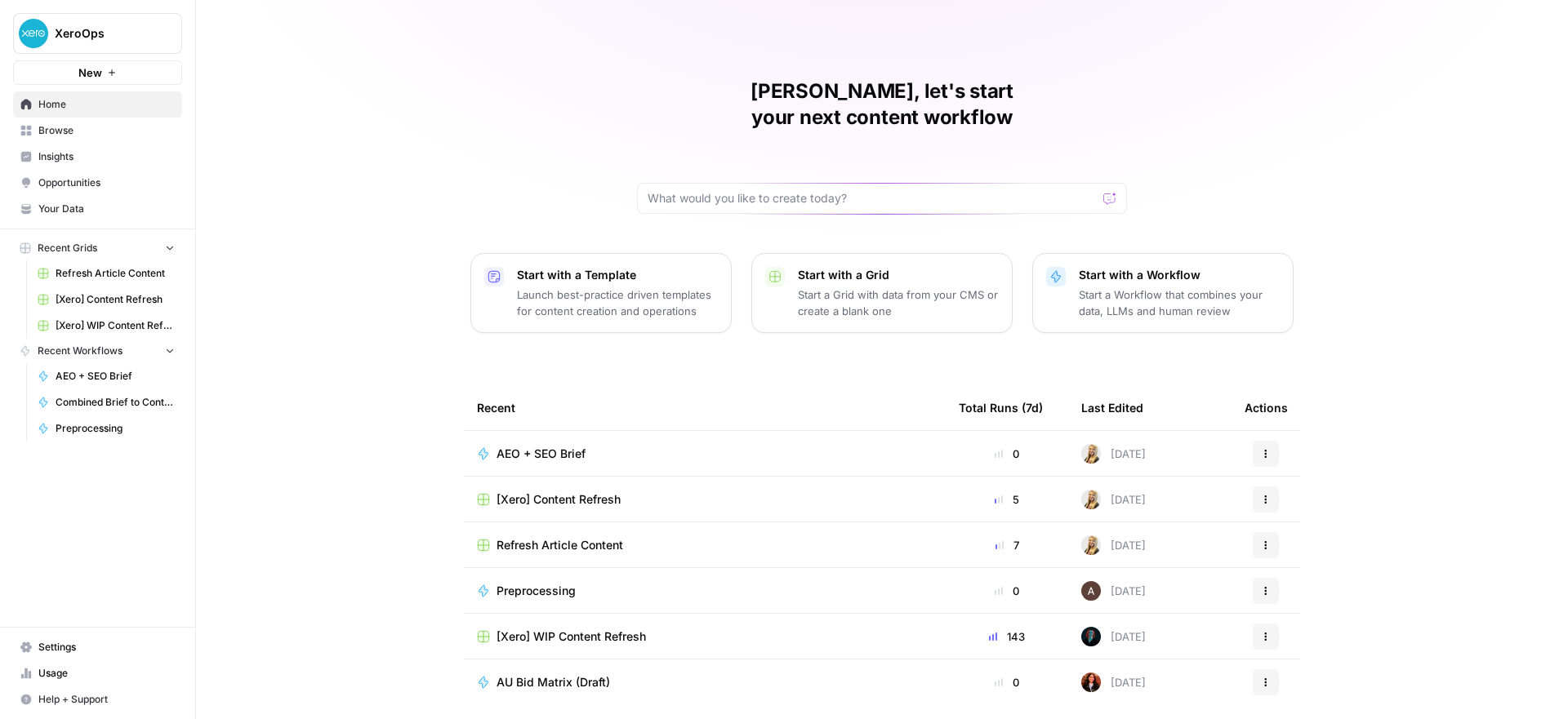
click at [110, 323] on span "[Xero] WIP Content Refresh" at bounding box center [115, 326] width 119 height 15
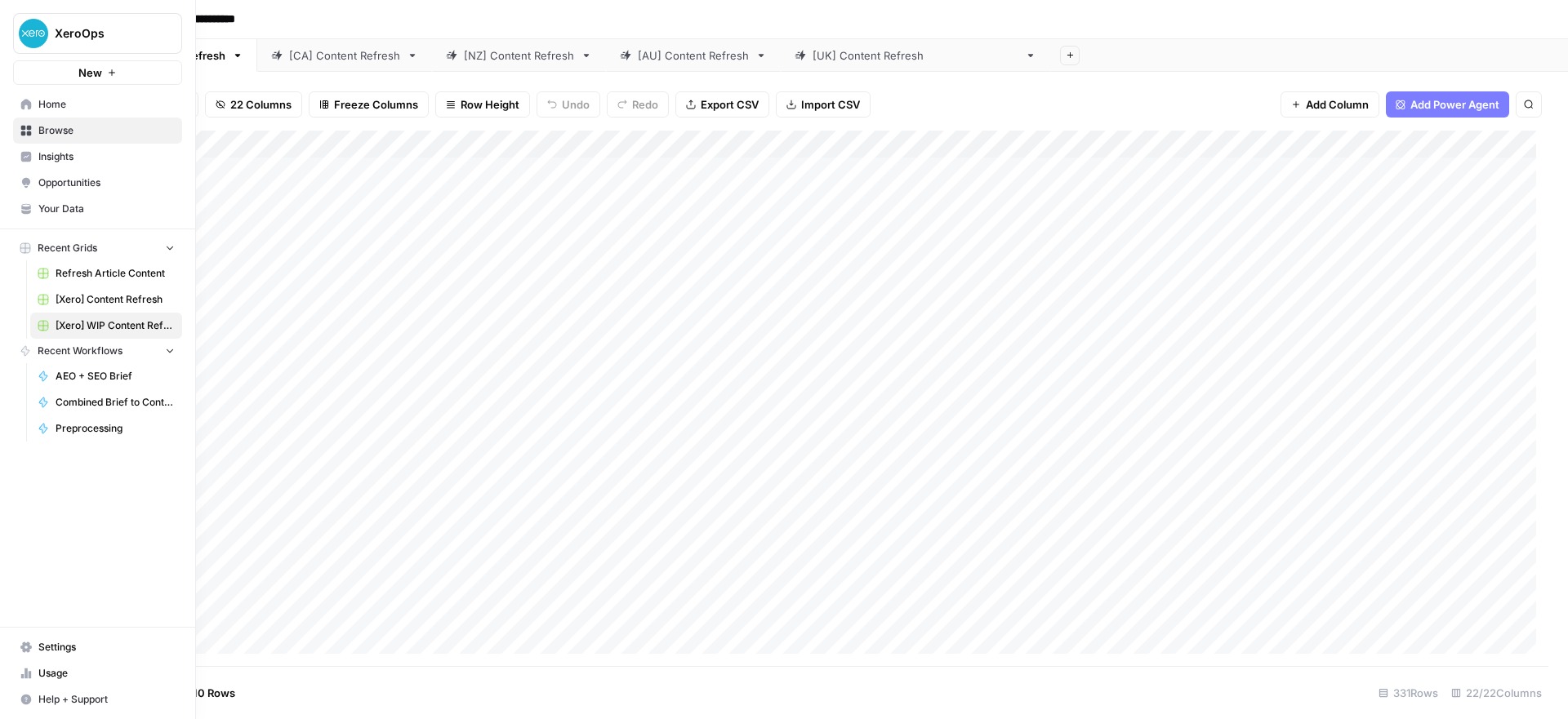
click at [28, 98] on link "Home" at bounding box center [98, 104] width 169 height 26
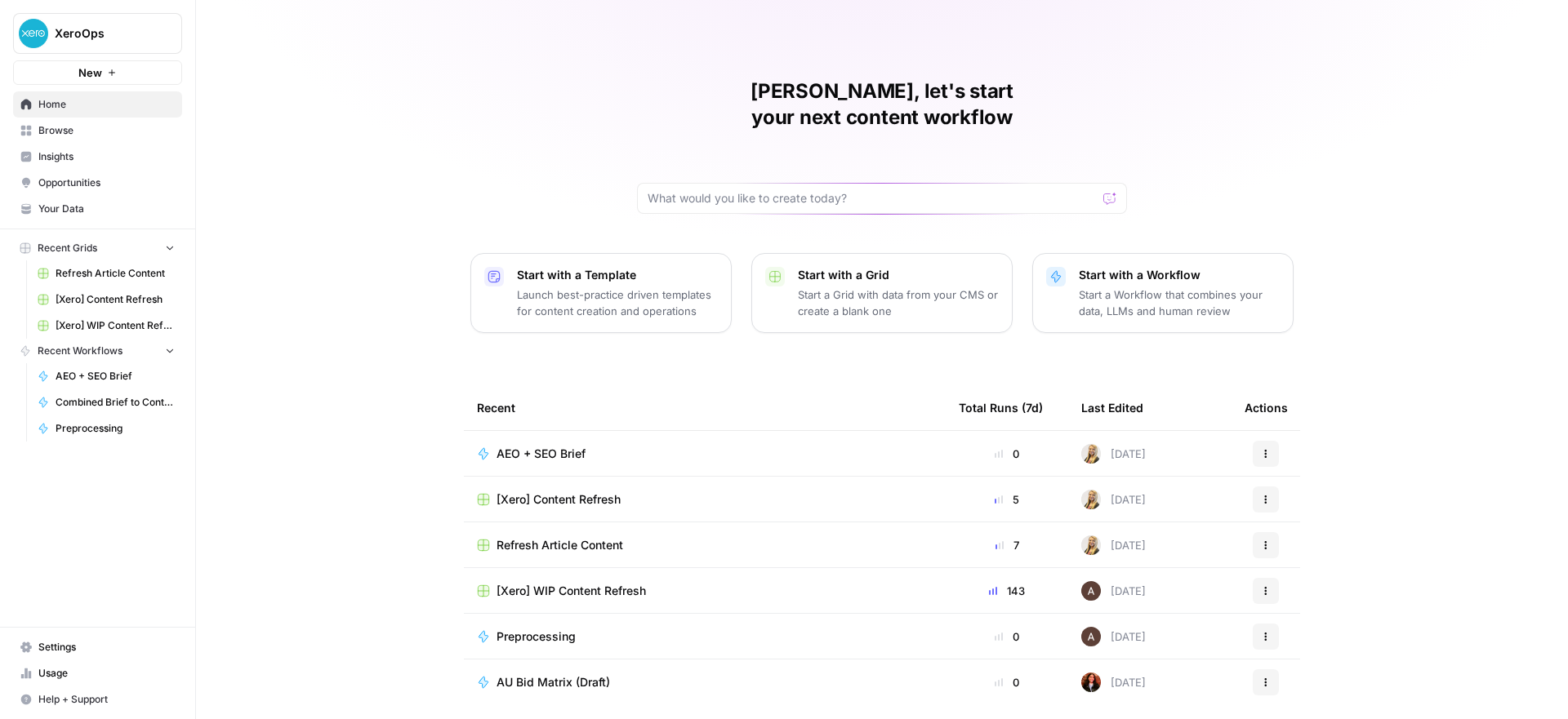
click at [674, 582] on div "[Xero] WIP Content Refresh" at bounding box center [705, 591] width 455 height 17
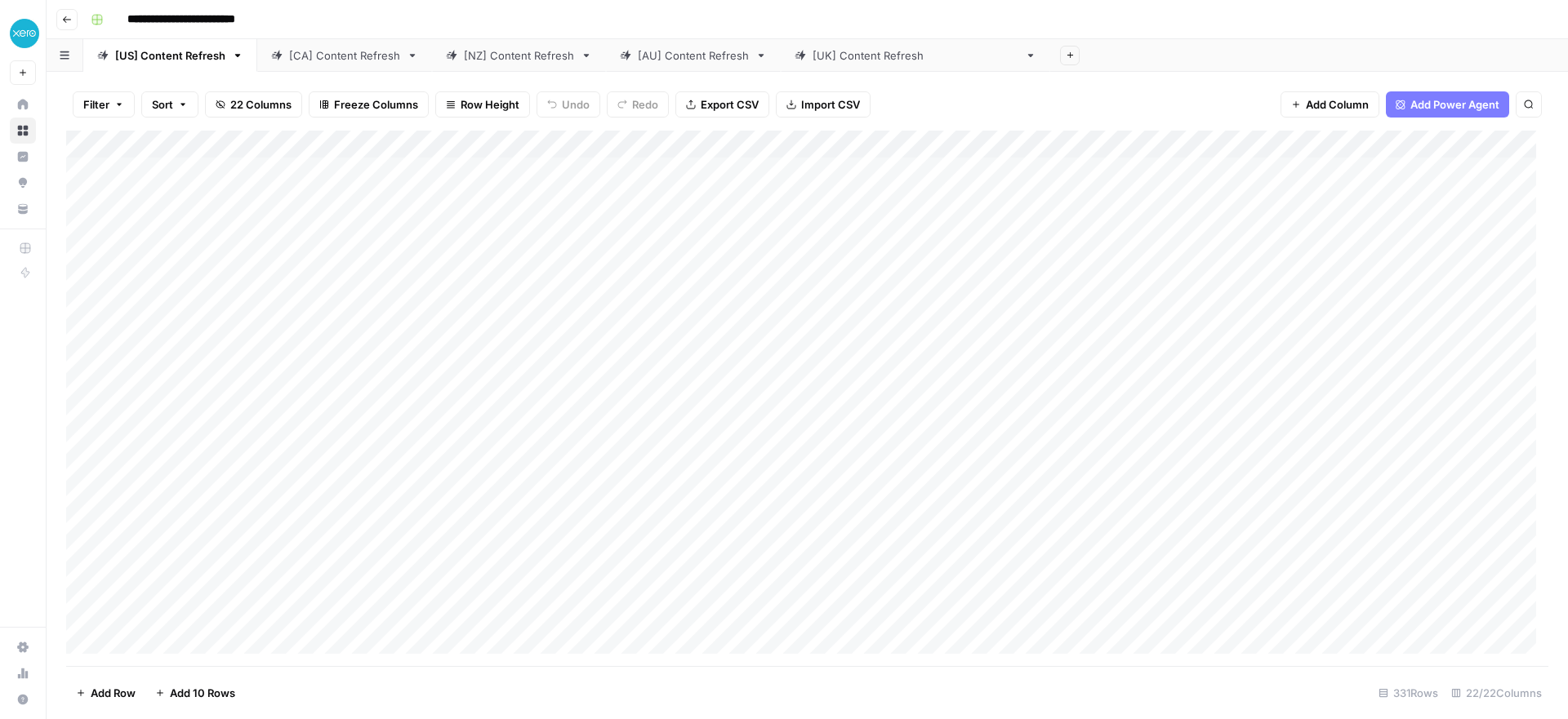
click at [1143, 70] on div "Add Sheet" at bounding box center [1309, 55] width 518 height 33
click at [329, 65] on link "[CA] Content Refresh" at bounding box center [345, 55] width 175 height 33
click at [1099, 407] on div "Add Column" at bounding box center [807, 399] width 1482 height 535
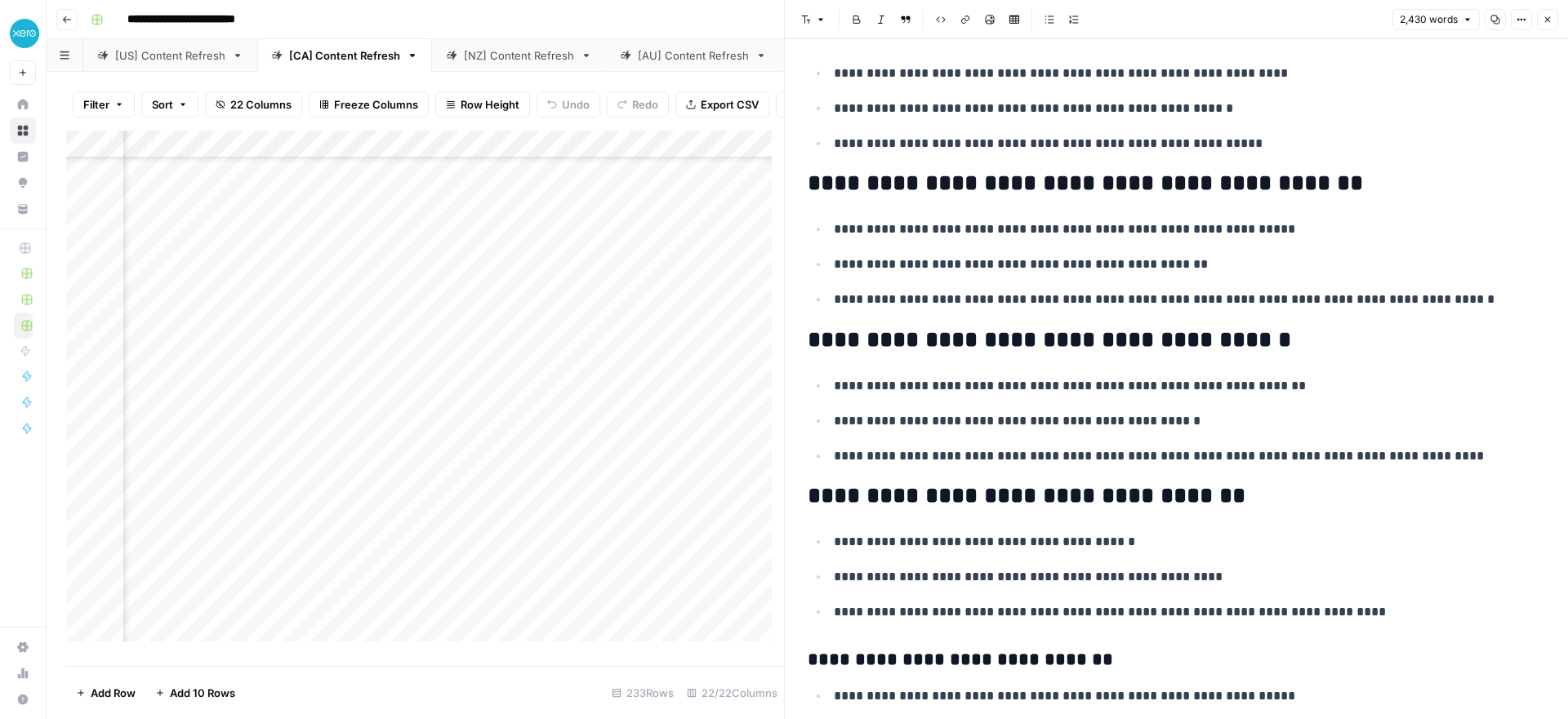
scroll to position [449, 0]
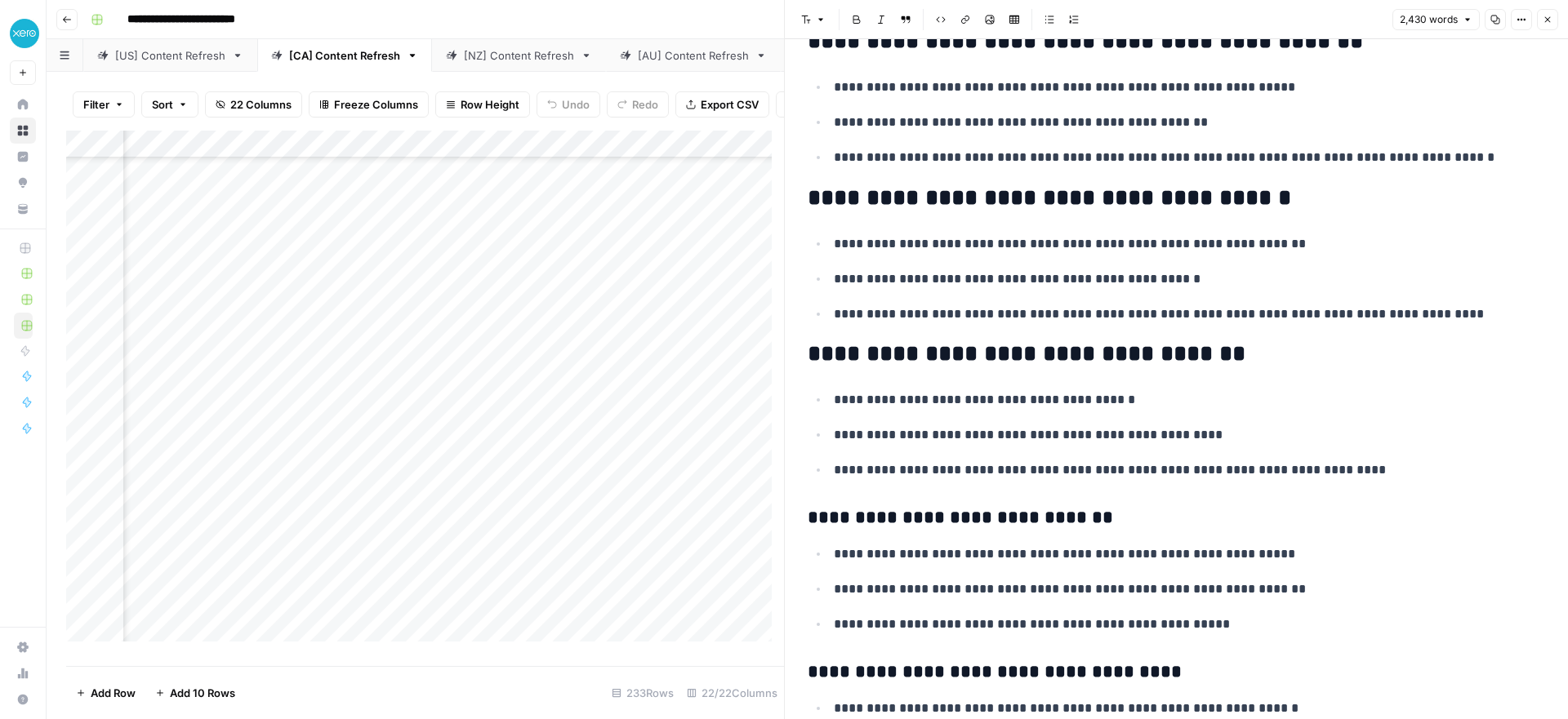
click at [1133, 432] on p "**********" at bounding box center [1183, 435] width 699 height 21
type input "part 7"
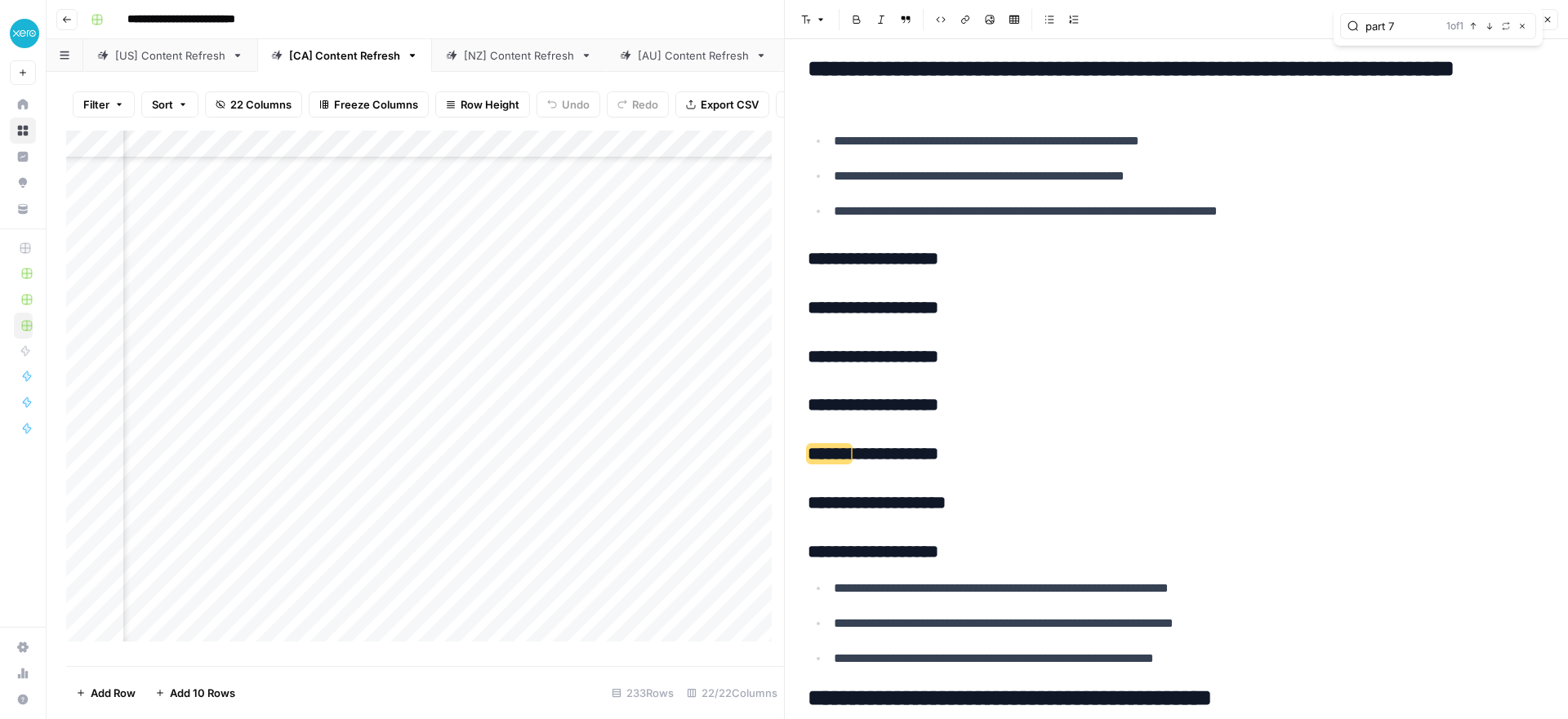
scroll to position [1152, 0]
click at [455, 416] on div "Add Column" at bounding box center [425, 392] width 718 height 523
click at [436, 422] on div "Add Column" at bounding box center [425, 392] width 718 height 523
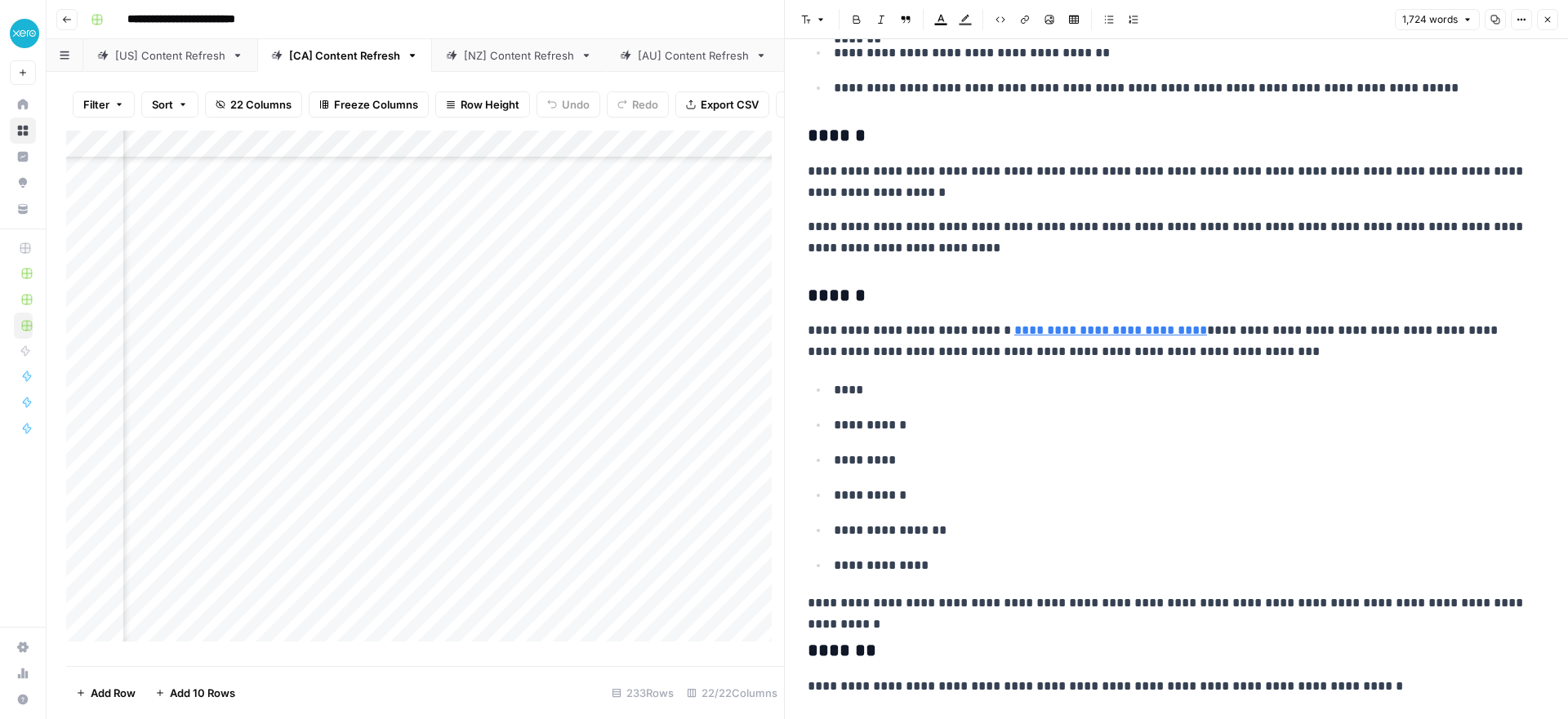
scroll to position [2453, 0]
